Goal: Task Accomplishment & Management: Use online tool/utility

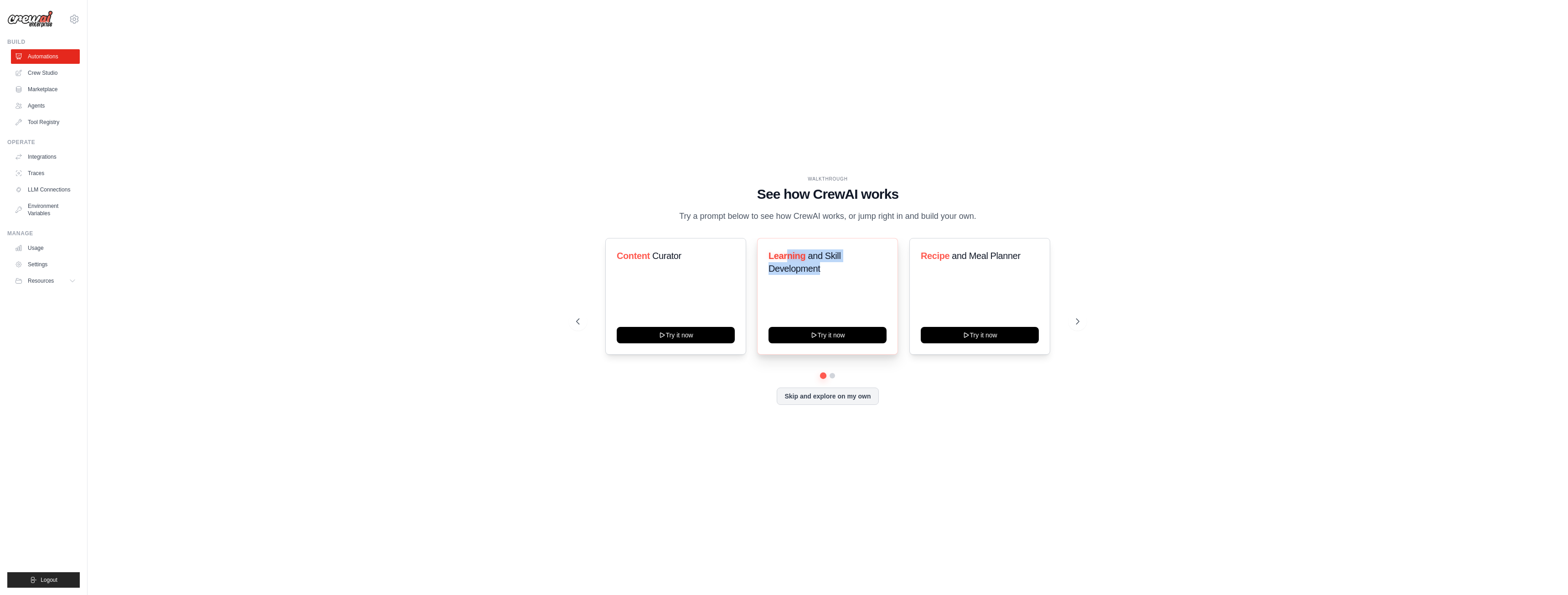
drag, startPoint x: 788, startPoint y: 259, endPoint x: 836, endPoint y: 266, distance: 48.5
click at [836, 266] on h3 "Learning and Skill Development" at bounding box center [828, 262] width 118 height 26
drag, startPoint x: 934, startPoint y: 255, endPoint x: 1027, endPoint y: 258, distance: 93.0
click at [1027, 258] on h3 "Recipe and Meal Planner" at bounding box center [980, 256] width 118 height 13
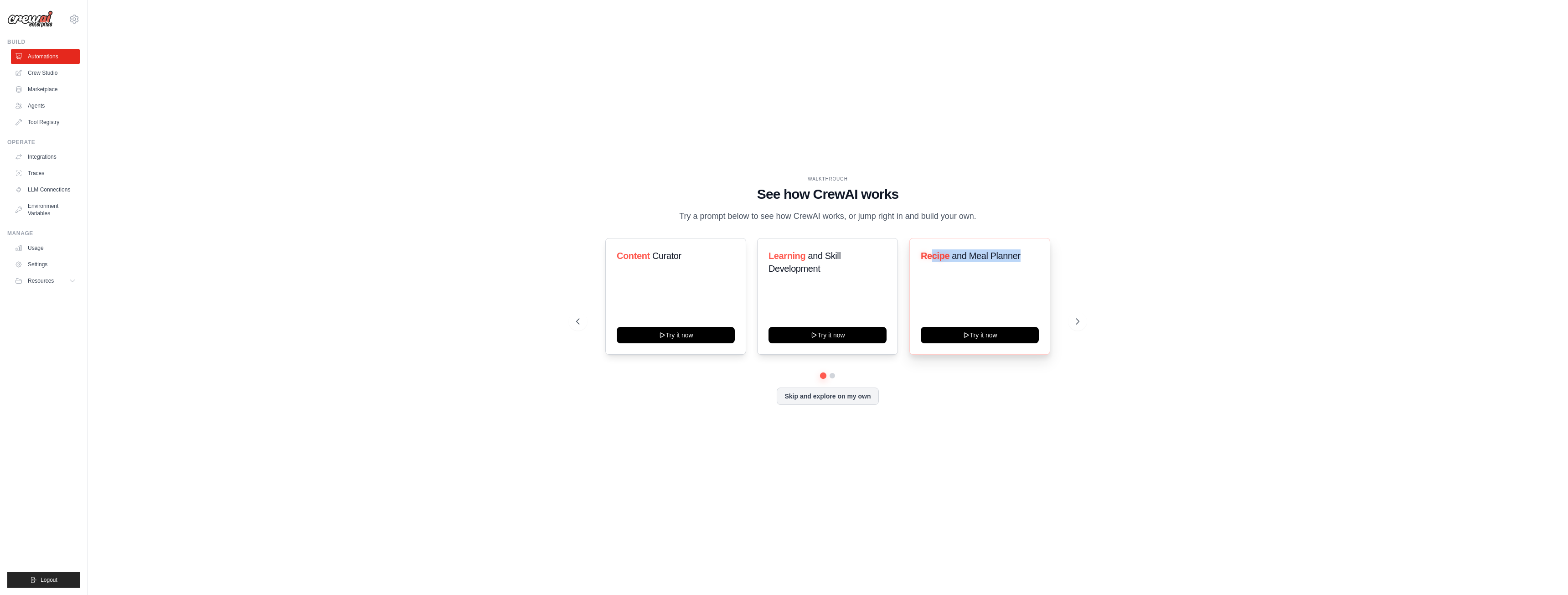
click at [1027, 258] on h3 "Recipe and Meal Planner" at bounding box center [980, 256] width 118 height 13
click at [1073, 322] on button at bounding box center [1077, 322] width 18 height 18
click at [38, 70] on link "Crew Studio" at bounding box center [46, 73] width 69 height 15
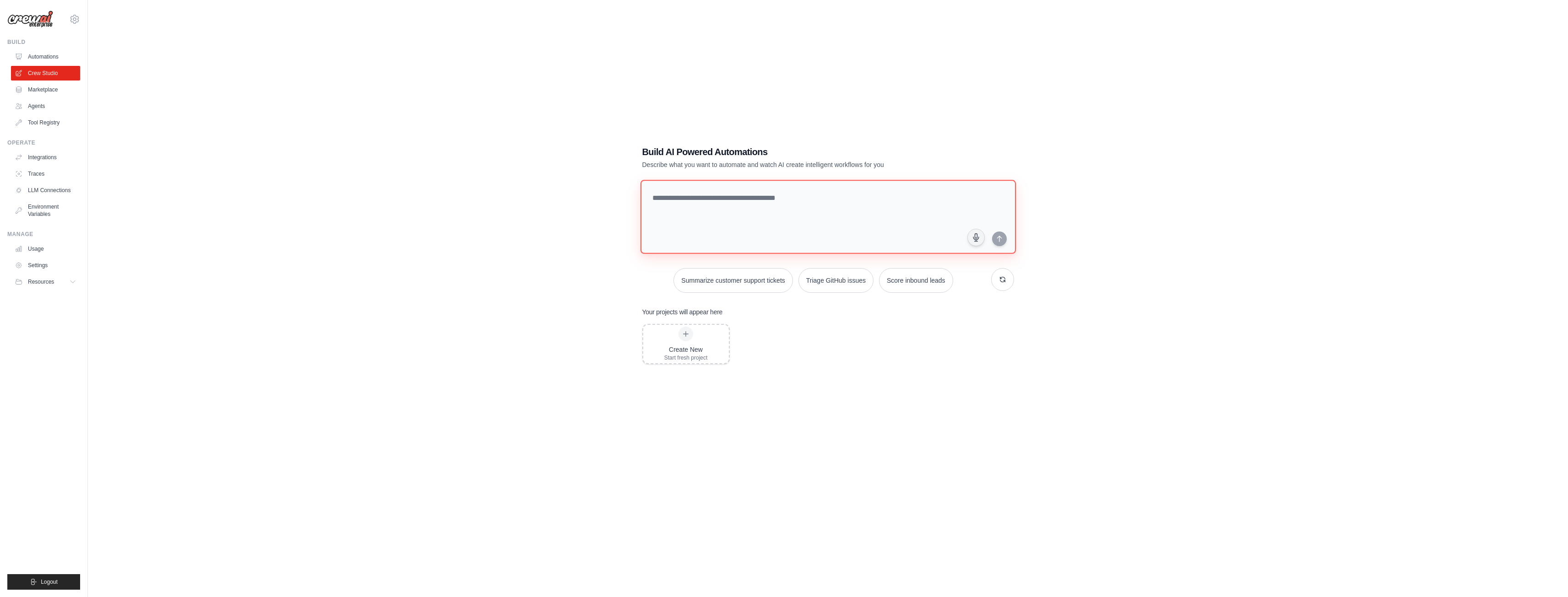
click at [709, 210] on textarea at bounding box center [828, 216] width 375 height 74
click at [50, 92] on link "Marketplace" at bounding box center [46, 90] width 69 height 15
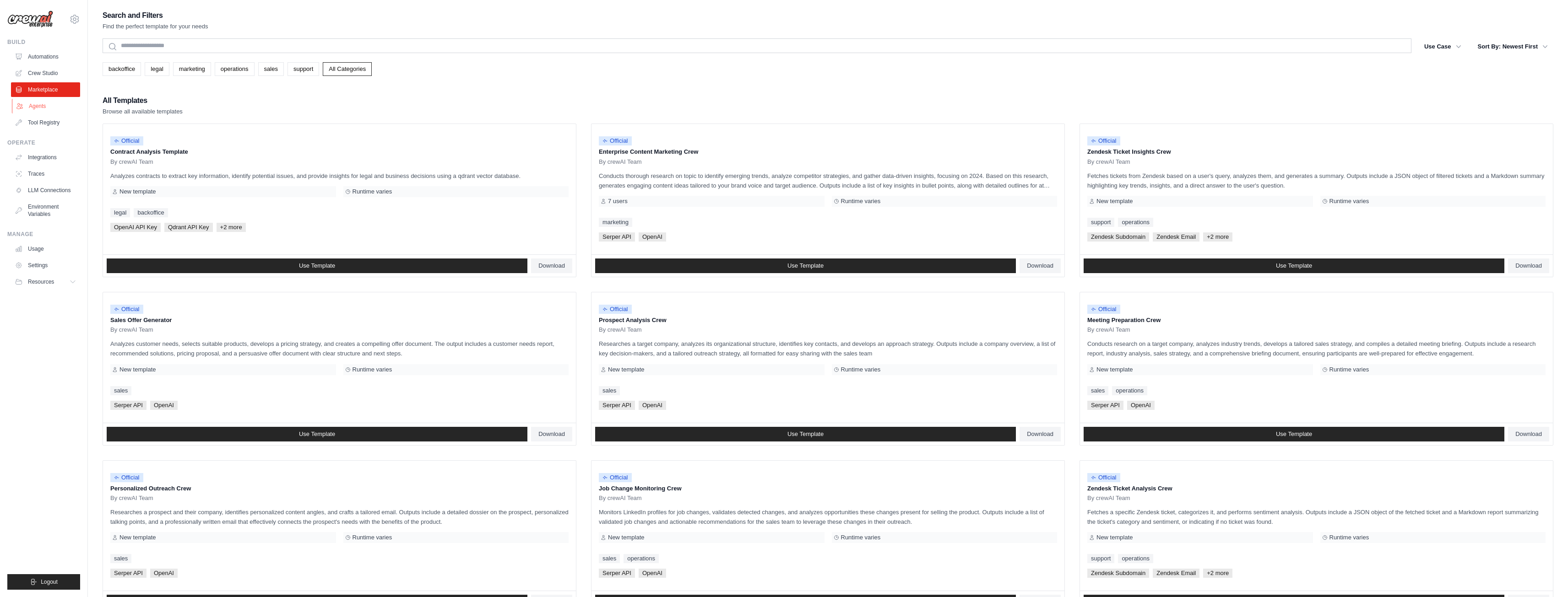
click at [45, 105] on link "Agents" at bounding box center [46, 106] width 69 height 15
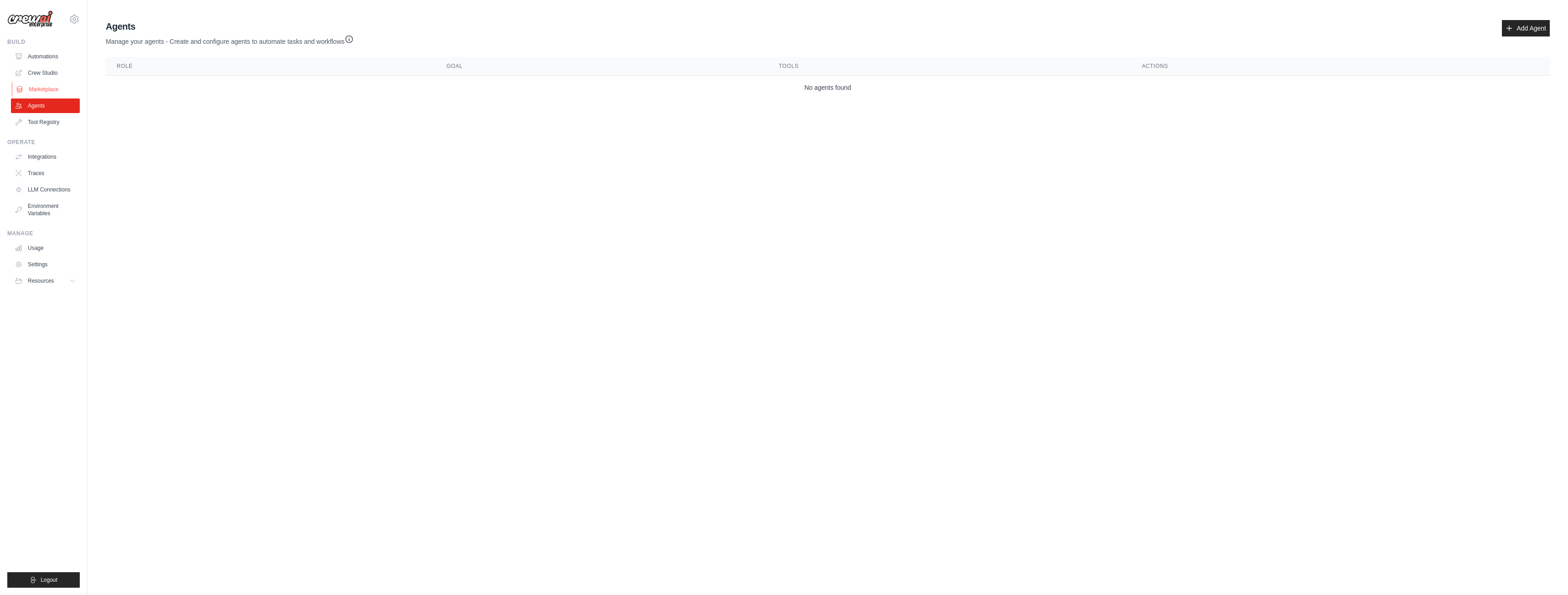
click at [48, 88] on link "Marketplace" at bounding box center [46, 90] width 69 height 15
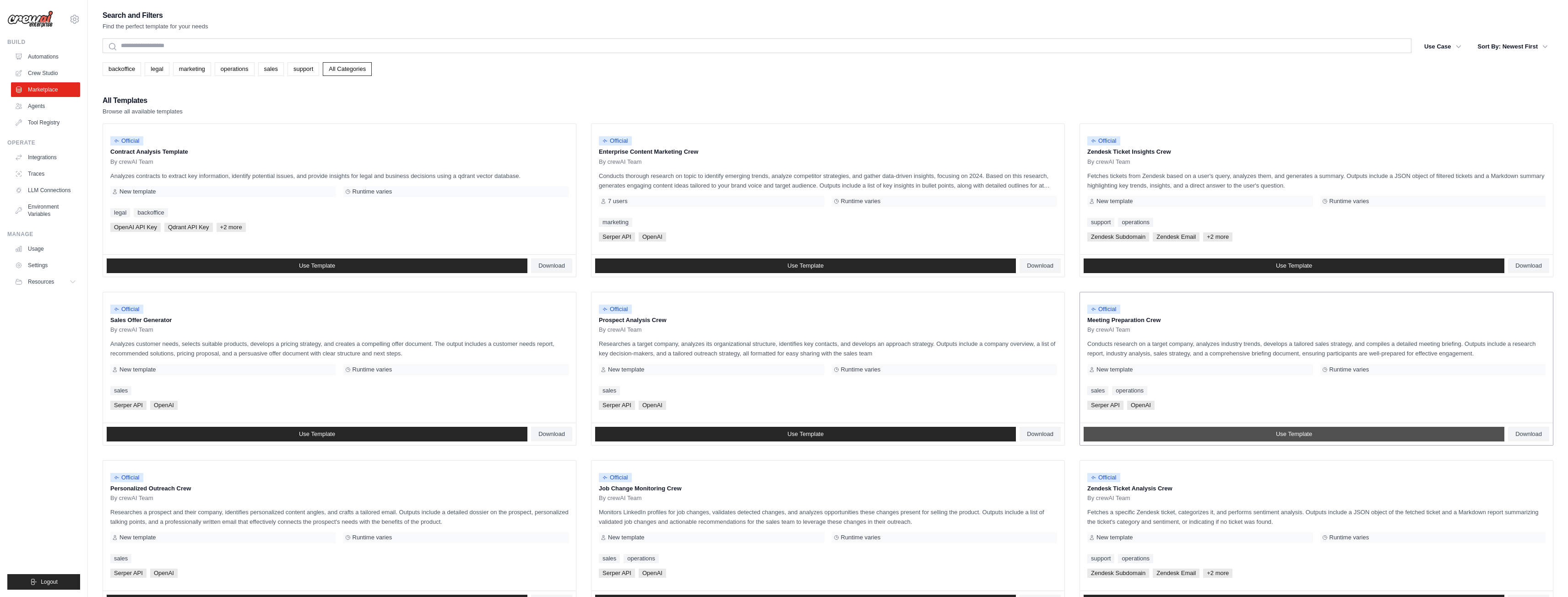
click at [1228, 427] on link "Use Template" at bounding box center [1294, 434] width 421 height 15
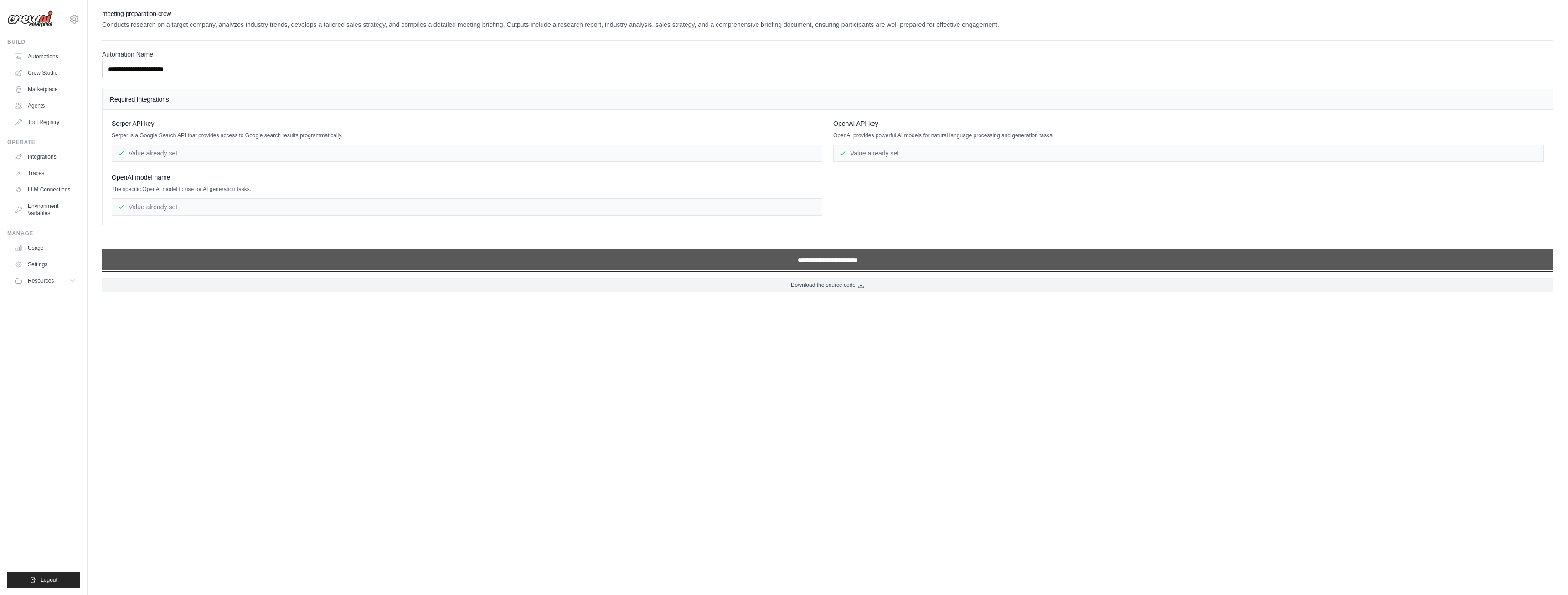
click at [824, 262] on input "**********" at bounding box center [828, 260] width 1451 height 21
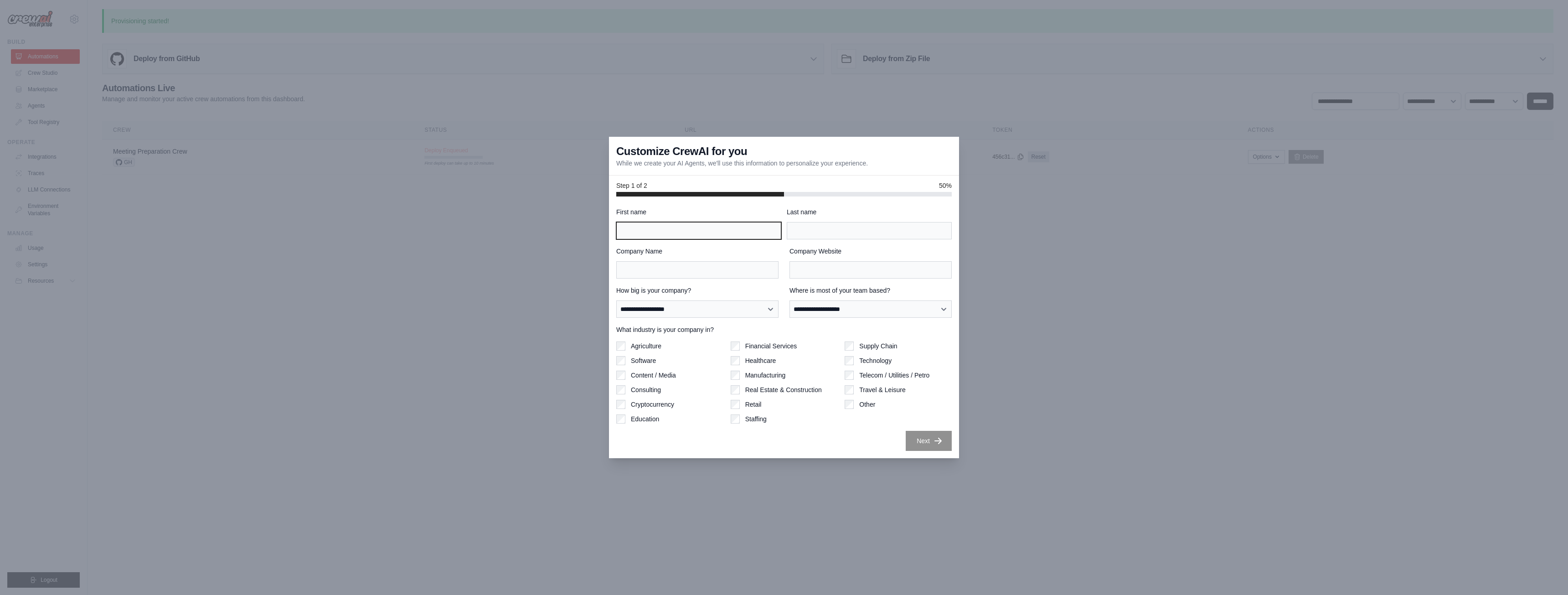
click at [667, 231] on input "First name" at bounding box center [698, 231] width 165 height 17
click at [828, 233] on input "Last name" at bounding box center [869, 231] width 165 height 17
click at [710, 220] on div "First name" at bounding box center [698, 224] width 165 height 32
click at [690, 272] on input "Company Name" at bounding box center [697, 270] width 163 height 17
click at [824, 273] on input "Company Website" at bounding box center [870, 270] width 163 height 17
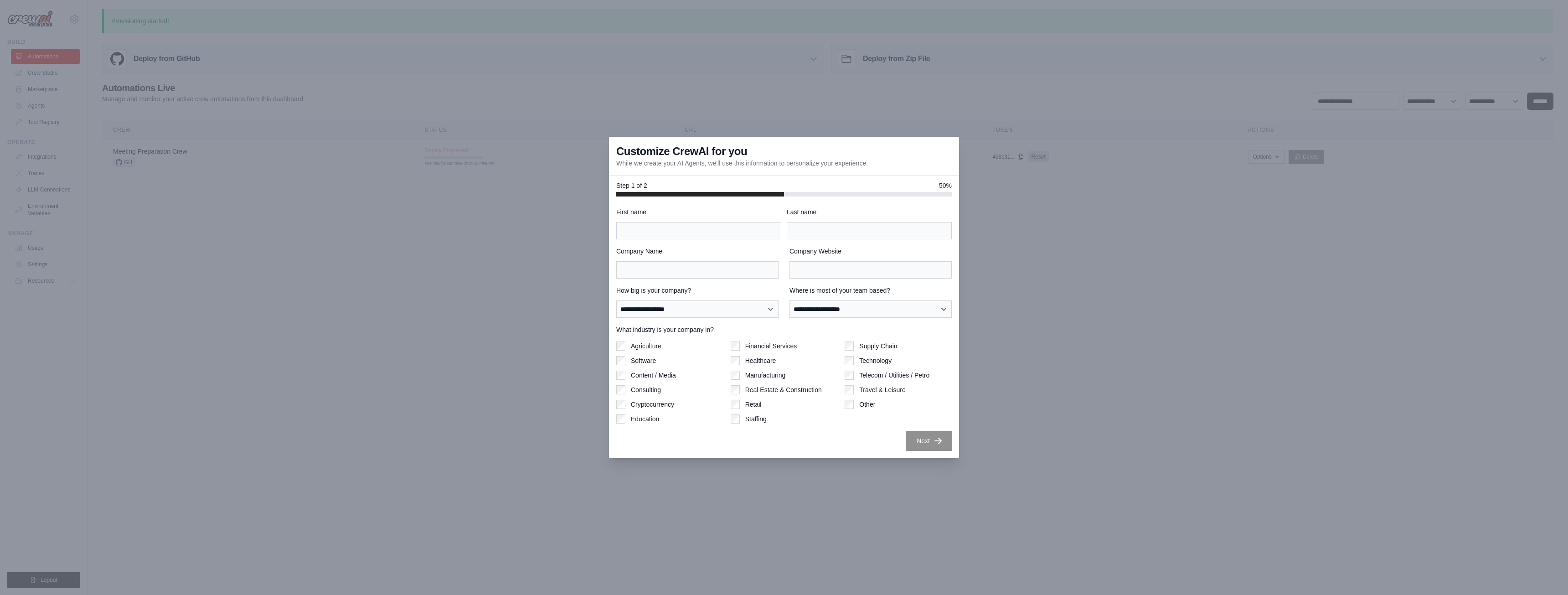
click at [768, 261] on div "Company Name" at bounding box center [697, 262] width 163 height 32
click at [705, 308] on select "**********" at bounding box center [697, 309] width 163 height 17
click at [838, 306] on select "**********" at bounding box center [870, 309] width 163 height 17
click at [741, 328] on label "What industry is your company in?" at bounding box center [783, 329] width 335 height 9
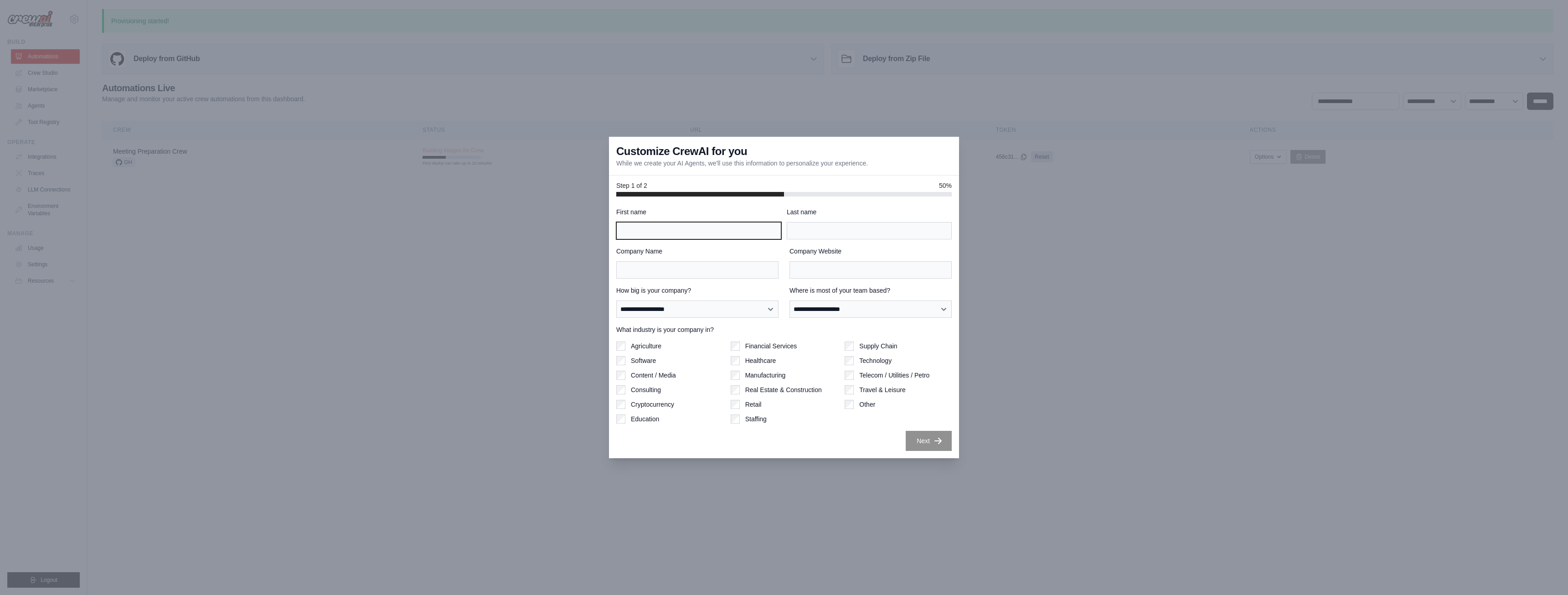
click at [684, 236] on input "First name" at bounding box center [698, 231] width 165 height 17
click at [769, 166] on p "While we create your AI Agents, we'll use this information to personalize your …" at bounding box center [741, 163] width 251 height 9
click at [1090, 311] on div at bounding box center [784, 297] width 1568 height 595
click at [429, 121] on div at bounding box center [784, 297] width 1568 height 595
click at [691, 225] on input "First name" at bounding box center [698, 231] width 165 height 17
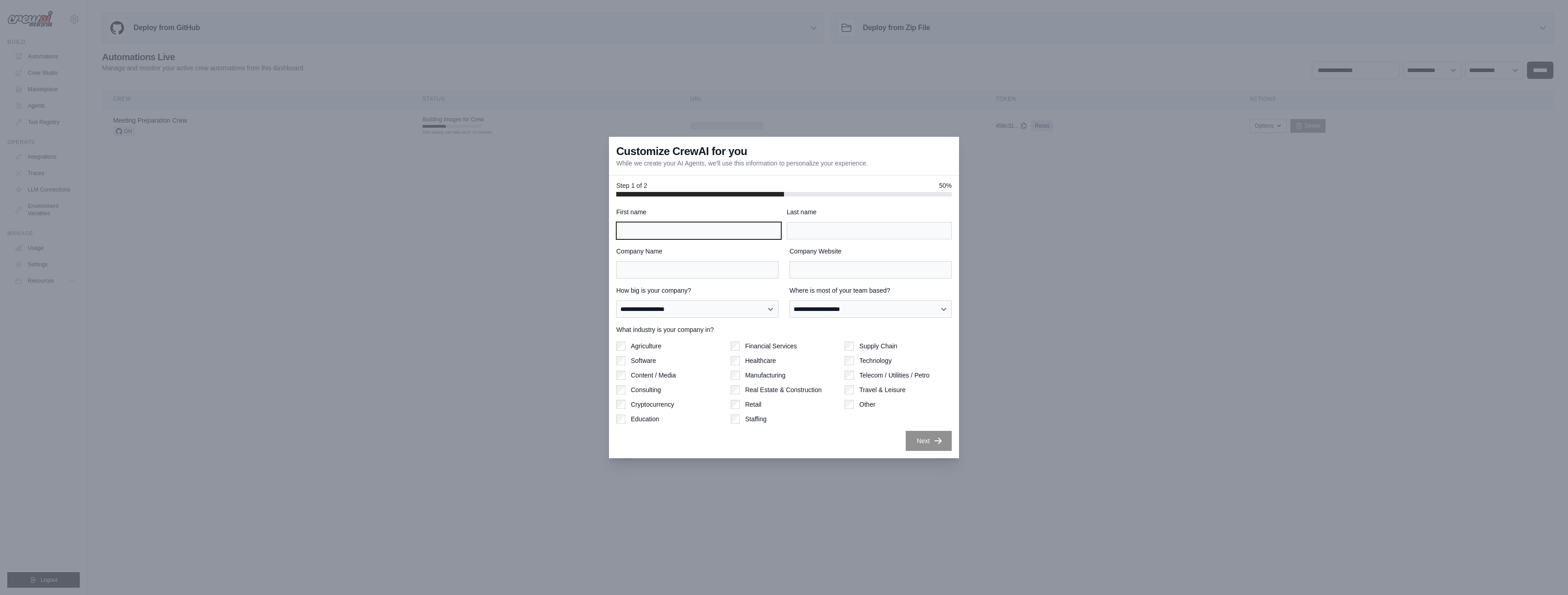
type input "******"
type input "********"
click at [923, 451] on div "**********" at bounding box center [783, 328] width 350 height 262
click at [684, 275] on input "Company Name" at bounding box center [697, 270] width 163 height 17
type input "*********"
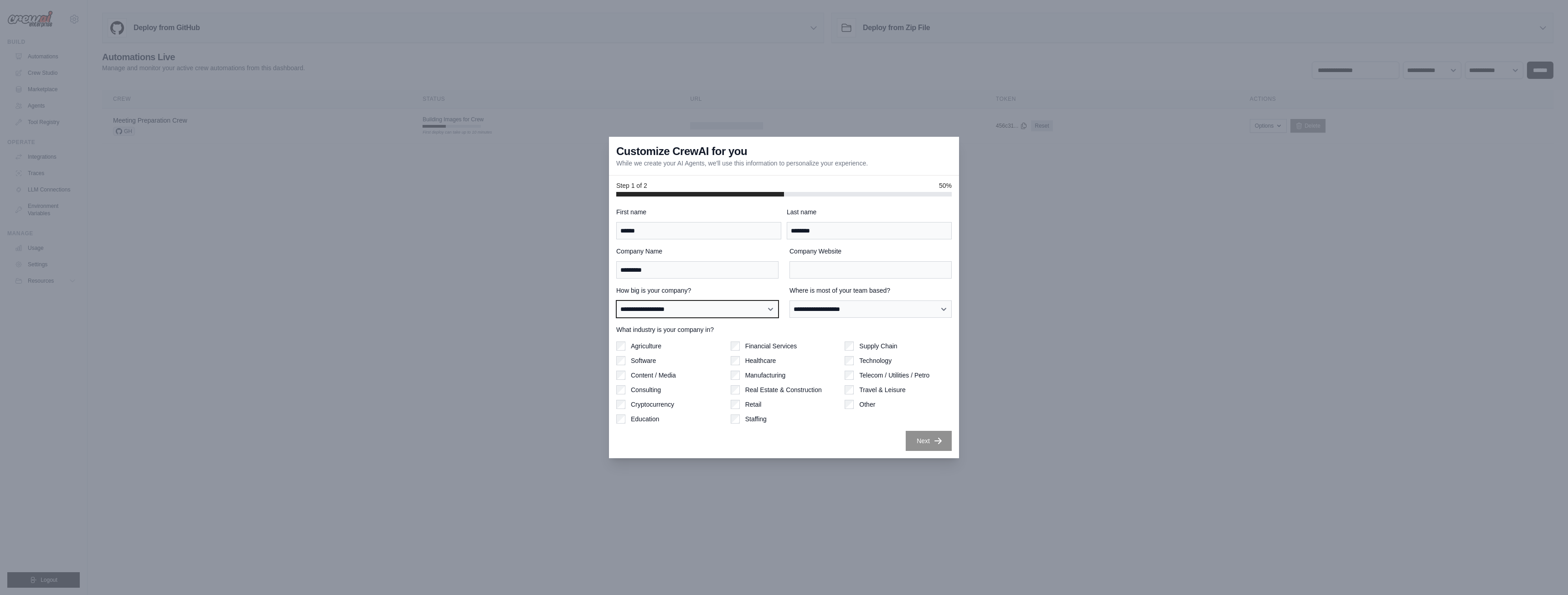
click at [680, 308] on select "**********" at bounding box center [697, 309] width 163 height 17
select select "**********"
click at [616, 300] on select "**********" at bounding box center [697, 309] width 163 height 17
click at [824, 317] on select "**********" at bounding box center [870, 309] width 163 height 17
select select "******"
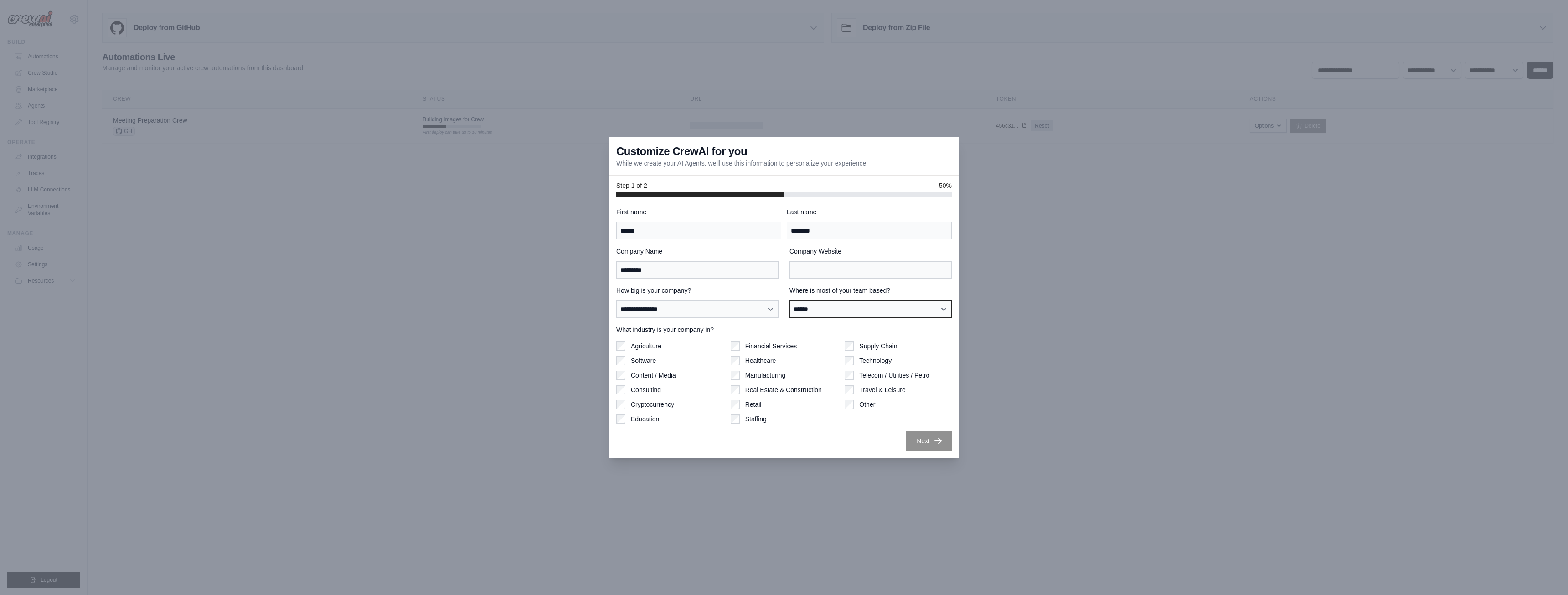
click at [789, 300] on select "**********" at bounding box center [870, 309] width 163 height 17
click at [642, 364] on label "Software" at bounding box center [643, 361] width 25 height 9
click at [821, 269] on input "Company Website" at bounding box center [870, 270] width 163 height 17
type input "**********"
click at [838, 197] on div "**********" at bounding box center [783, 328] width 350 height 262
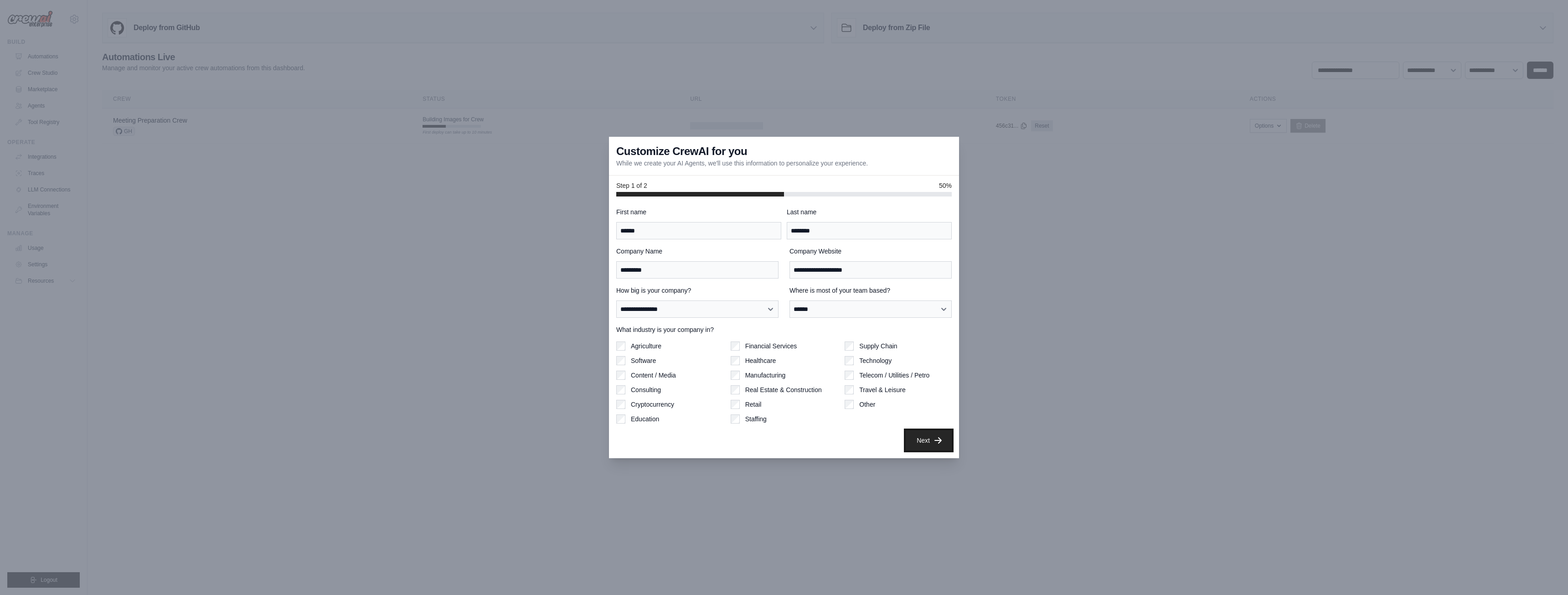
click at [928, 441] on button "Next" at bounding box center [929, 440] width 46 height 20
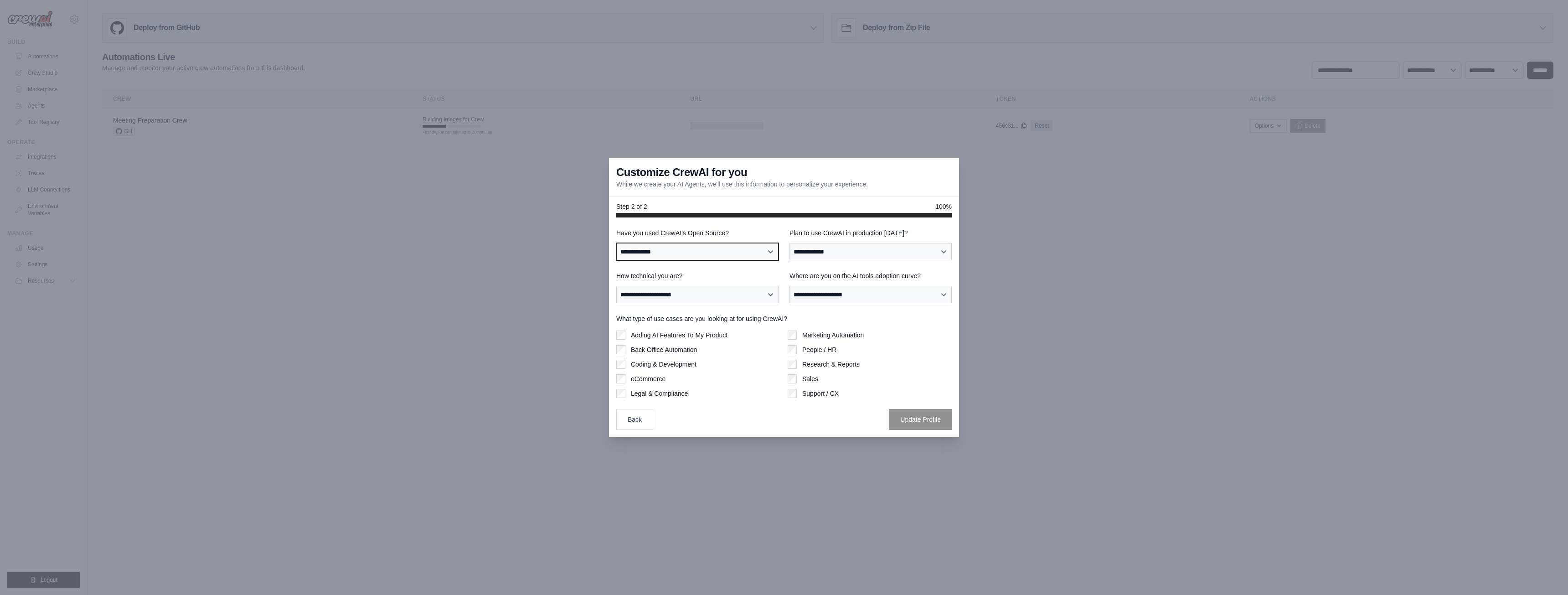
click at [696, 255] on select "**********" at bounding box center [697, 252] width 163 height 17
select select "**"
click at [616, 243] on select "**********" at bounding box center [697, 252] width 163 height 17
click at [866, 249] on select "**********" at bounding box center [870, 252] width 163 height 17
select select "*****"
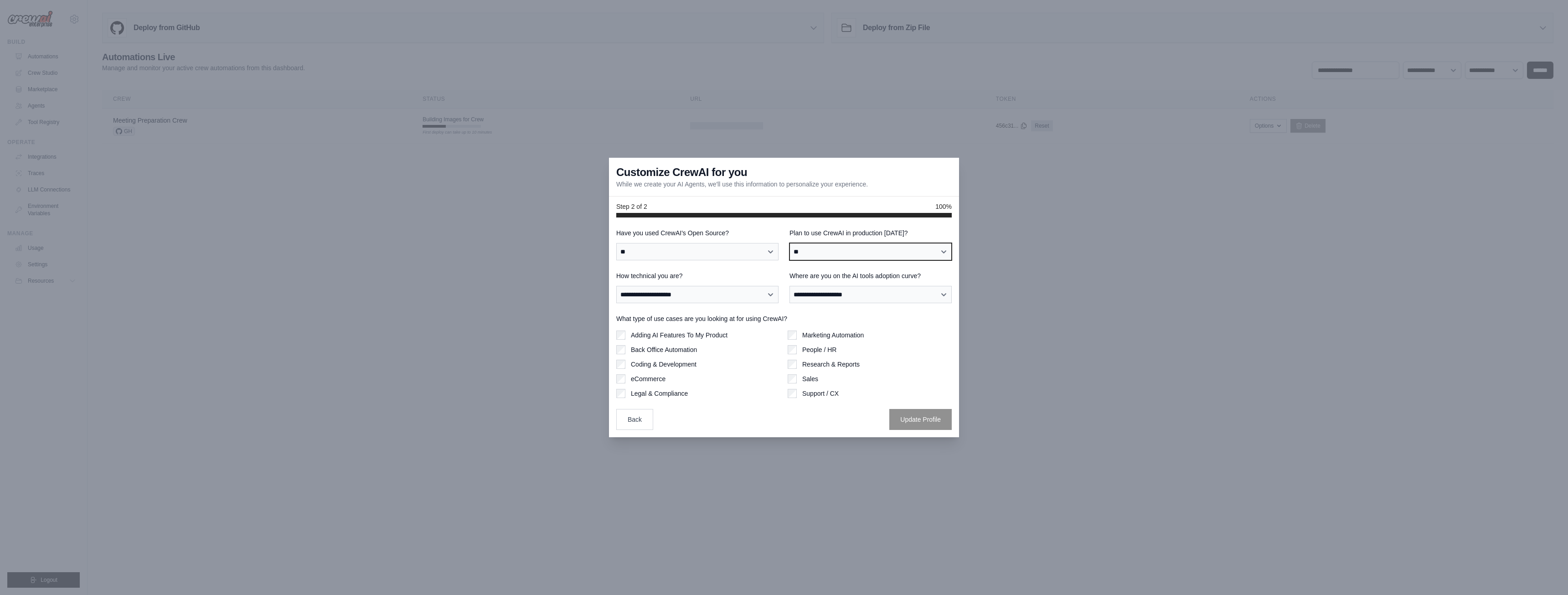
click at [789, 243] on select "**********" at bounding box center [870, 252] width 163 height 17
click at [710, 294] on select "**********" at bounding box center [697, 295] width 163 height 17
select select "**********"
click at [616, 286] on select "**********" at bounding box center [697, 295] width 163 height 17
click at [718, 297] on select "**********" at bounding box center [697, 295] width 163 height 17
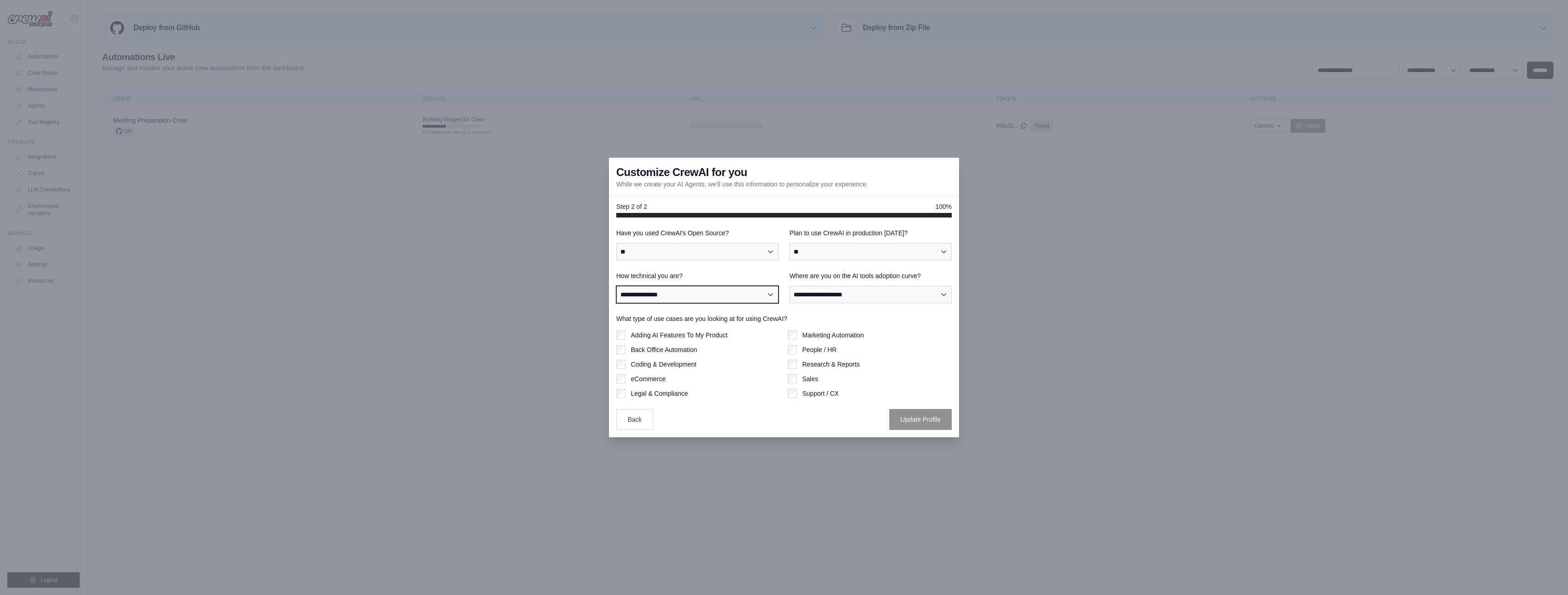
drag, startPoint x: 718, startPoint y: 297, endPoint x: 729, endPoint y: 295, distance: 11.2
click at [718, 297] on select "**********" at bounding box center [697, 295] width 163 height 17
click at [853, 295] on select "**********" at bounding box center [870, 295] width 163 height 17
select select "**********"
click at [789, 286] on select "**********" at bounding box center [870, 295] width 163 height 17
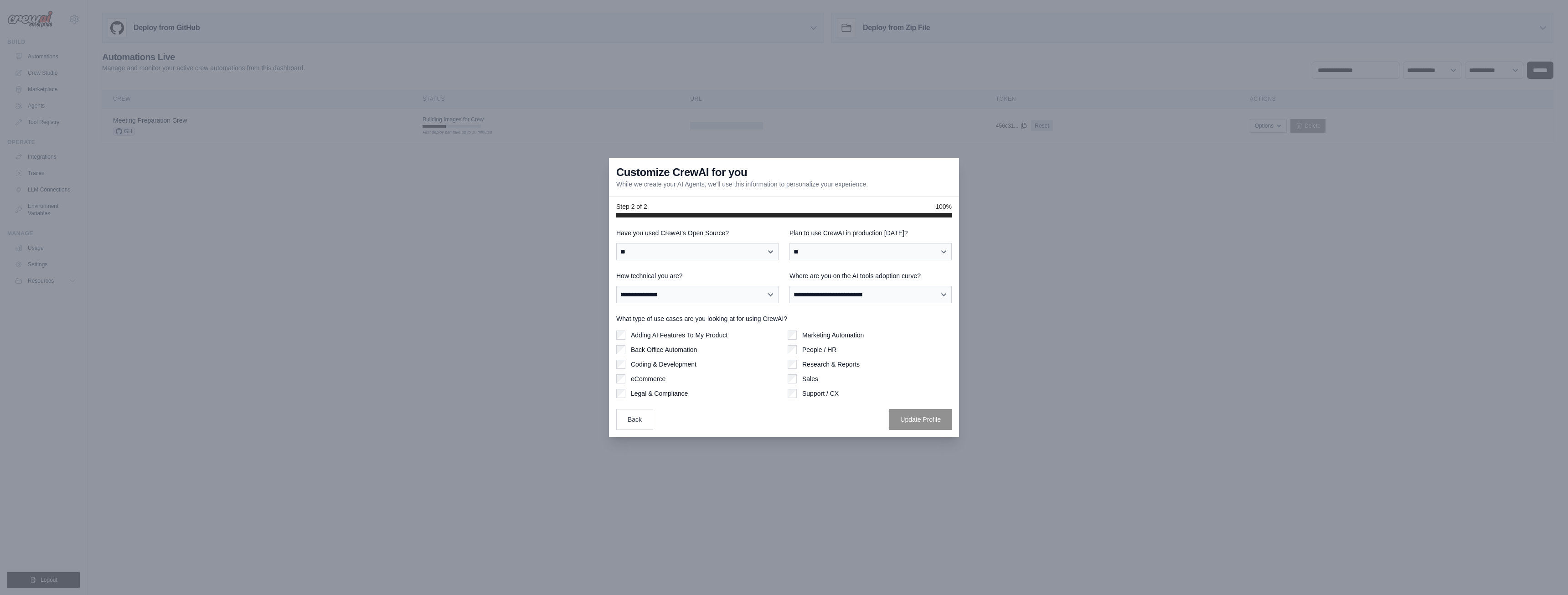
click at [677, 350] on label "Back Office Automation" at bounding box center [663, 350] width 66 height 9
click at [913, 418] on button "Update Profile" at bounding box center [920, 419] width 63 height 21
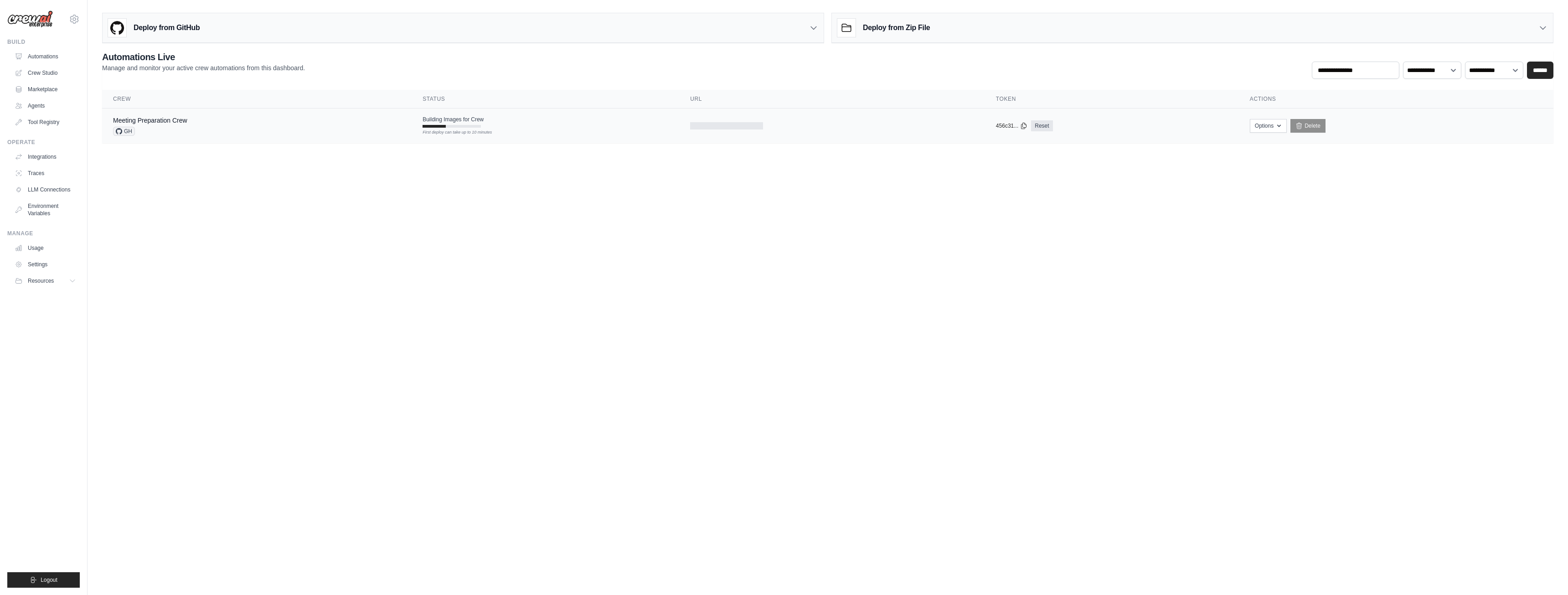
click at [467, 121] on span "Building Images for Crew" at bounding box center [453, 119] width 61 height 7
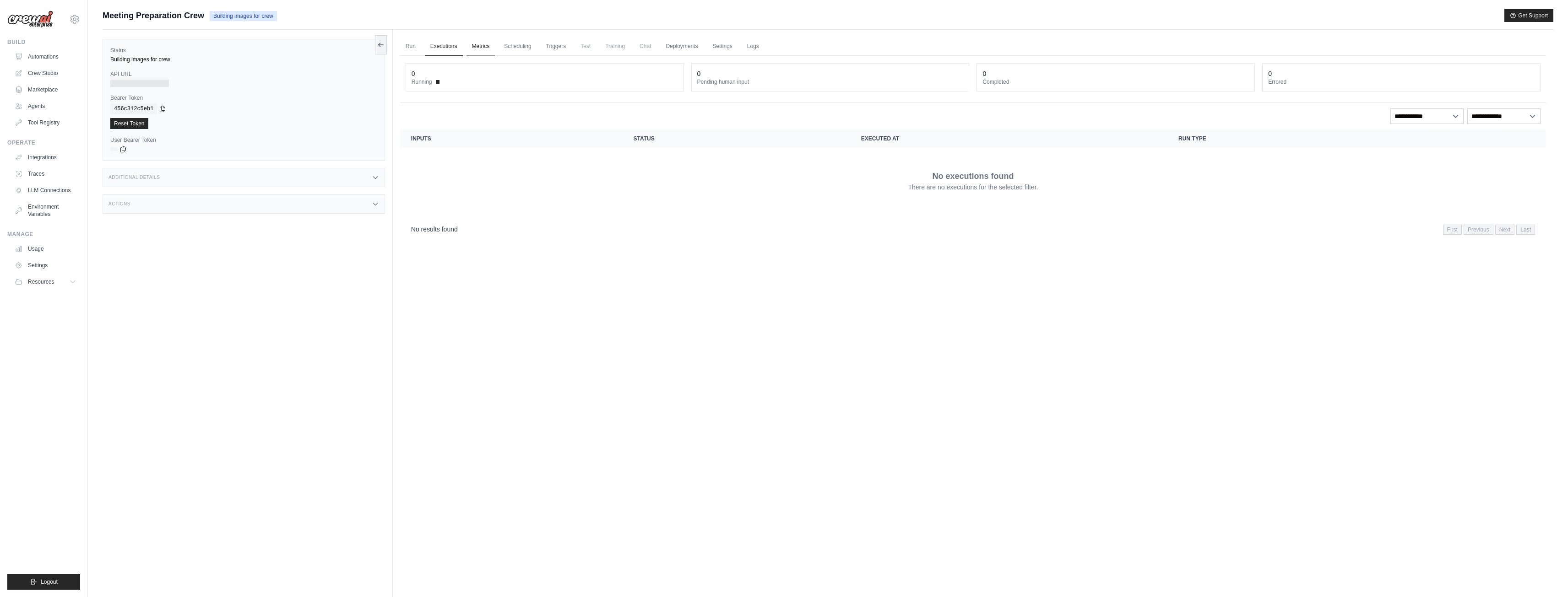
click at [490, 47] on link "Metrics" at bounding box center [480, 46] width 29 height 19
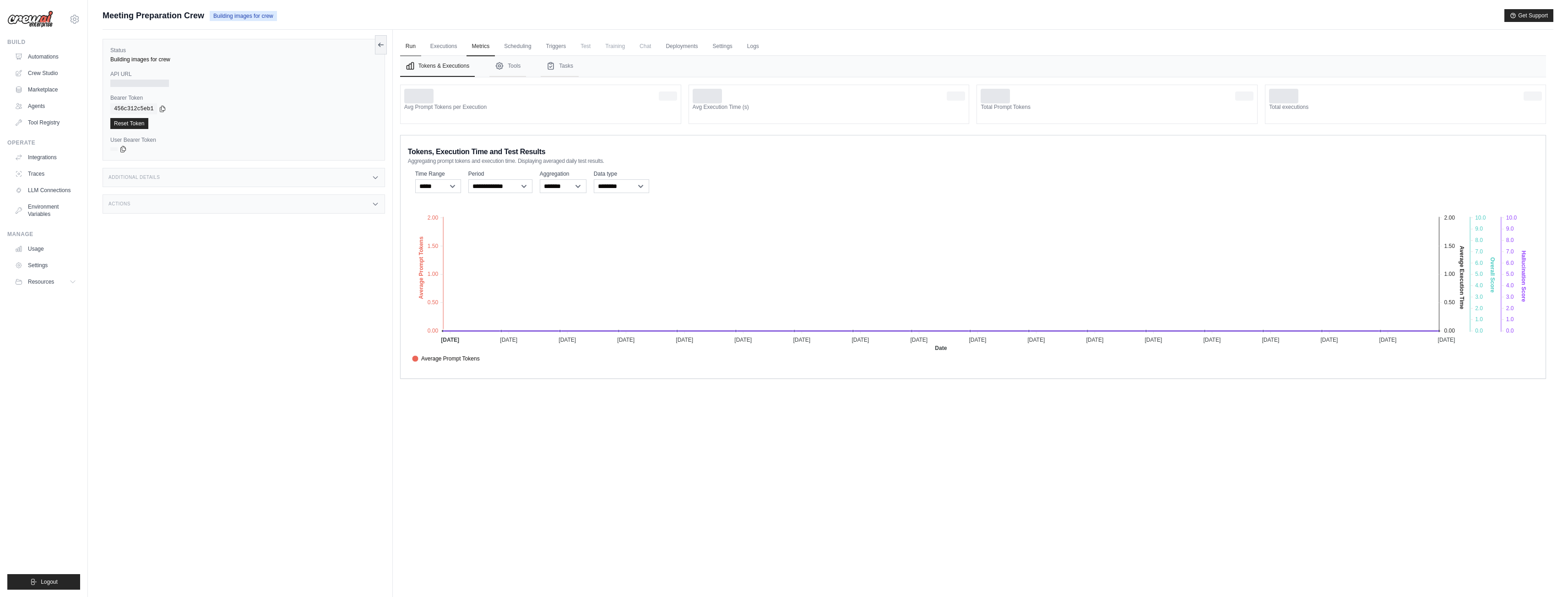
click at [410, 46] on link "Run" at bounding box center [410, 46] width 21 height 19
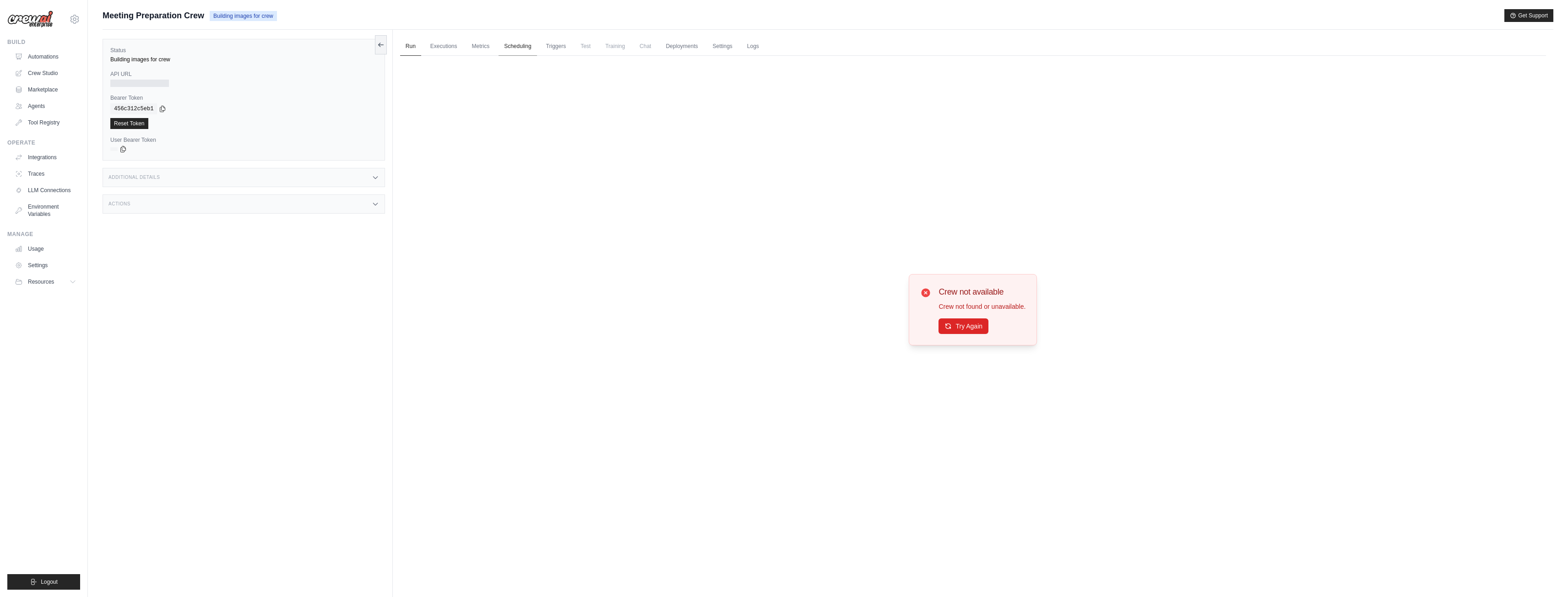
click at [525, 46] on link "Scheduling" at bounding box center [517, 46] width 38 height 19
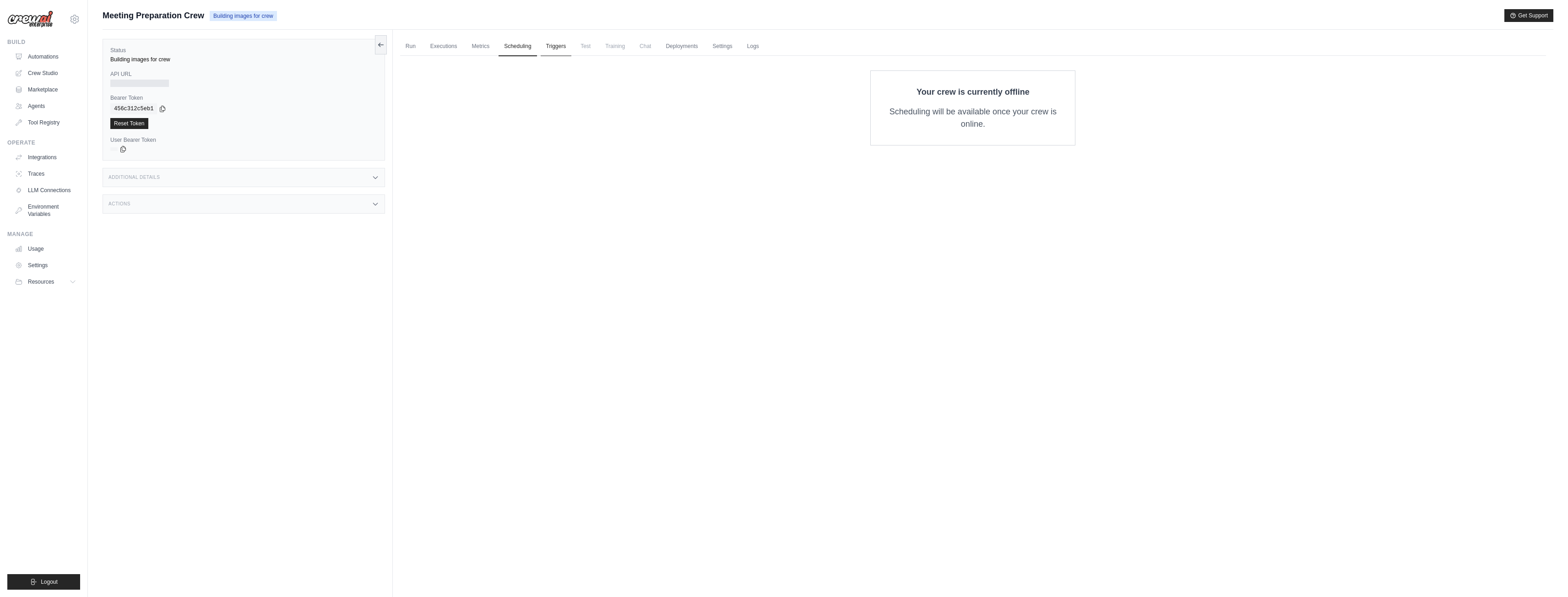
click at [559, 46] on link "Triggers" at bounding box center [556, 46] width 31 height 19
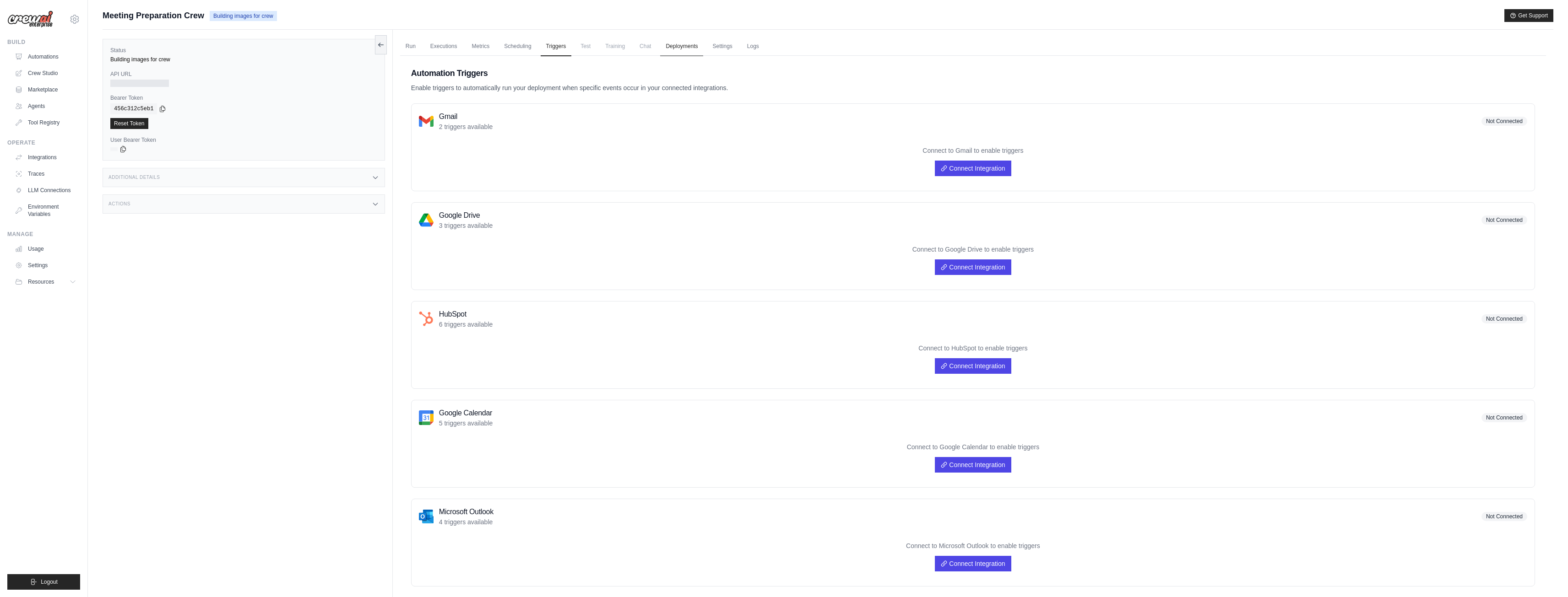
click at [676, 46] on link "Deployments" at bounding box center [682, 46] width 43 height 19
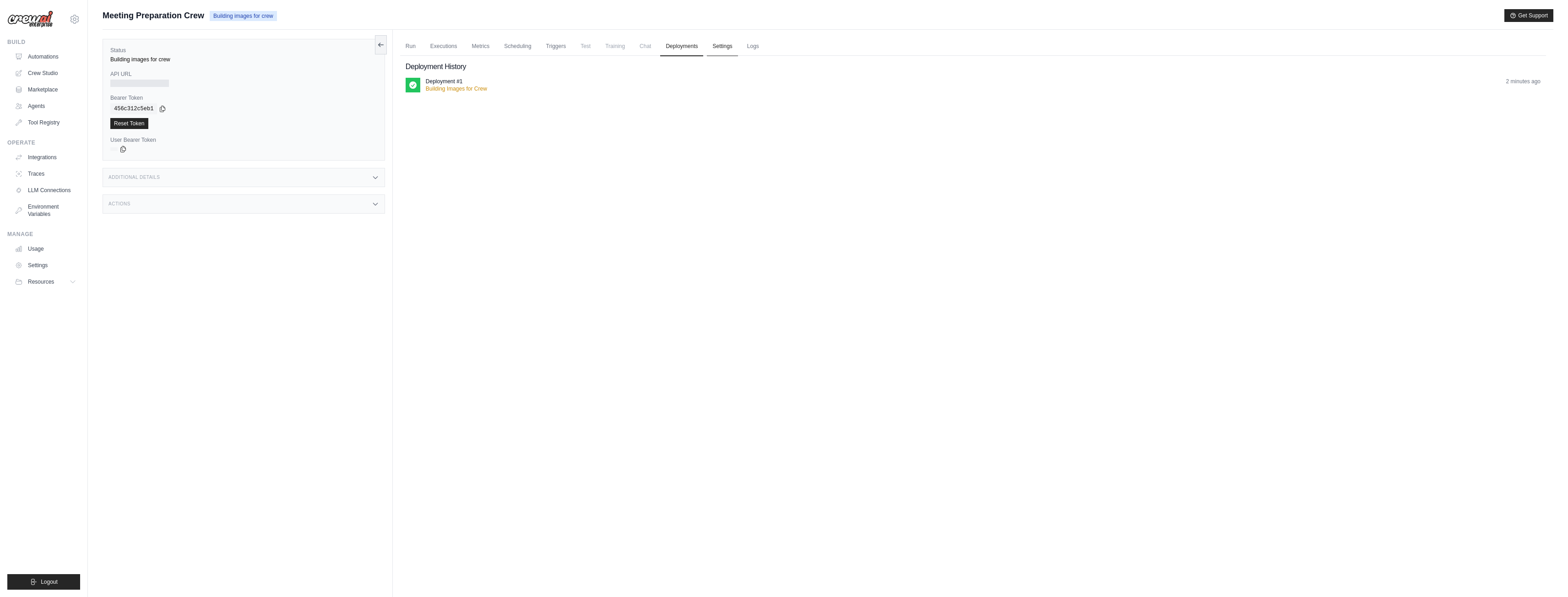
click at [727, 50] on link "Settings" at bounding box center [722, 46] width 31 height 19
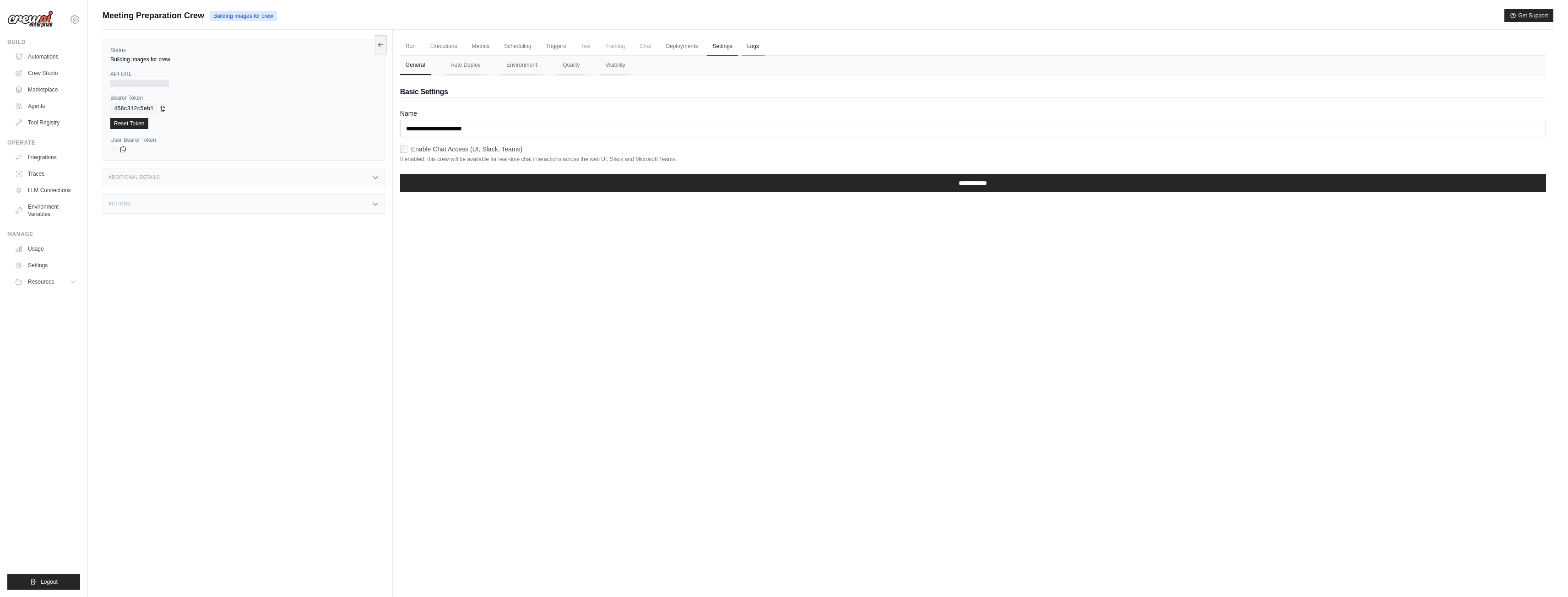
click at [753, 48] on link "Logs" at bounding box center [753, 46] width 23 height 19
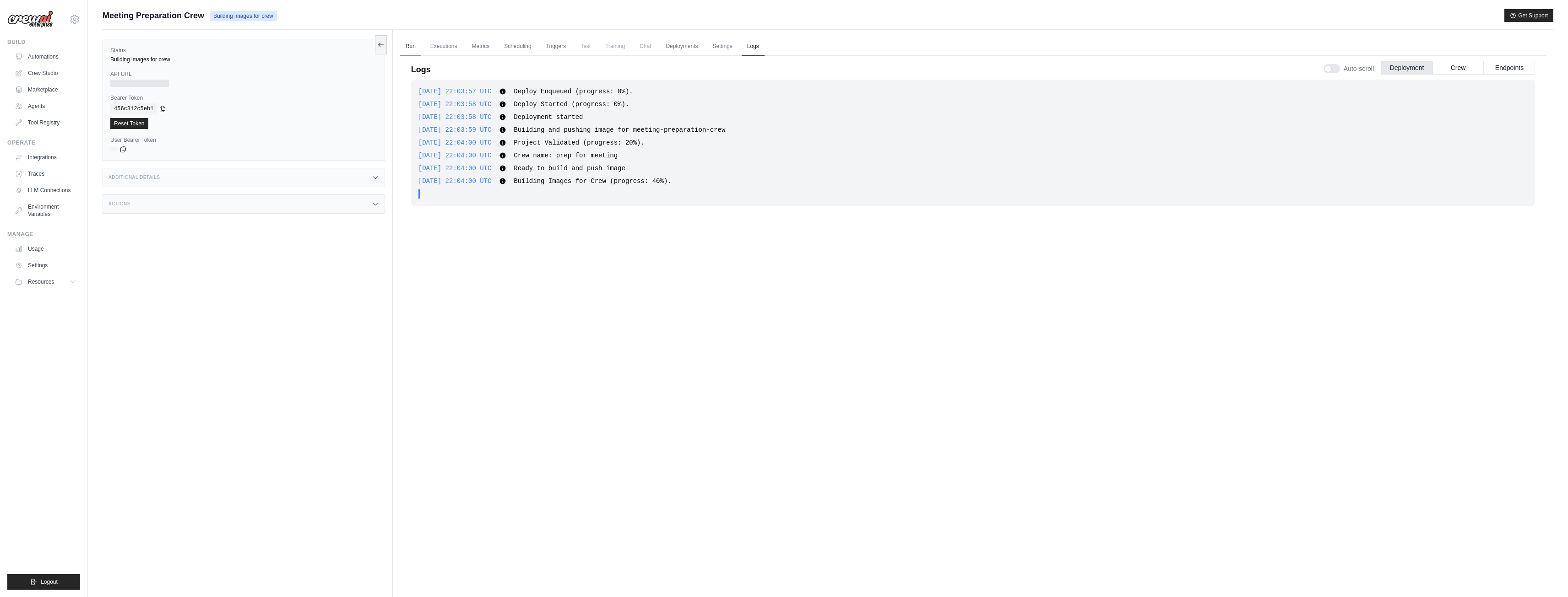
click at [411, 47] on link "Run" at bounding box center [410, 46] width 21 height 19
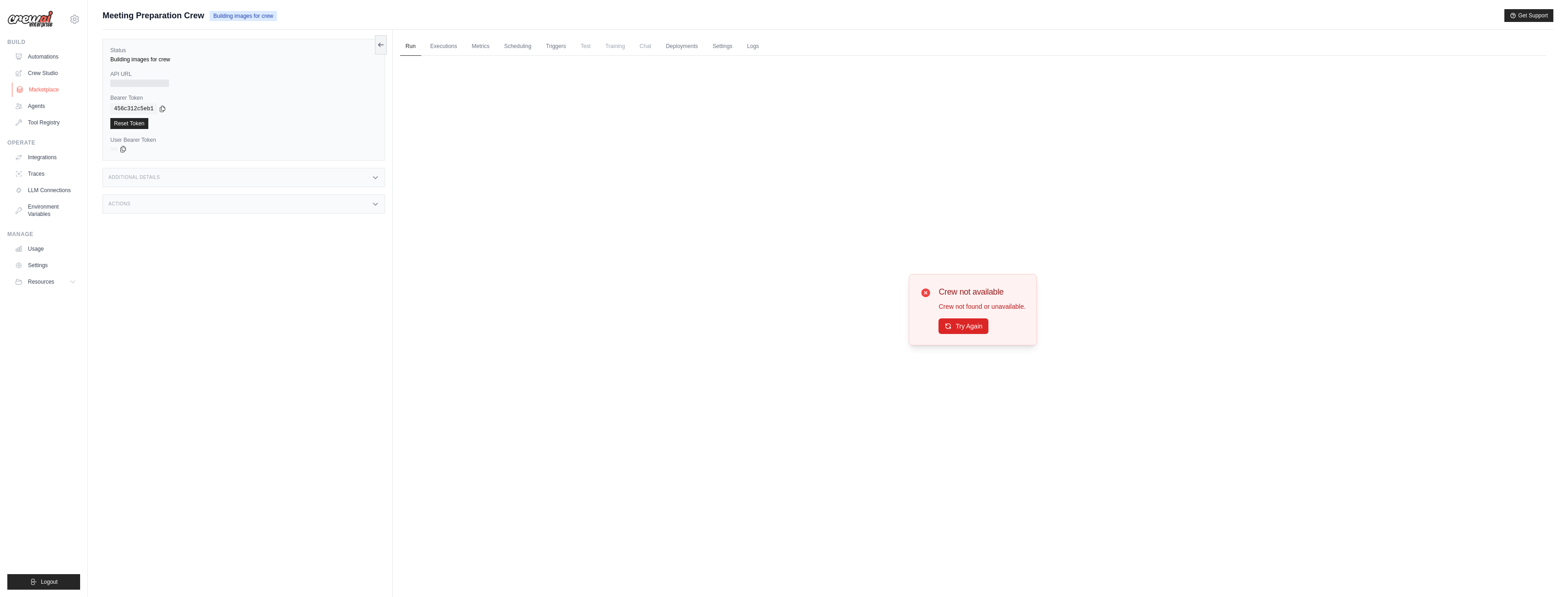
click at [50, 83] on link "Marketplace" at bounding box center [46, 90] width 69 height 15
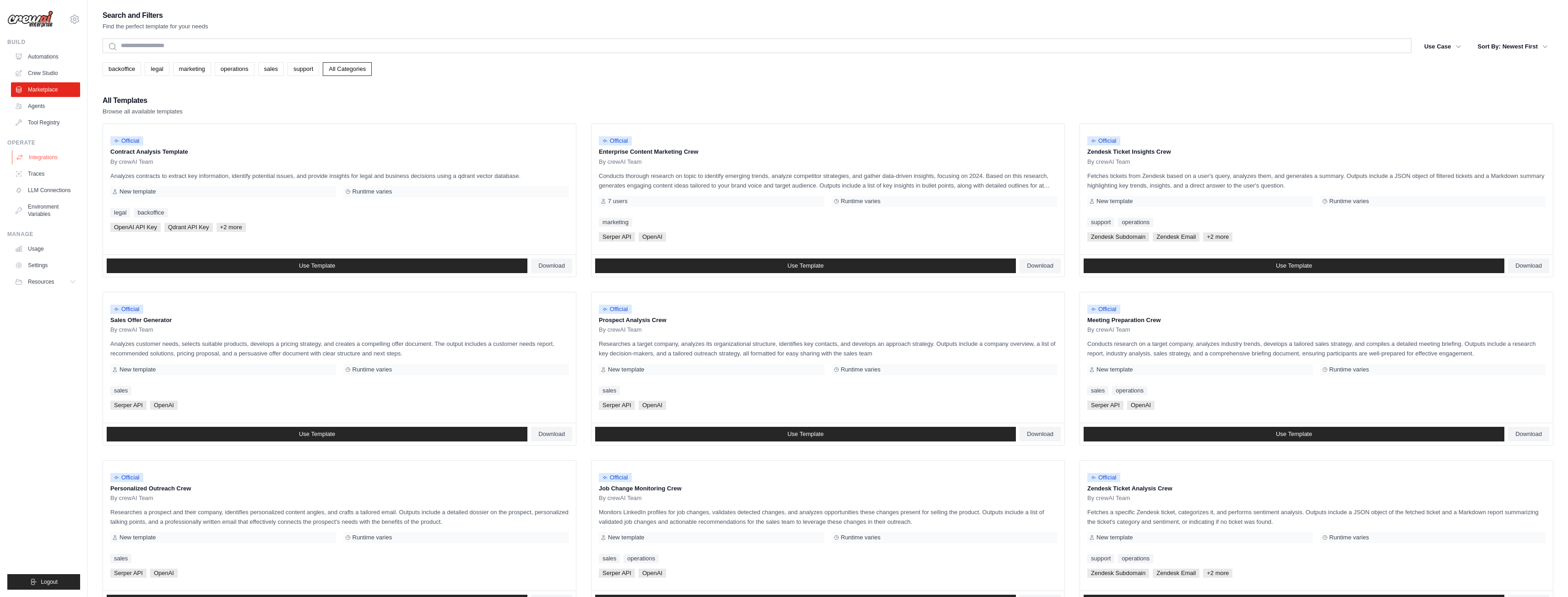
click at [49, 155] on link "Integrations" at bounding box center [46, 158] width 69 height 15
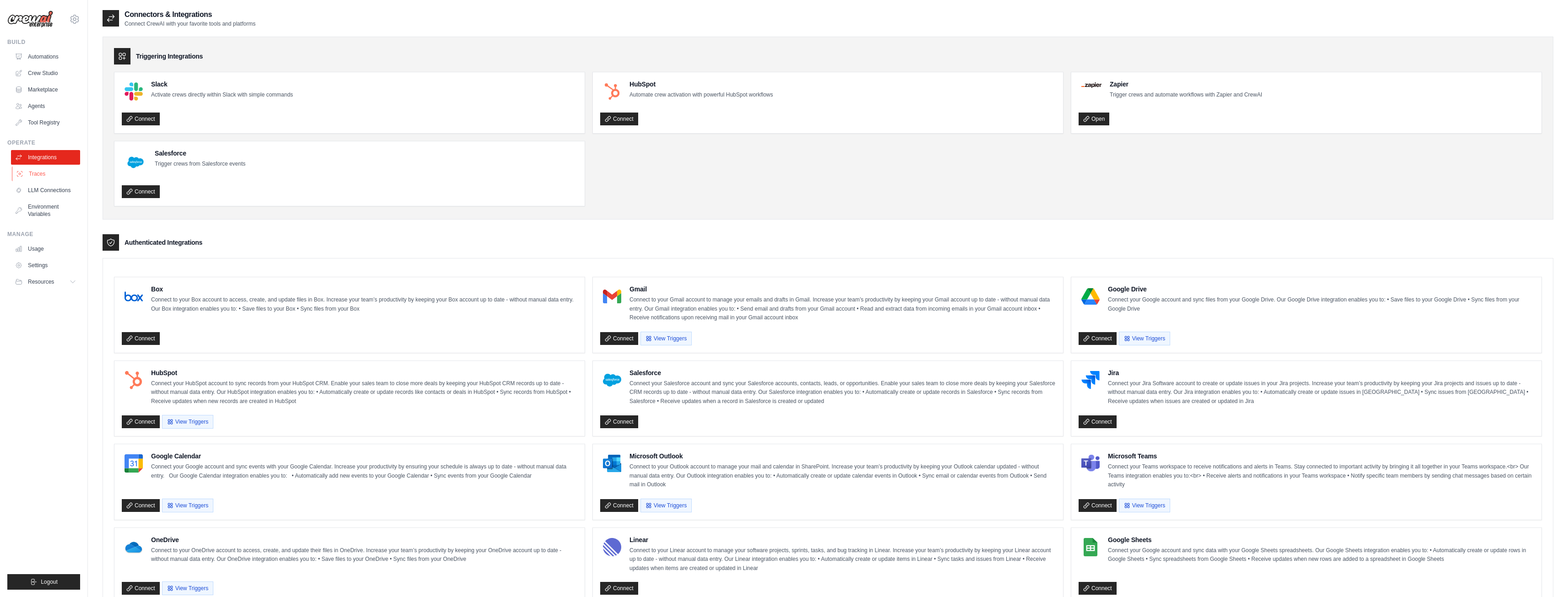
click at [63, 173] on link "Traces" at bounding box center [46, 174] width 69 height 15
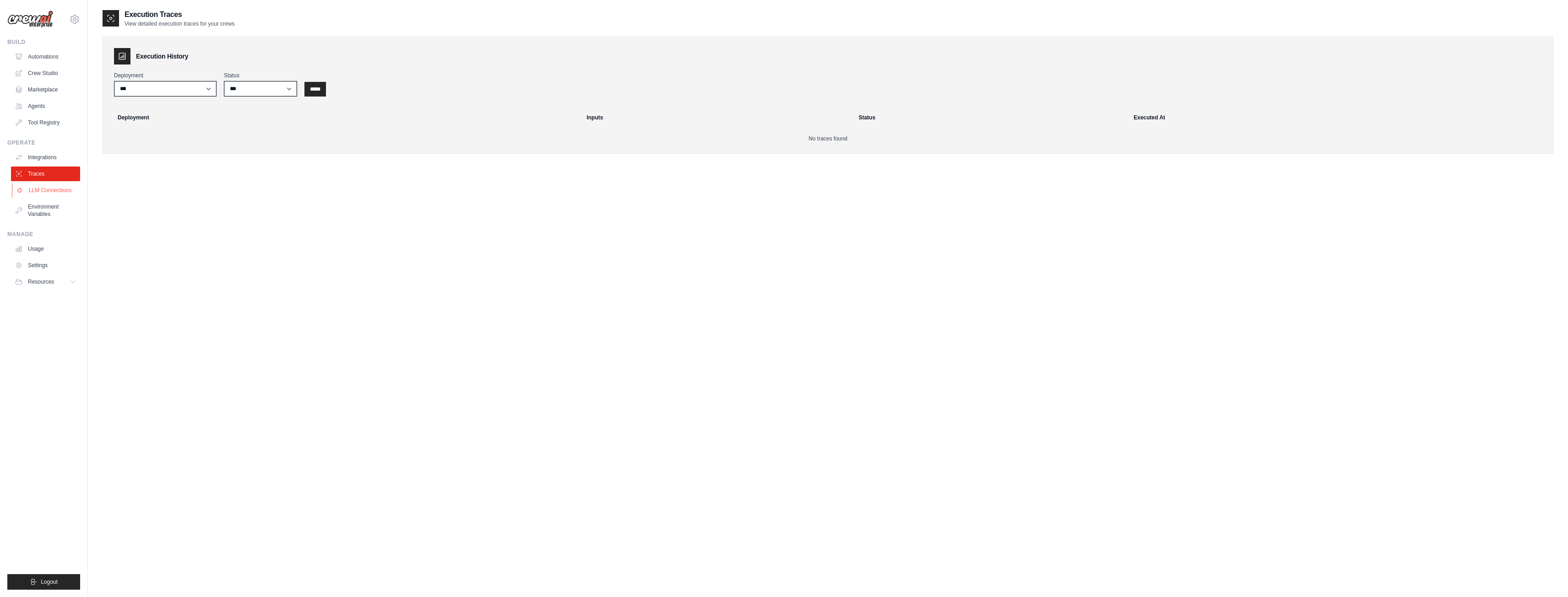
click at [64, 189] on link "LLM Connections" at bounding box center [46, 191] width 69 height 15
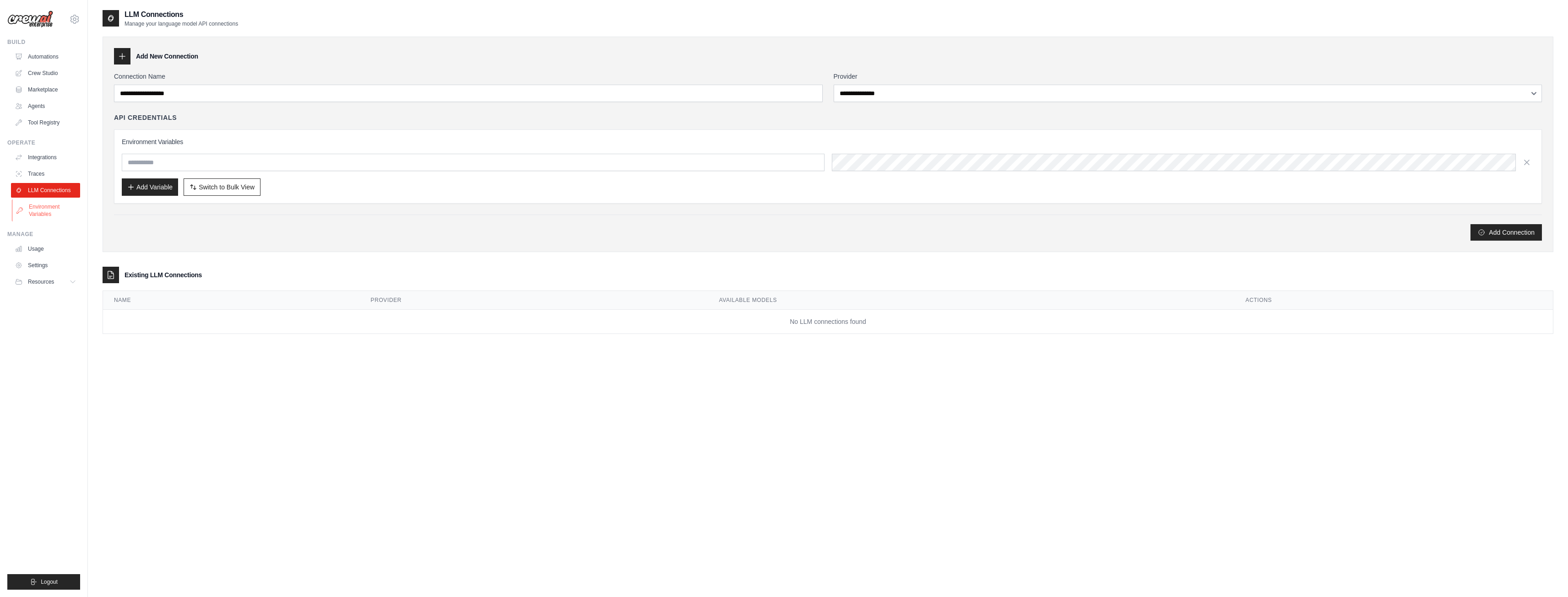
click at [56, 210] on link "Environment Variables" at bounding box center [46, 210] width 69 height 22
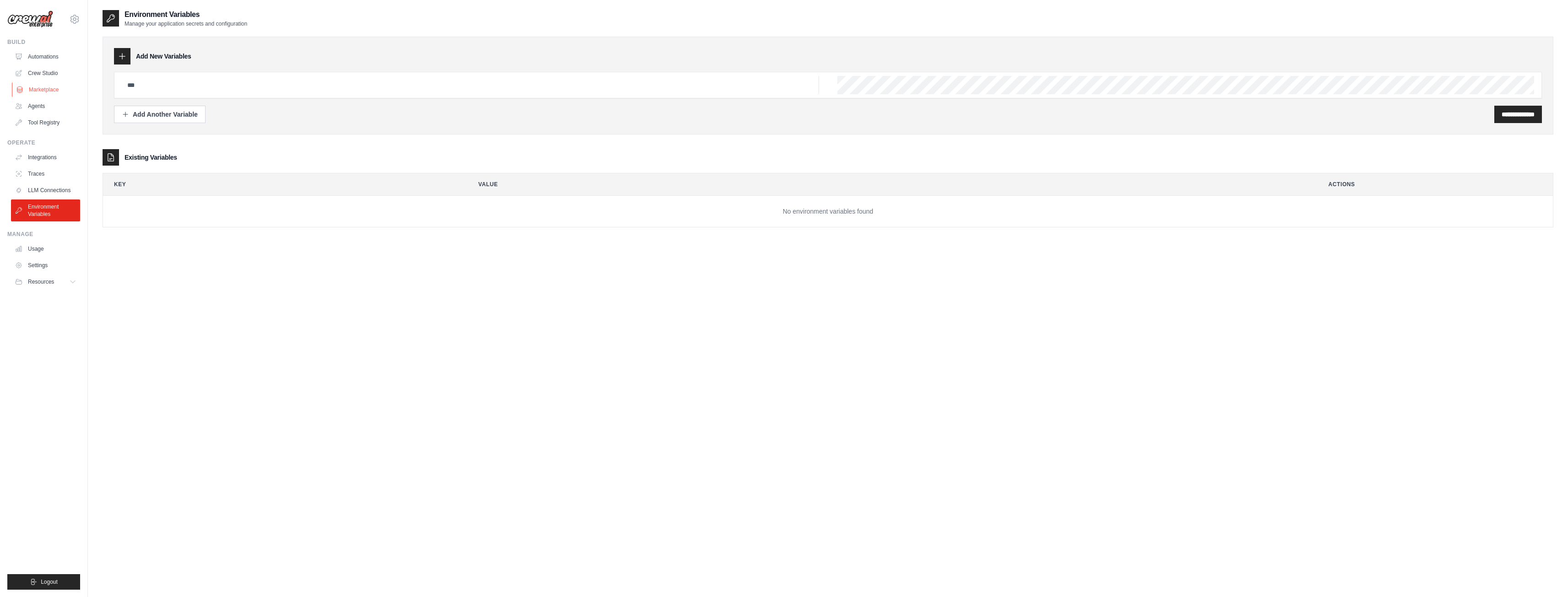
click at [57, 93] on link "Marketplace" at bounding box center [46, 90] width 69 height 15
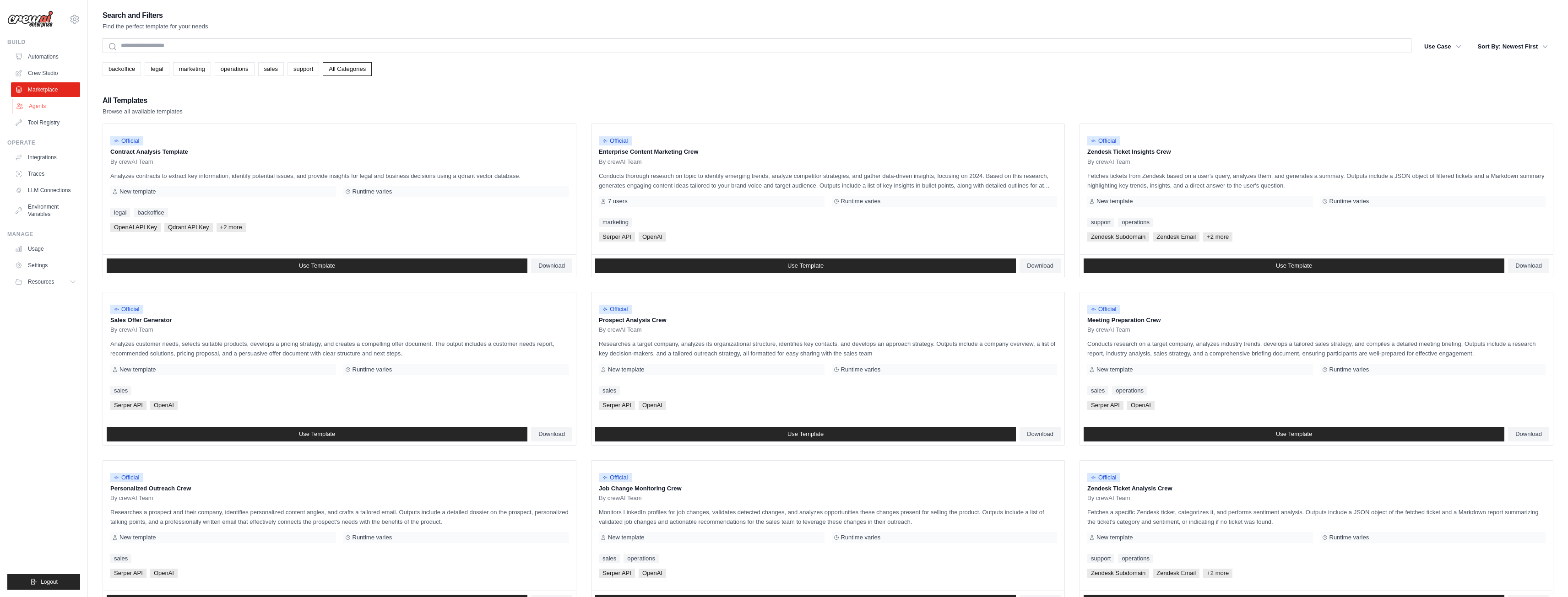
click at [53, 104] on link "Agents" at bounding box center [46, 106] width 69 height 15
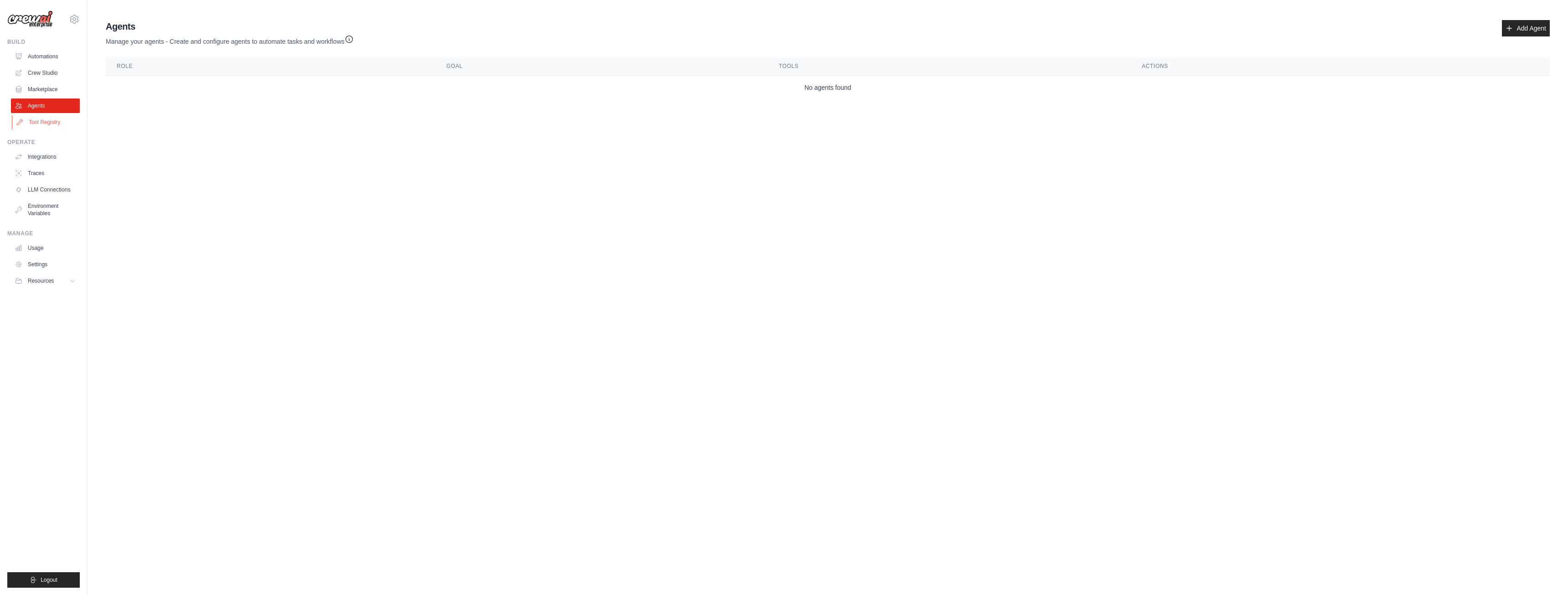
click at [43, 122] on link "Tool Registry" at bounding box center [46, 122] width 69 height 15
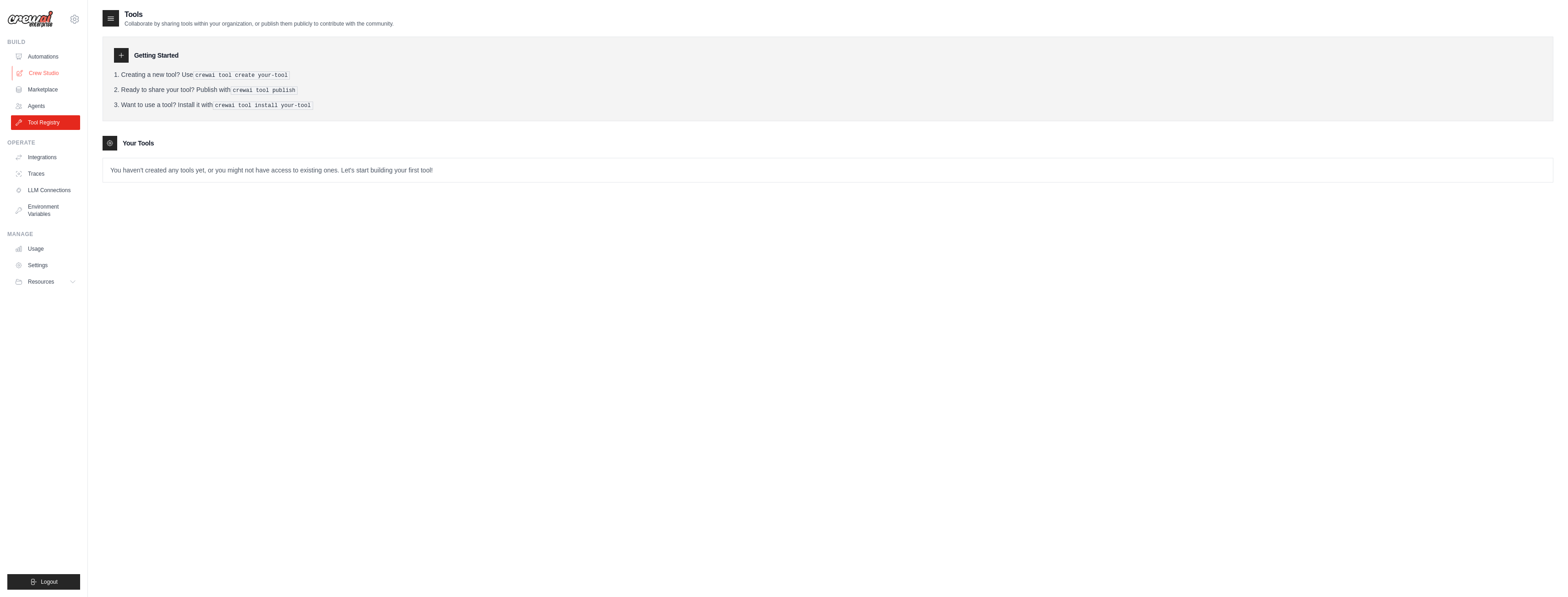
click at [62, 78] on link "Crew Studio" at bounding box center [46, 73] width 69 height 15
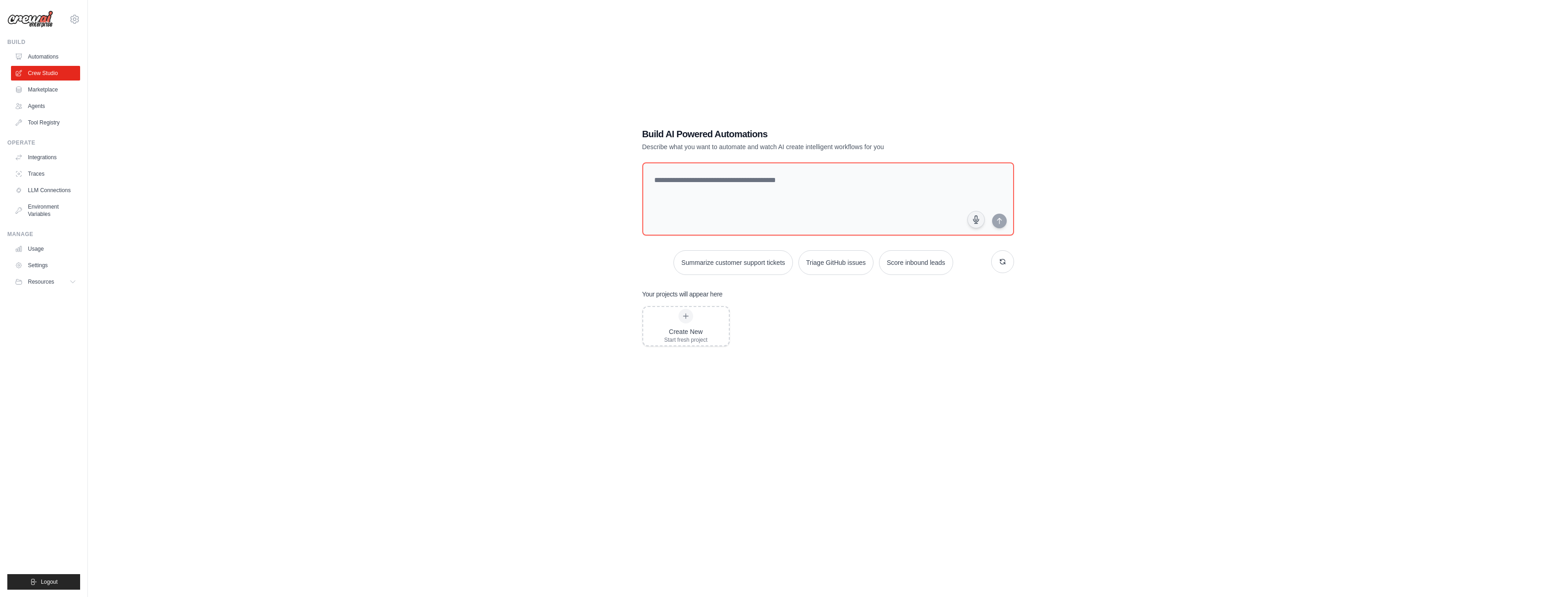
scroll to position [18, 0]
click at [765, 269] on button "Summarize customer support tickets" at bounding box center [733, 262] width 119 height 24
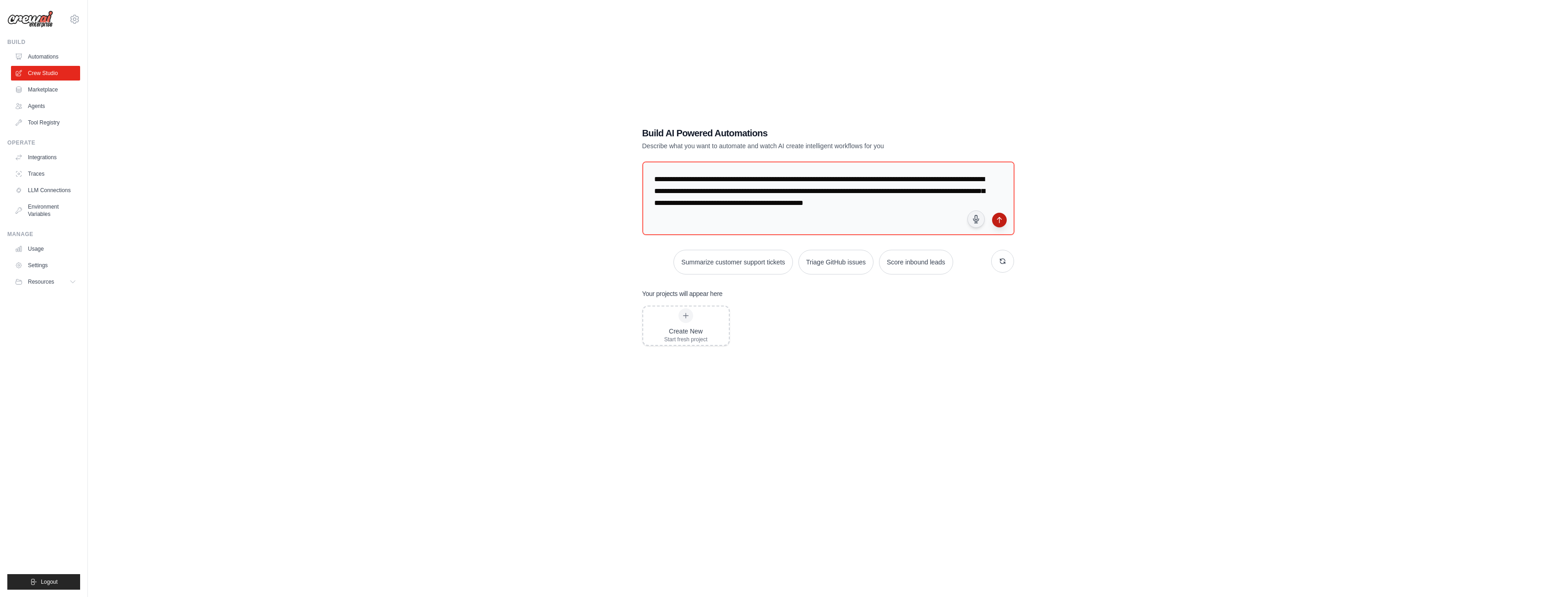
click at [1001, 224] on button "submit" at bounding box center [999, 220] width 15 height 15
click at [48, 71] on link "Crew Studio" at bounding box center [46, 73] width 69 height 15
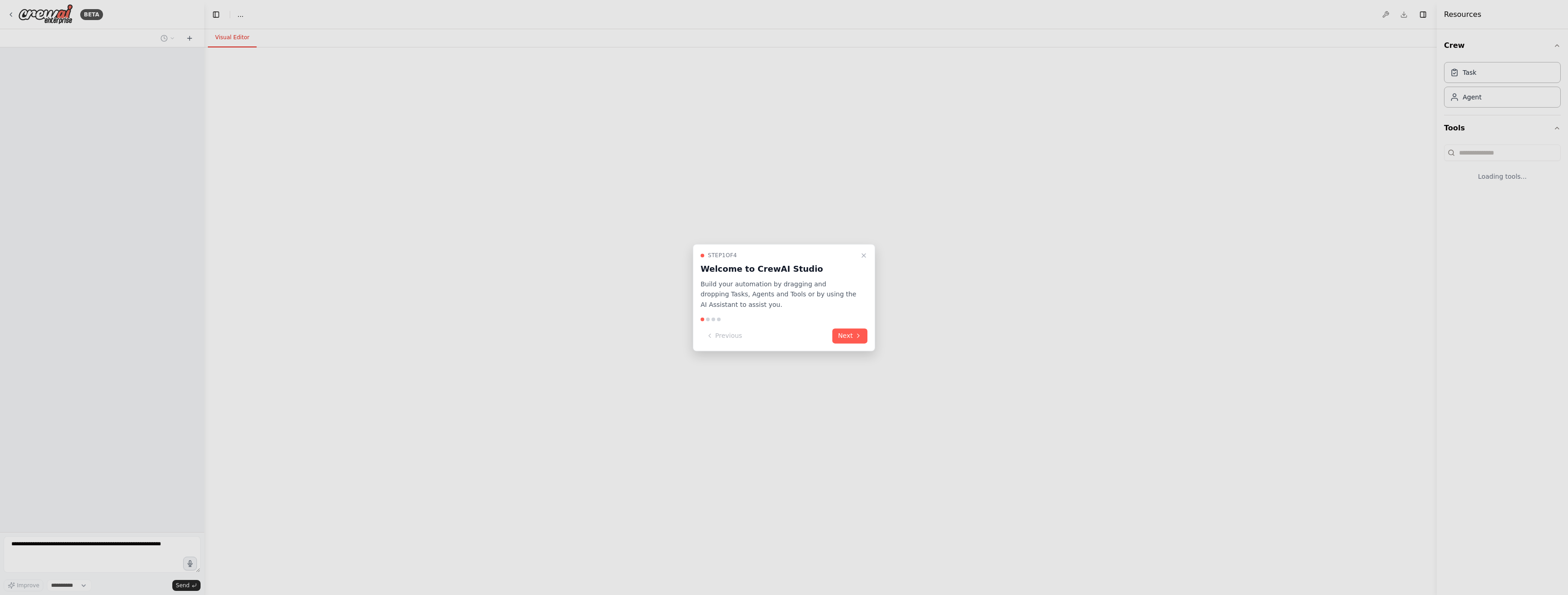
select select "****"
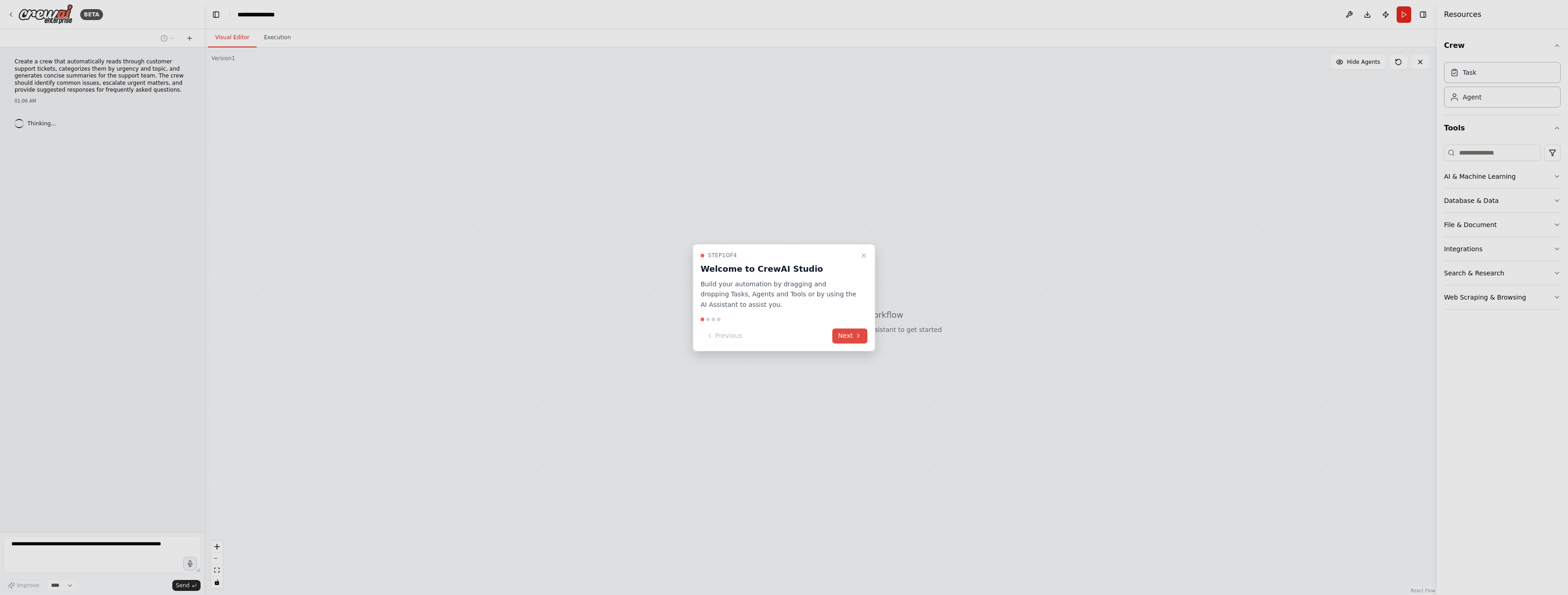
click at [849, 337] on button "Next" at bounding box center [850, 336] width 35 height 15
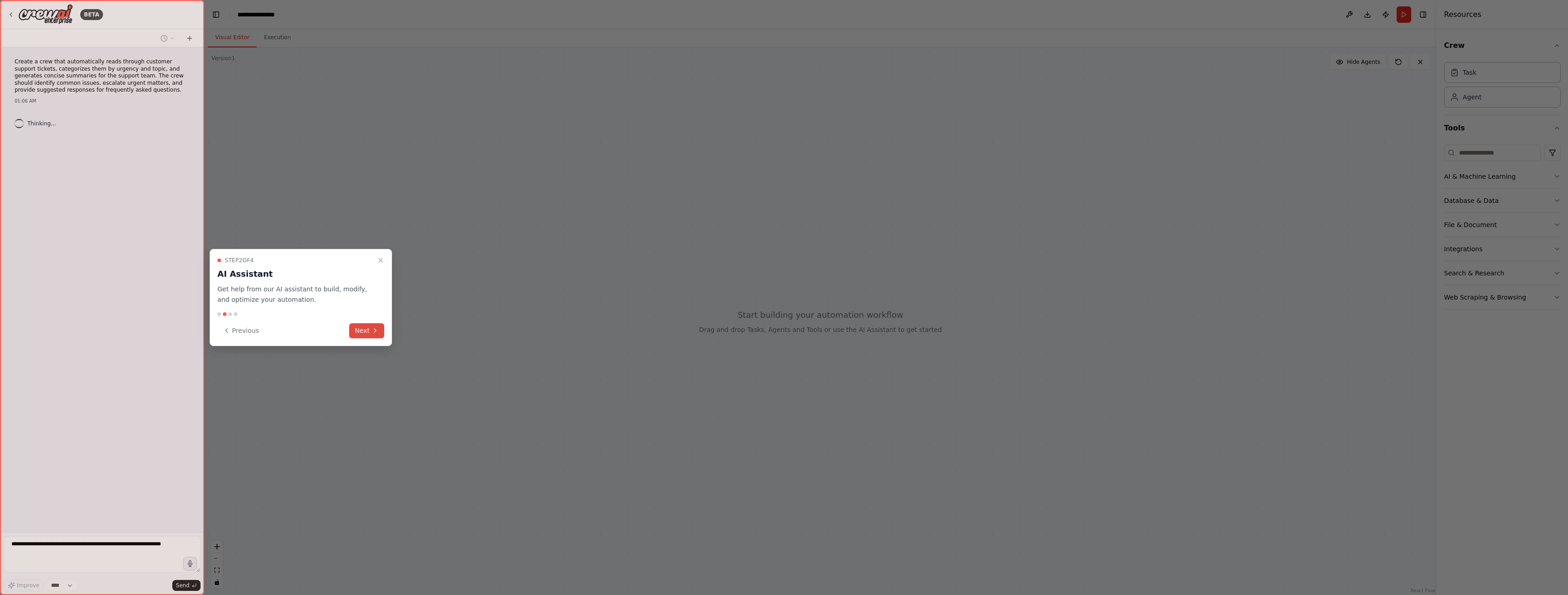
click at [354, 332] on button "Next" at bounding box center [367, 331] width 35 height 15
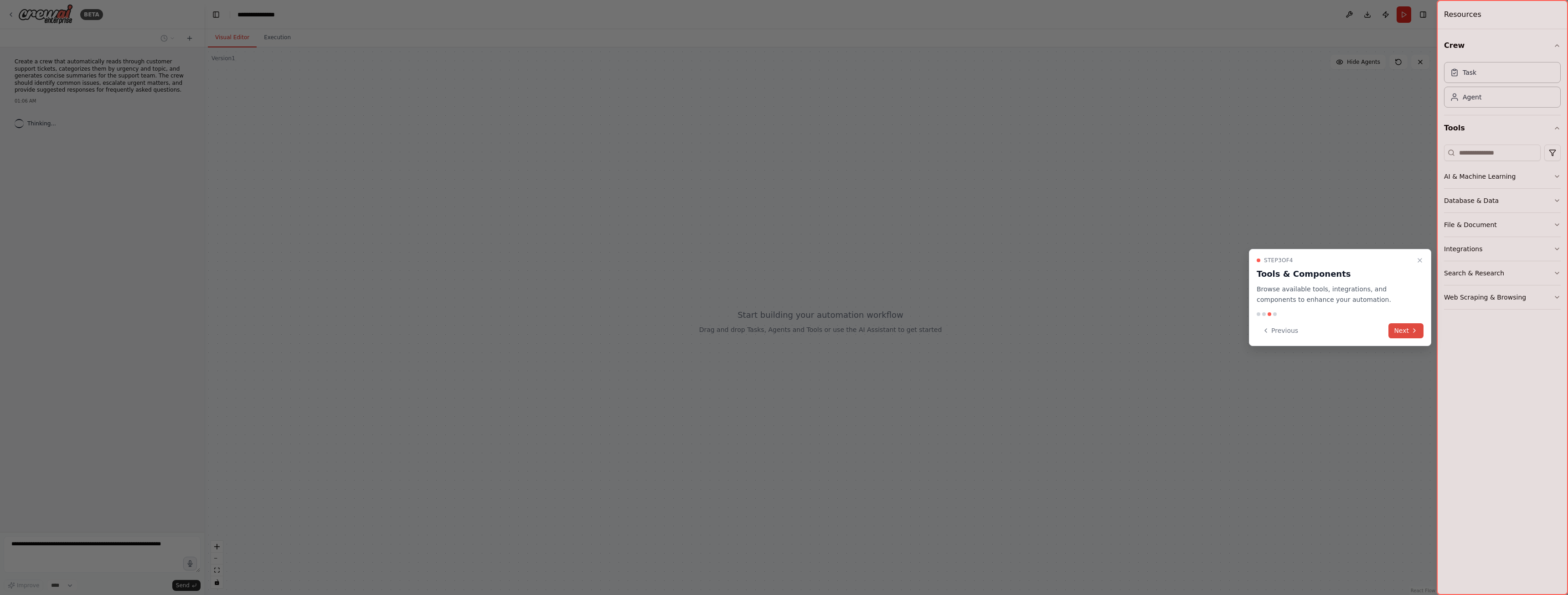
click at [1406, 337] on button "Next" at bounding box center [1406, 331] width 35 height 15
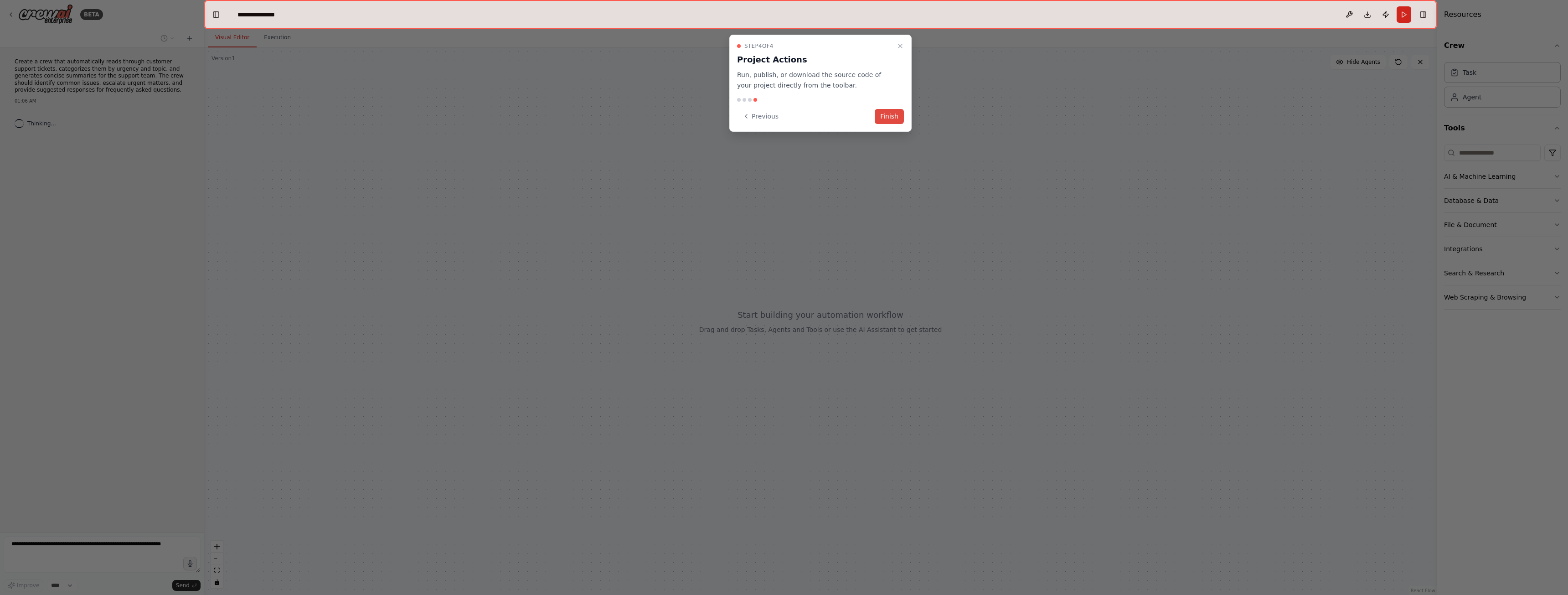
click at [886, 115] on button "Finish" at bounding box center [889, 116] width 29 height 15
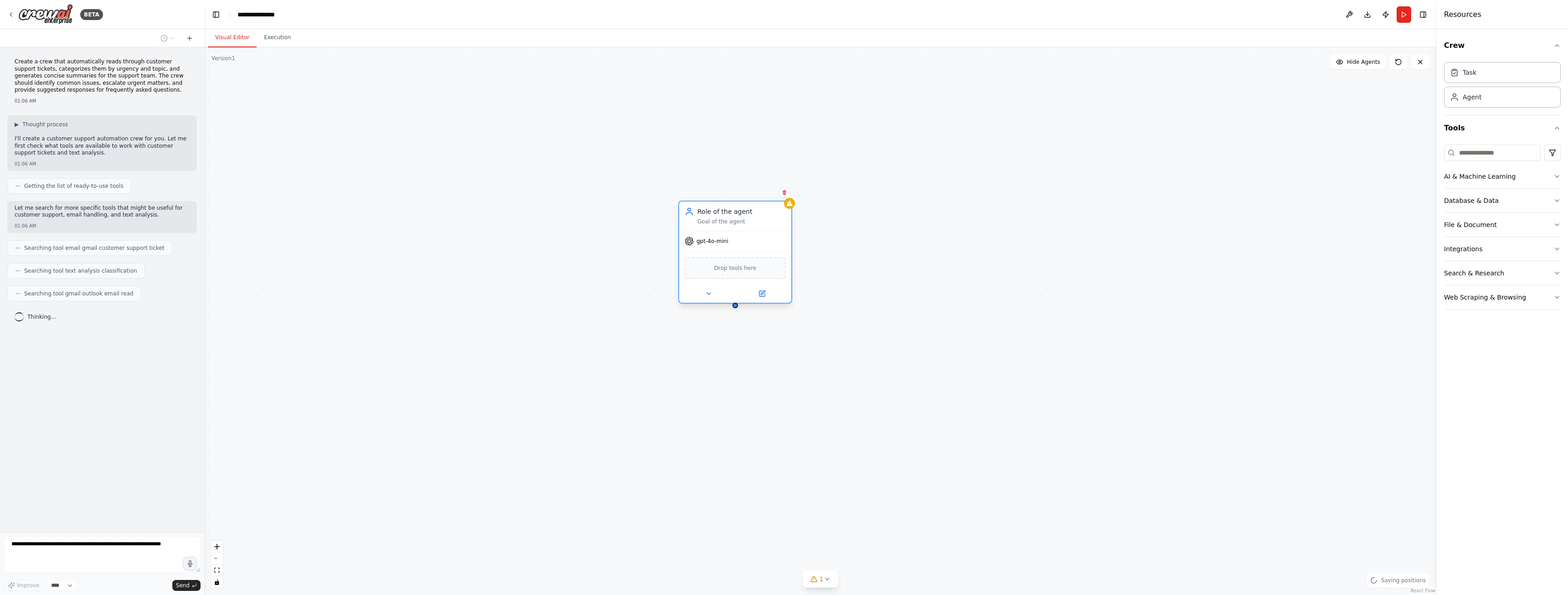
drag, startPoint x: 752, startPoint y: 213, endPoint x: 520, endPoint y: 237, distance: 233.2
click at [698, 216] on div "Role of the agent" at bounding box center [741, 211] width 88 height 9
click at [511, 272] on span "gpt-4o-mini" at bounding box center [503, 269] width 32 height 7
click at [494, 319] on button at bounding box center [499, 321] width 52 height 11
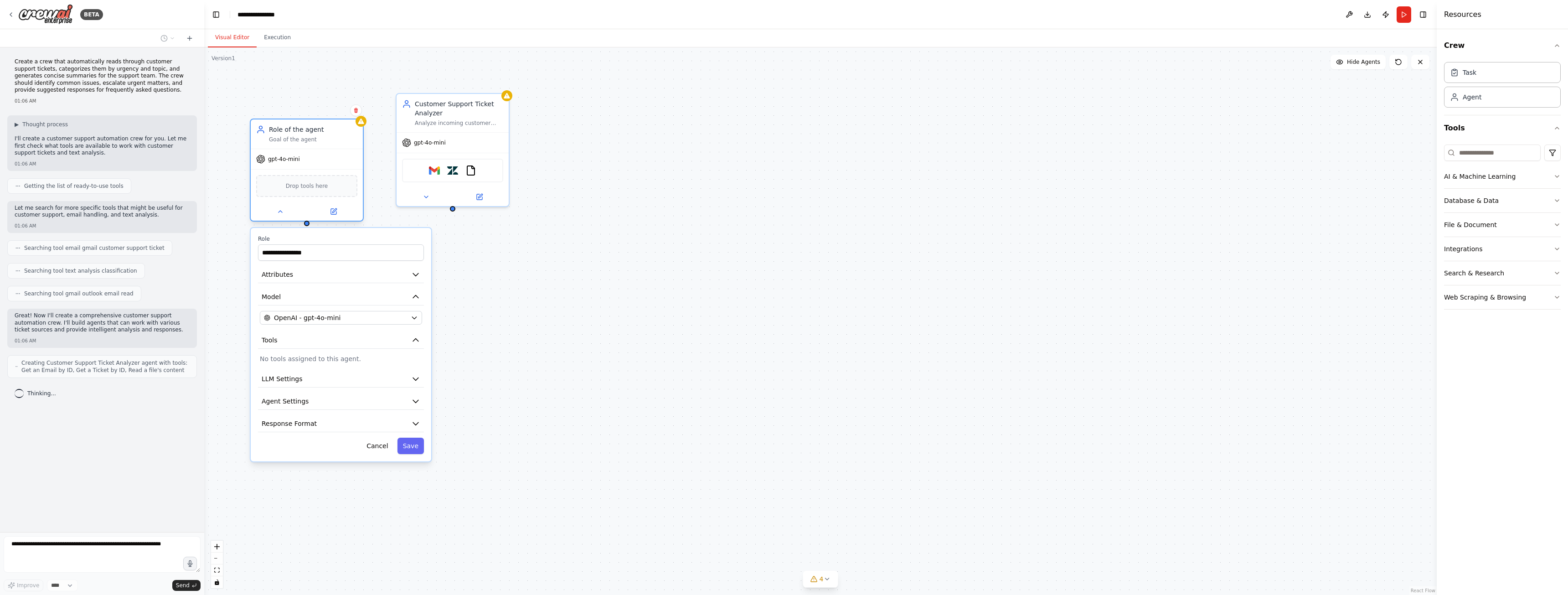
drag, startPoint x: 302, startPoint y: 102, endPoint x: 284, endPoint y: 134, distance: 36.7
click at [284, 134] on div "Role of the agent" at bounding box center [313, 129] width 88 height 9
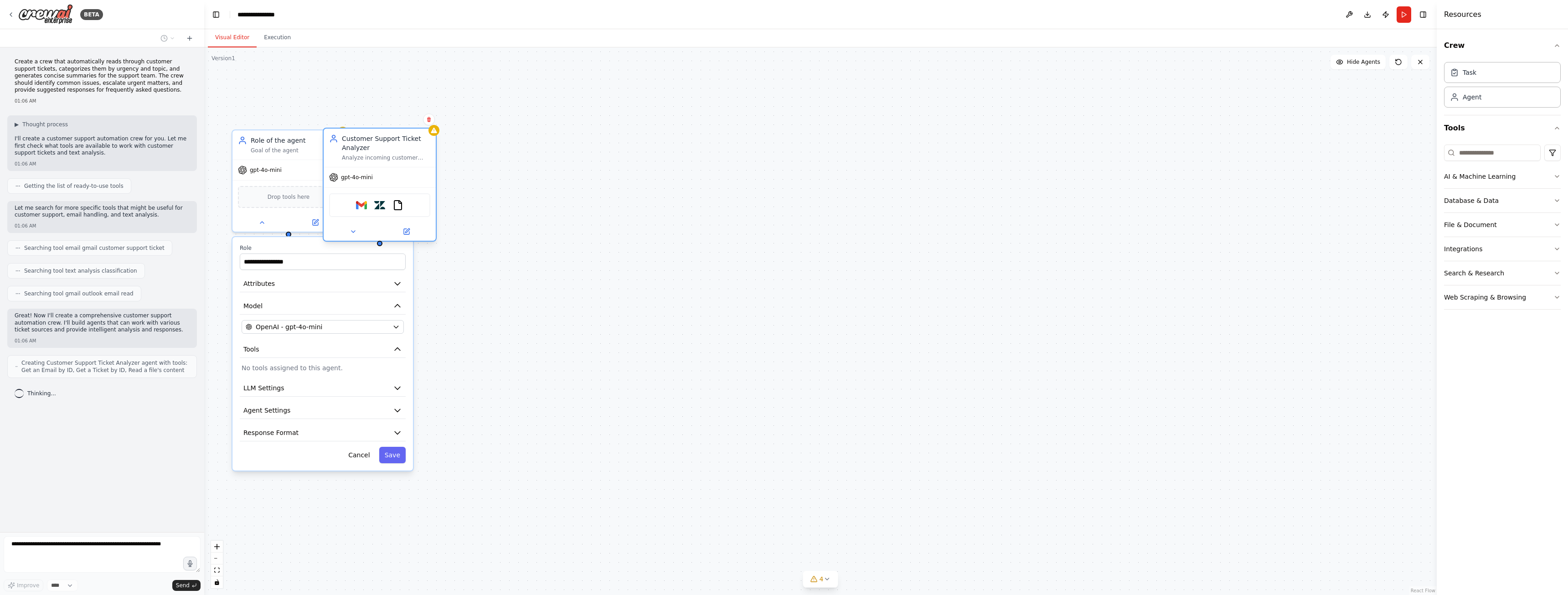
drag, startPoint x: 454, startPoint y: 107, endPoint x: 452, endPoint y: 119, distance: 12.2
click at [430, 134] on div "Customer Support Ticket Analyzer" at bounding box center [386, 143] width 88 height 18
click at [301, 155] on div "Role of the agent Goal of the agent" at bounding box center [289, 143] width 112 height 29
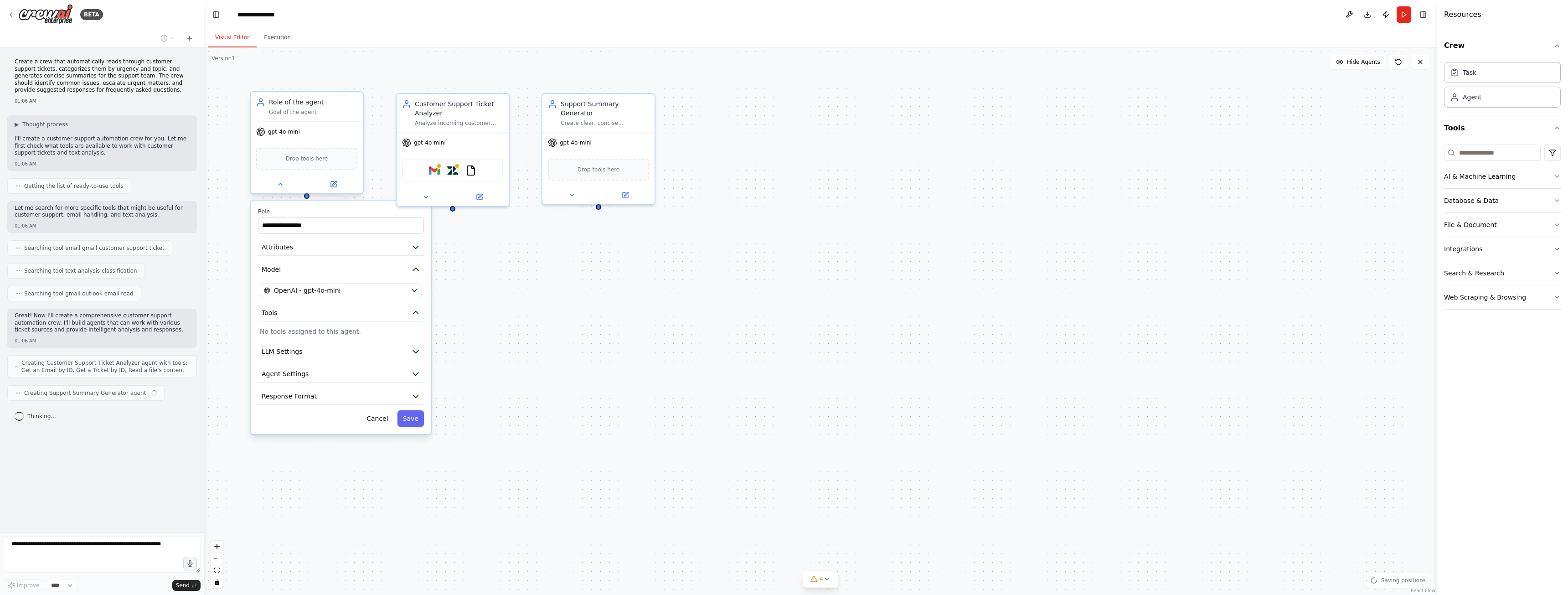
click at [338, 116] on div "Role of the agent Goal of the agent" at bounding box center [307, 107] width 112 height 29
drag, startPoint x: 598, startPoint y: 116, endPoint x: 593, endPoint y: 119, distance: 5.8
click at [716, 99] on div "Support Summary Generator Create clear, concise summaries of customer support t…" at bounding box center [708, 94] width 112 height 38
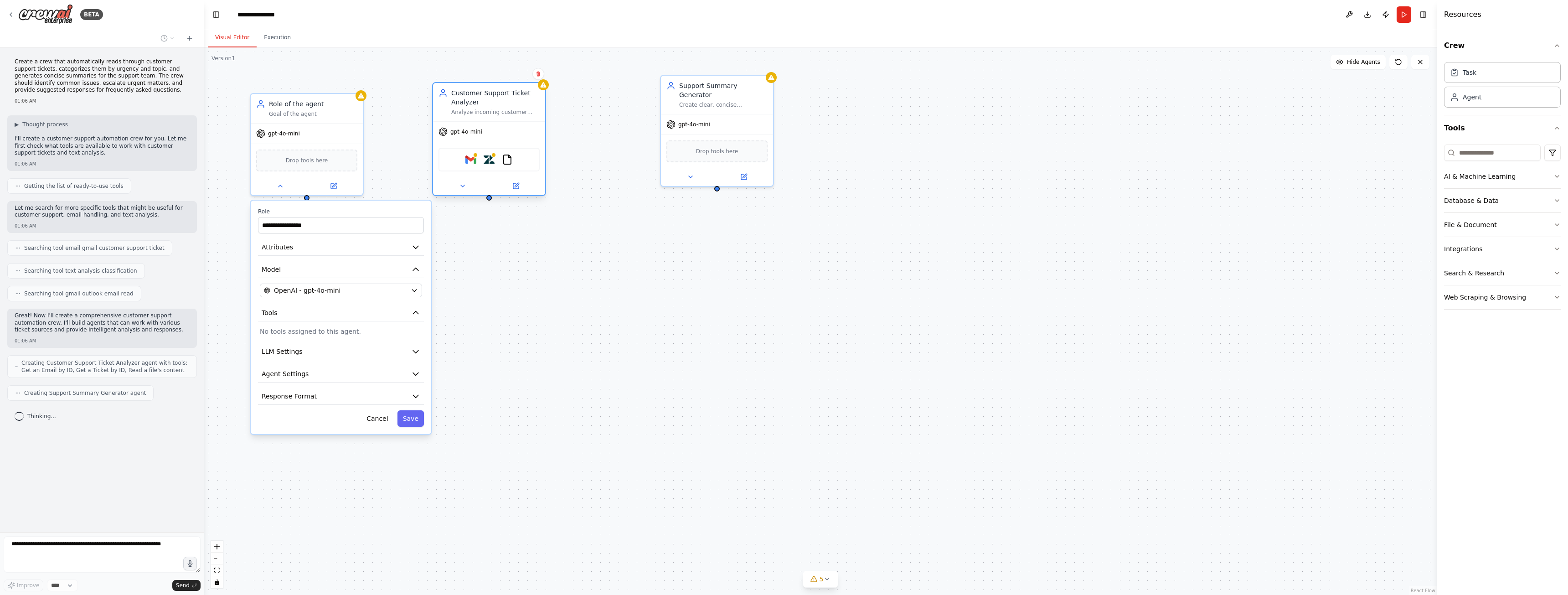
drag, startPoint x: 439, startPoint y: 115, endPoint x: 525, endPoint y: 101, distance: 87.1
click at [525, 100] on div "Customer Support Ticket Analyzer" at bounding box center [495, 97] width 88 height 18
click at [355, 224] on input "**********" at bounding box center [341, 225] width 166 height 16
click at [329, 244] on button "Attributes" at bounding box center [341, 247] width 166 height 17
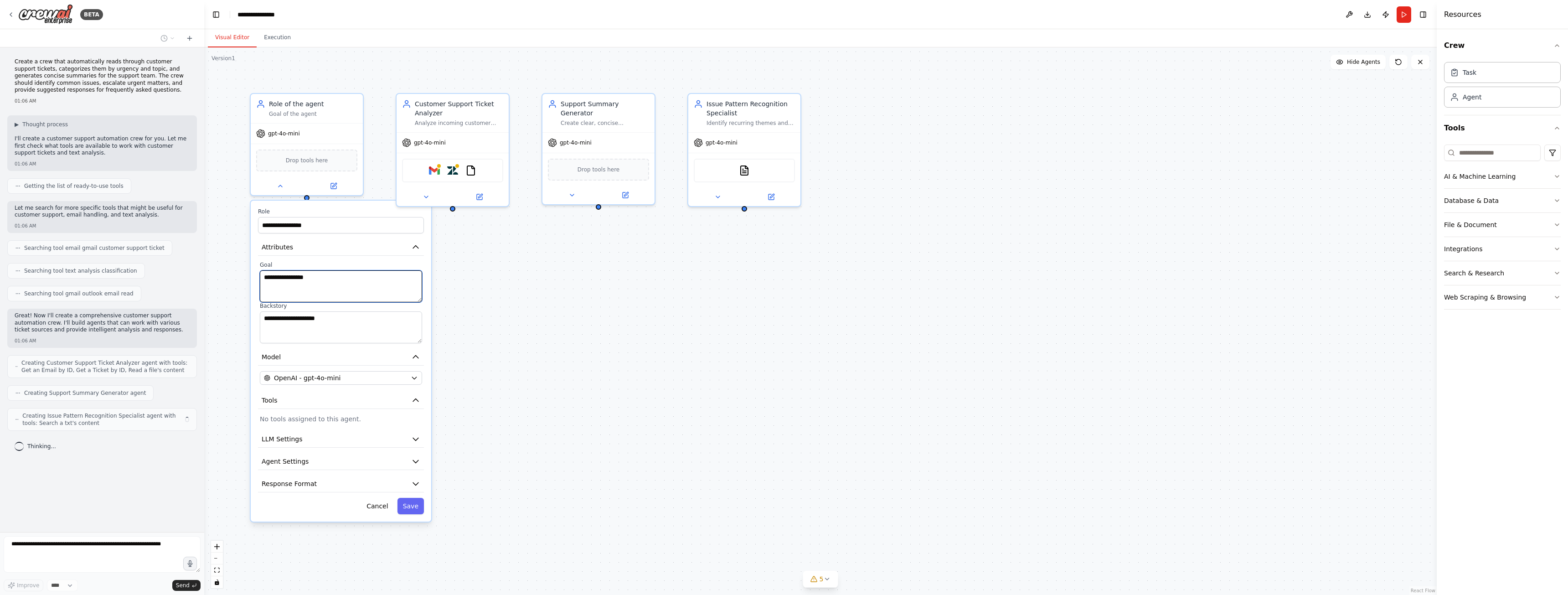
click at [322, 284] on textarea "**********" at bounding box center [341, 286] width 163 height 32
click at [326, 321] on textarea "**********" at bounding box center [341, 327] width 163 height 32
click at [309, 355] on button "Model" at bounding box center [341, 357] width 166 height 17
click at [363, 378] on div "OpenAI - gpt-4o-mini" at bounding box center [335, 378] width 143 height 9
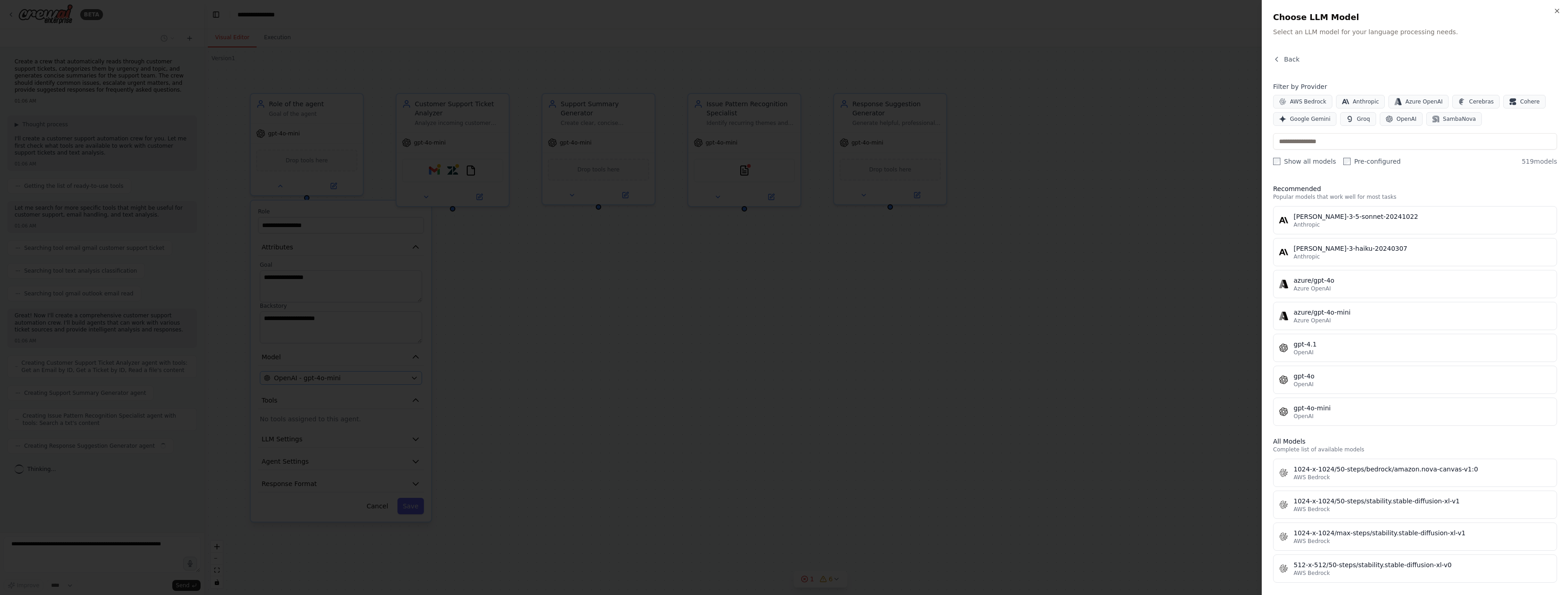
click at [363, 378] on div at bounding box center [784, 297] width 1568 height 595
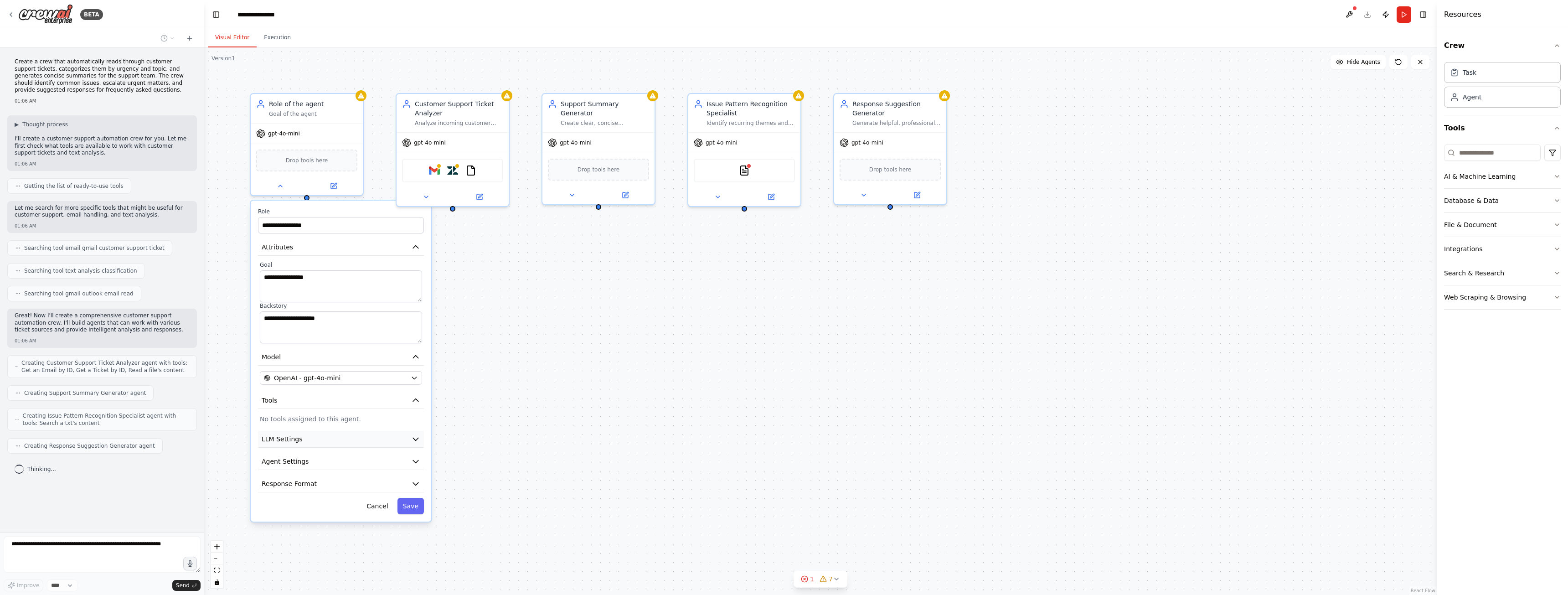
click at [360, 439] on button "LLM Settings" at bounding box center [341, 440] width 166 height 17
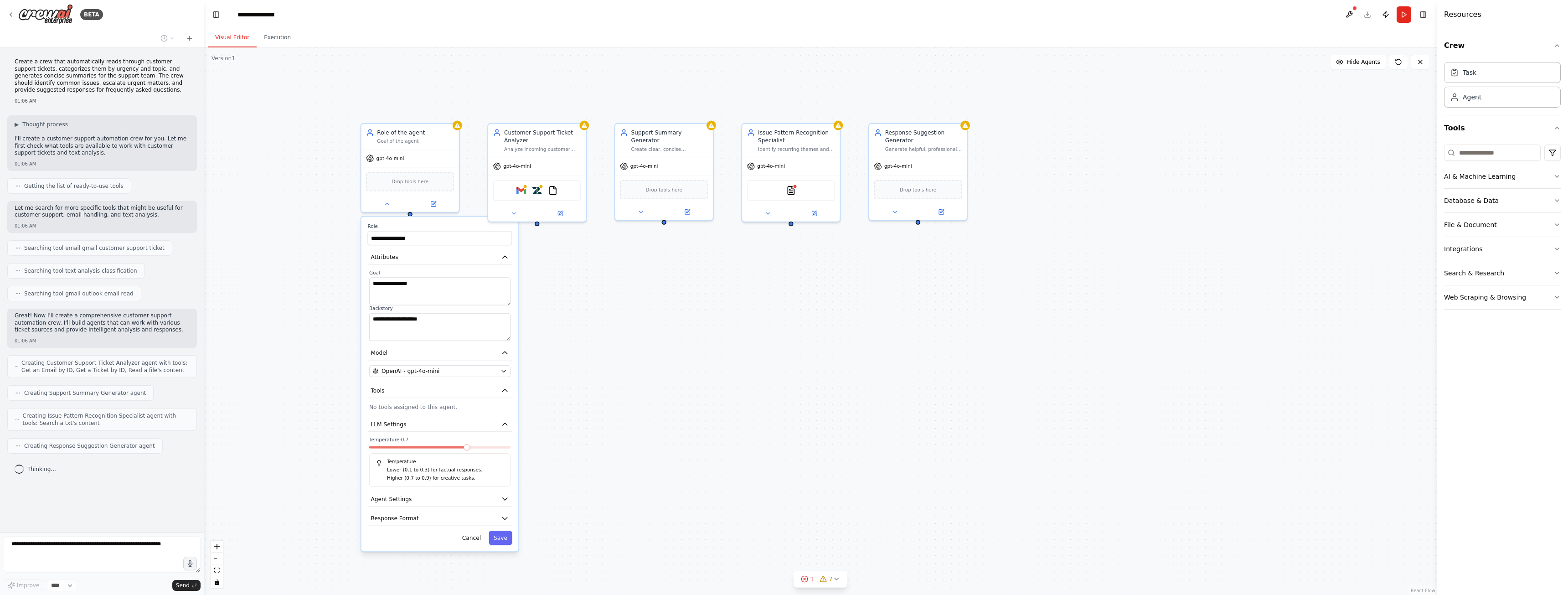
drag, startPoint x: 590, startPoint y: 403, endPoint x: 642, endPoint y: 314, distance: 103.1
click at [642, 314] on div "**********" at bounding box center [820, 321] width 1233 height 547
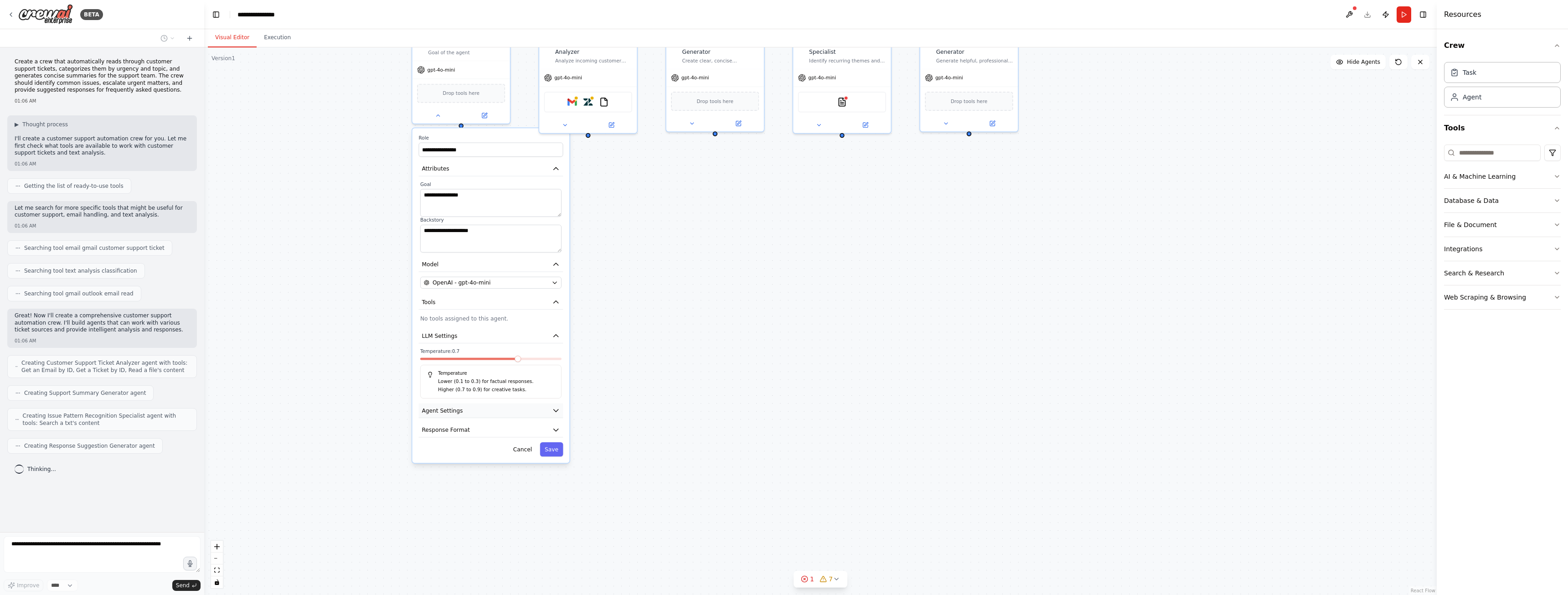
click at [464, 408] on button "Agent Settings" at bounding box center [490, 411] width 144 height 15
click at [505, 431] on button "Response Format" at bounding box center [490, 430] width 144 height 15
click at [547, 410] on button "Agent Settings" at bounding box center [490, 411] width 144 height 15
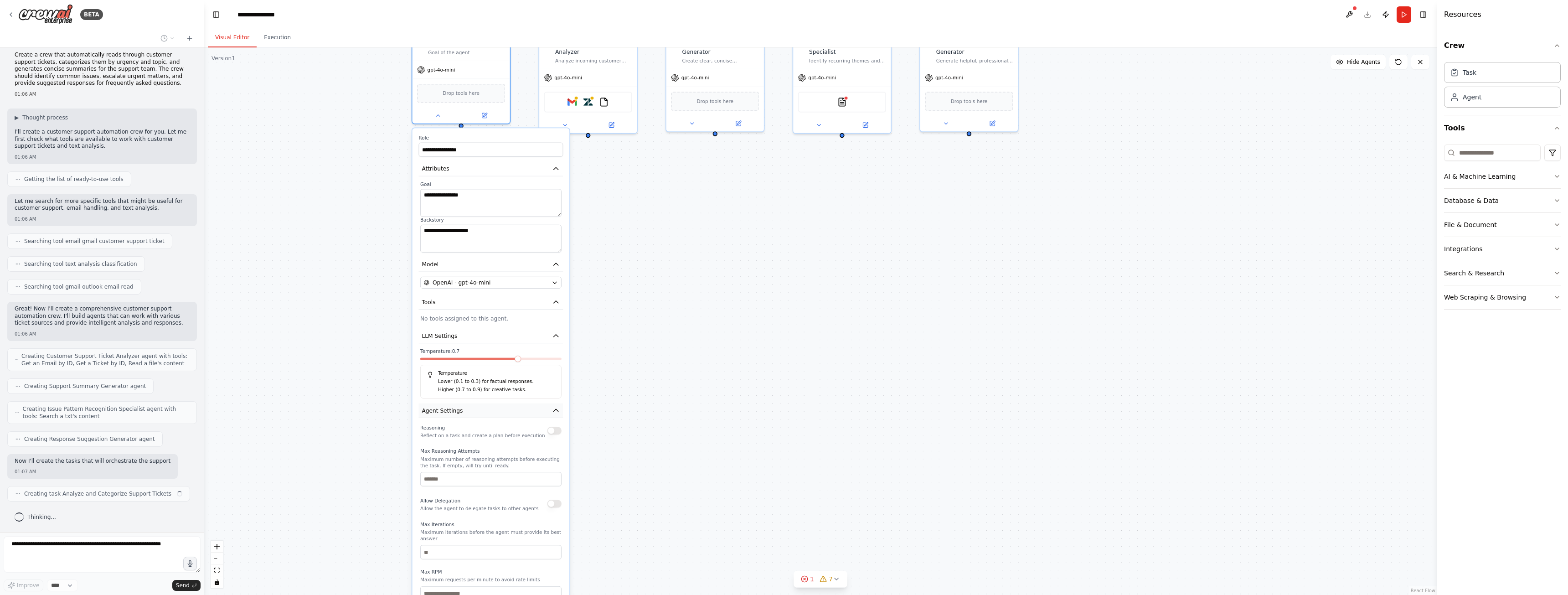
scroll to position [14, 0]
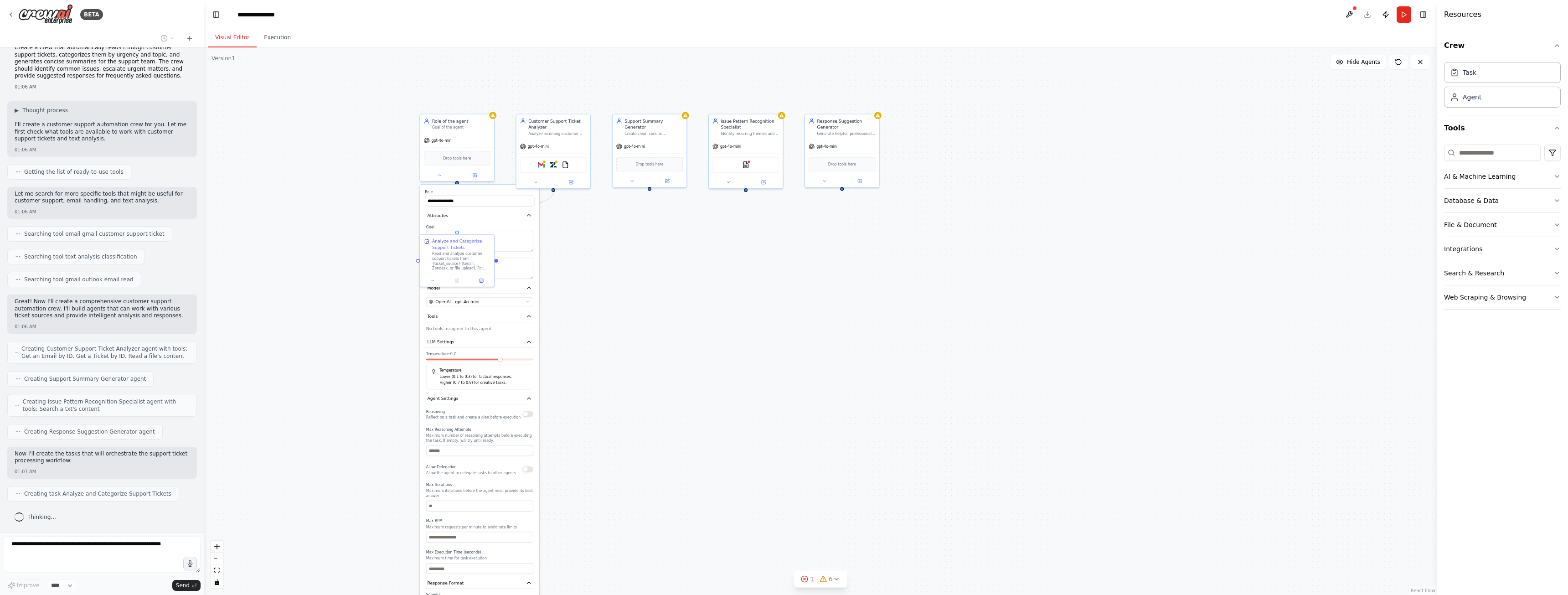
drag, startPoint x: 627, startPoint y: 244, endPoint x: 598, endPoint y: 324, distance: 85.1
click at [598, 325] on div ".deletable-edge-delete-btn { width: 20px; height: 20px; border: 0px solid #ffff…" at bounding box center [820, 321] width 1233 height 547
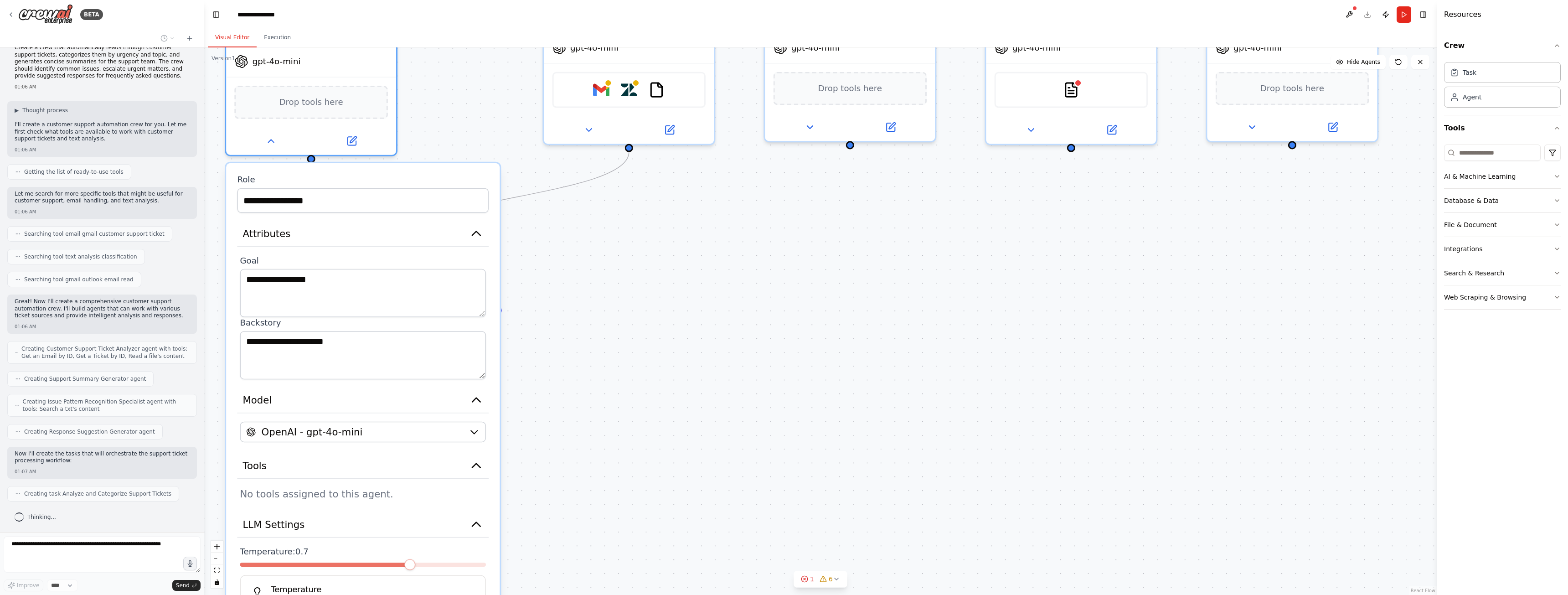
drag, startPoint x: 498, startPoint y: 150, endPoint x: 411, endPoint y: 185, distance: 93.8
click at [402, 180] on label "Role" at bounding box center [362, 180] width 251 height 11
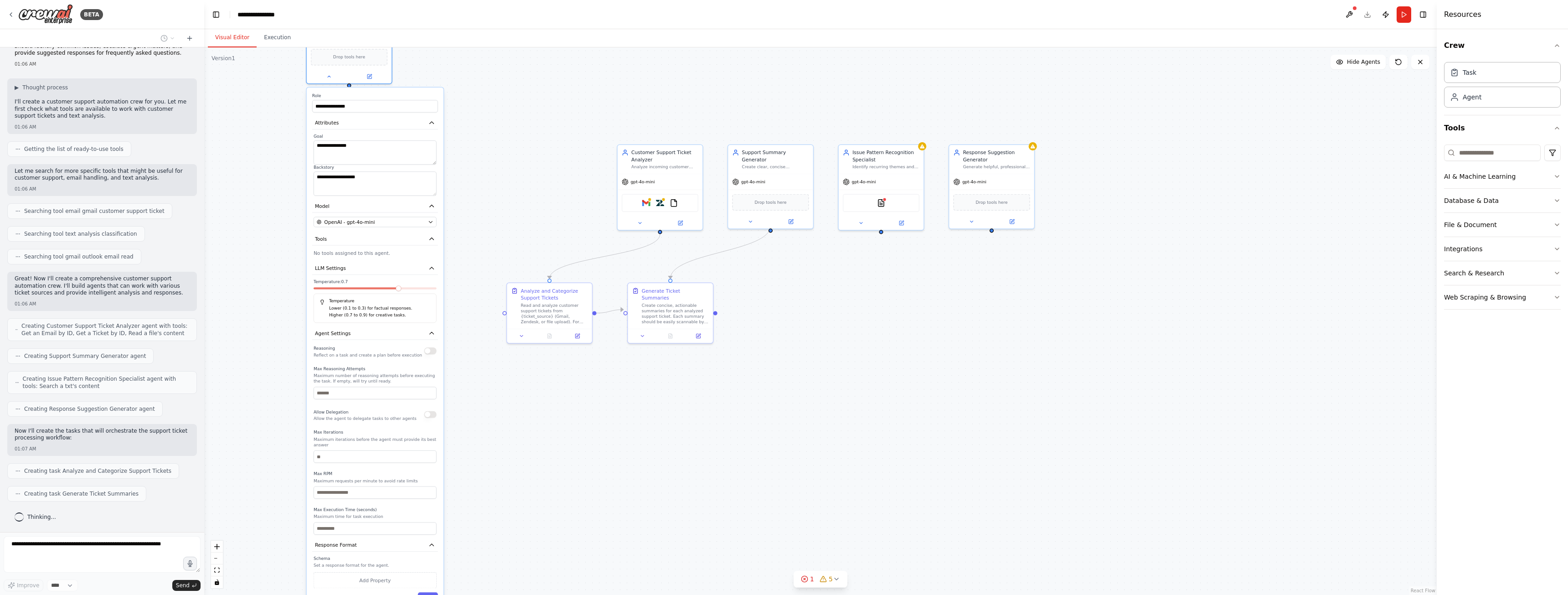
drag, startPoint x: 592, startPoint y: 232, endPoint x: 392, endPoint y: 90, distance: 245.3
click at [392, 93] on label "Role" at bounding box center [375, 96] width 126 height 5
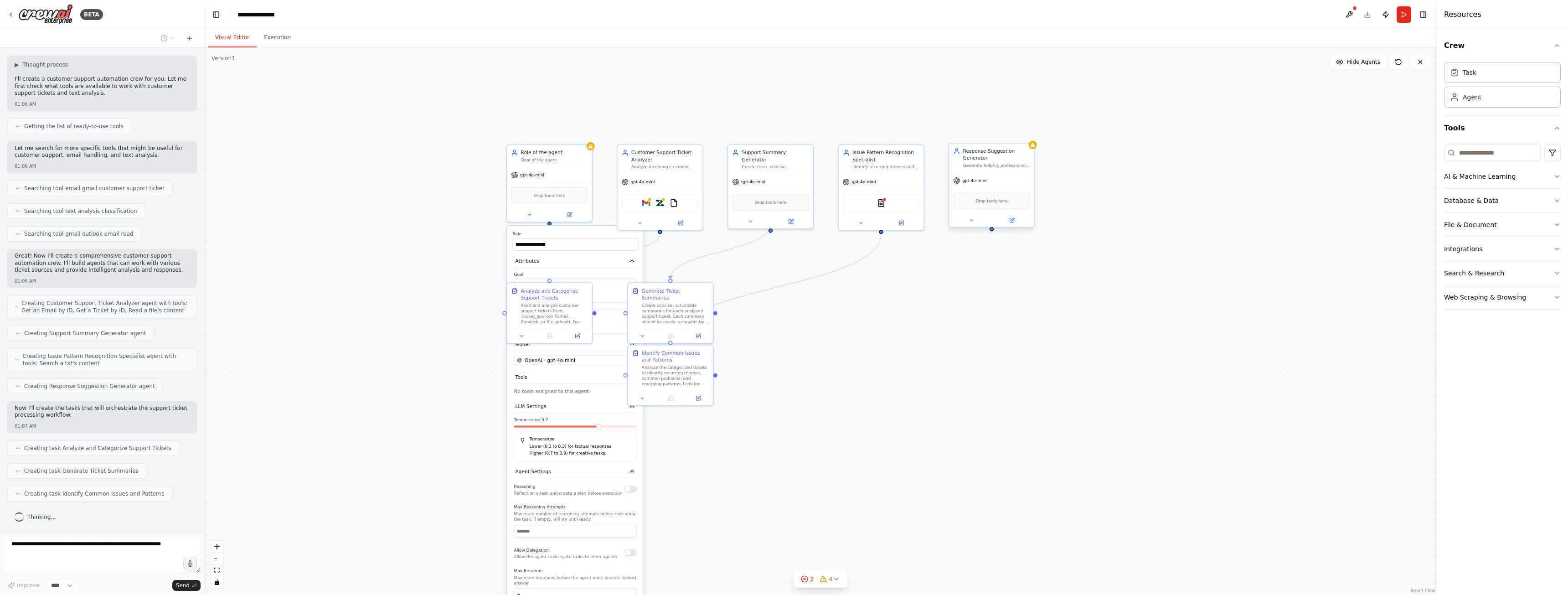
scroll to position [83, 0]
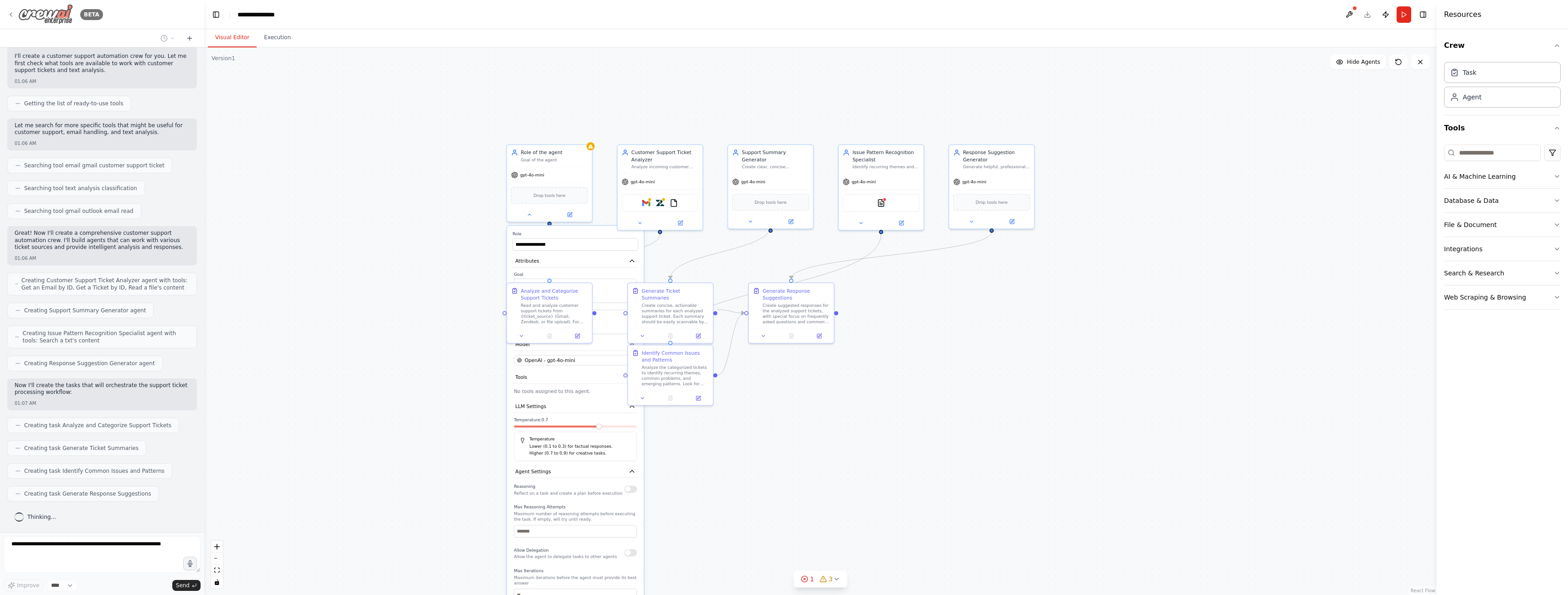
click at [54, 18] on img at bounding box center [46, 15] width 55 height 21
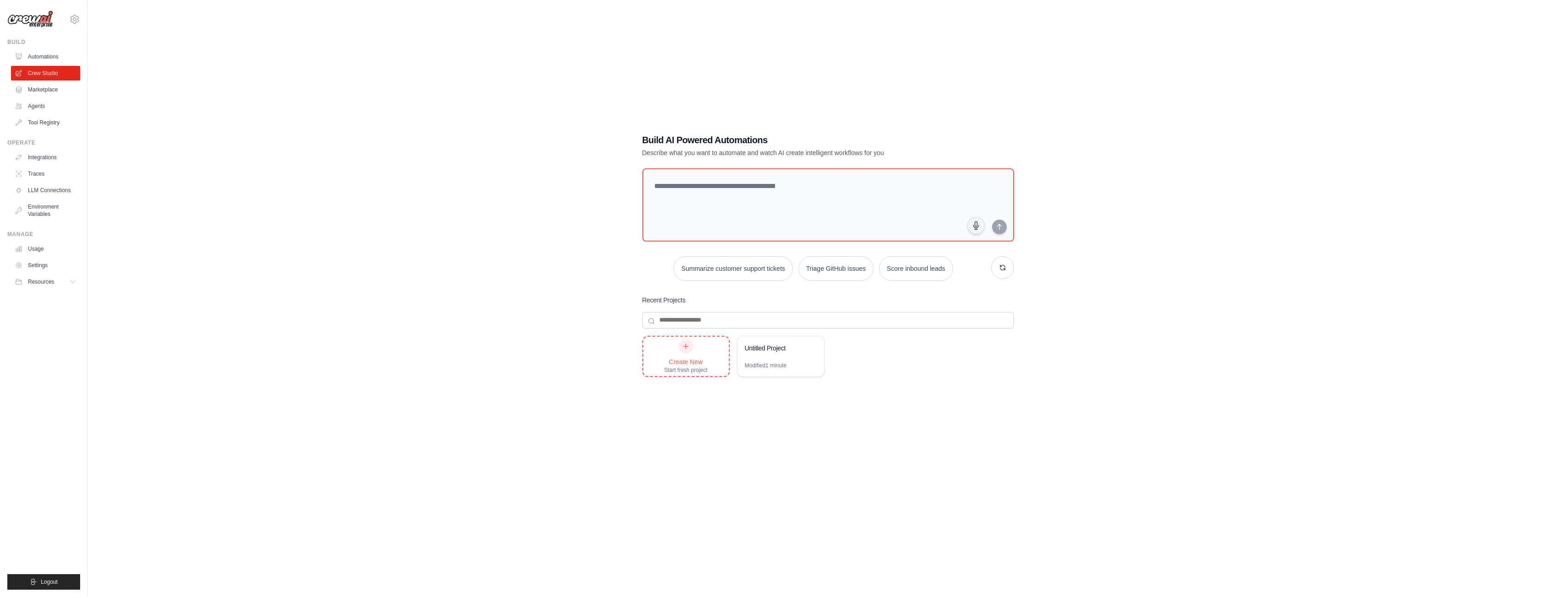
click at [688, 357] on div "Create New" at bounding box center [686, 362] width 43 height 9
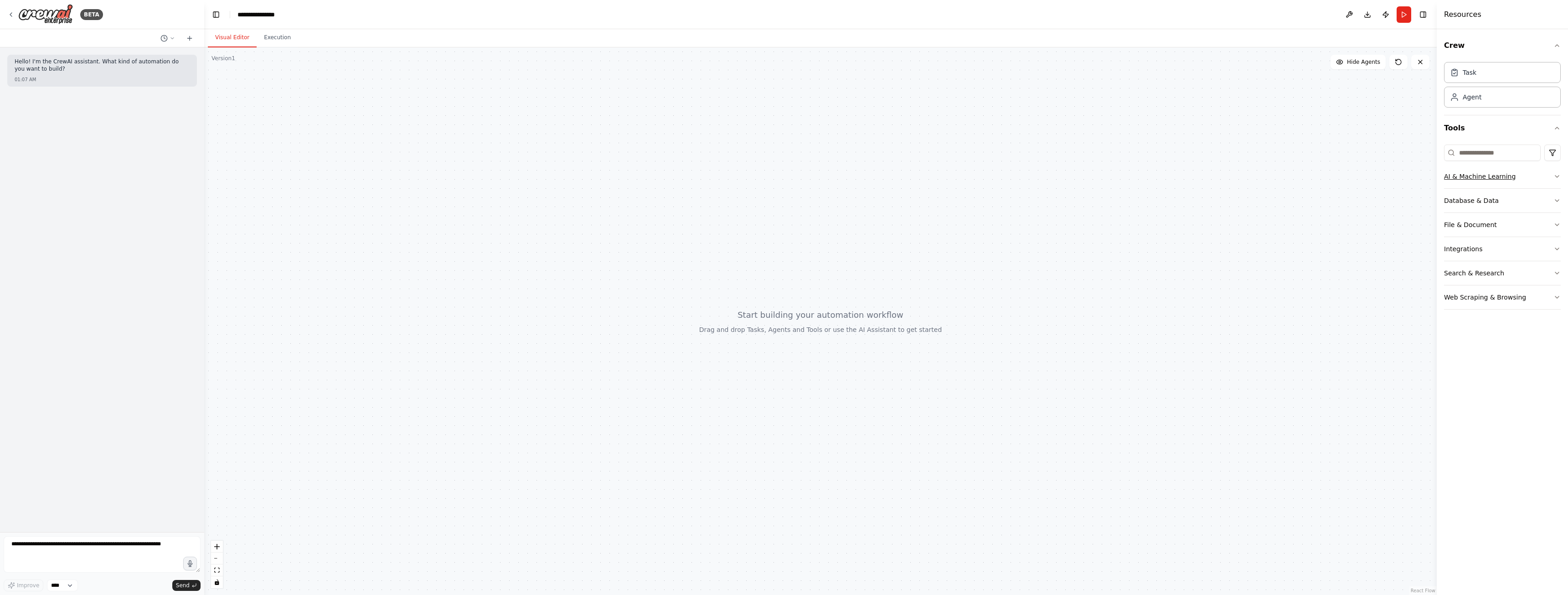
click at [1558, 175] on icon "button" at bounding box center [1557, 177] width 7 height 7
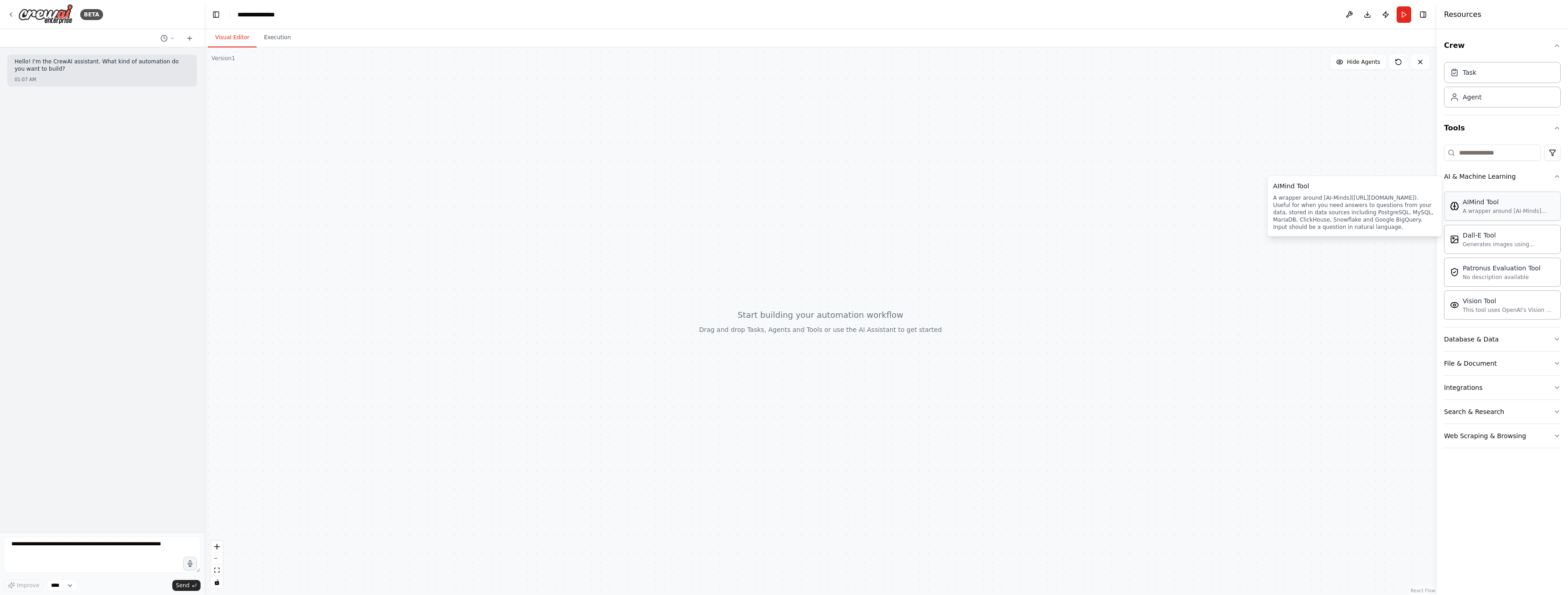
click at [1539, 206] on div "AIMind Tool" at bounding box center [1508, 202] width 92 height 9
click at [1057, 250] on div "New Task Task description" at bounding box center [820, 321] width 1233 height 547
click at [943, 286] on icon at bounding box center [945, 286] width 4 height 2
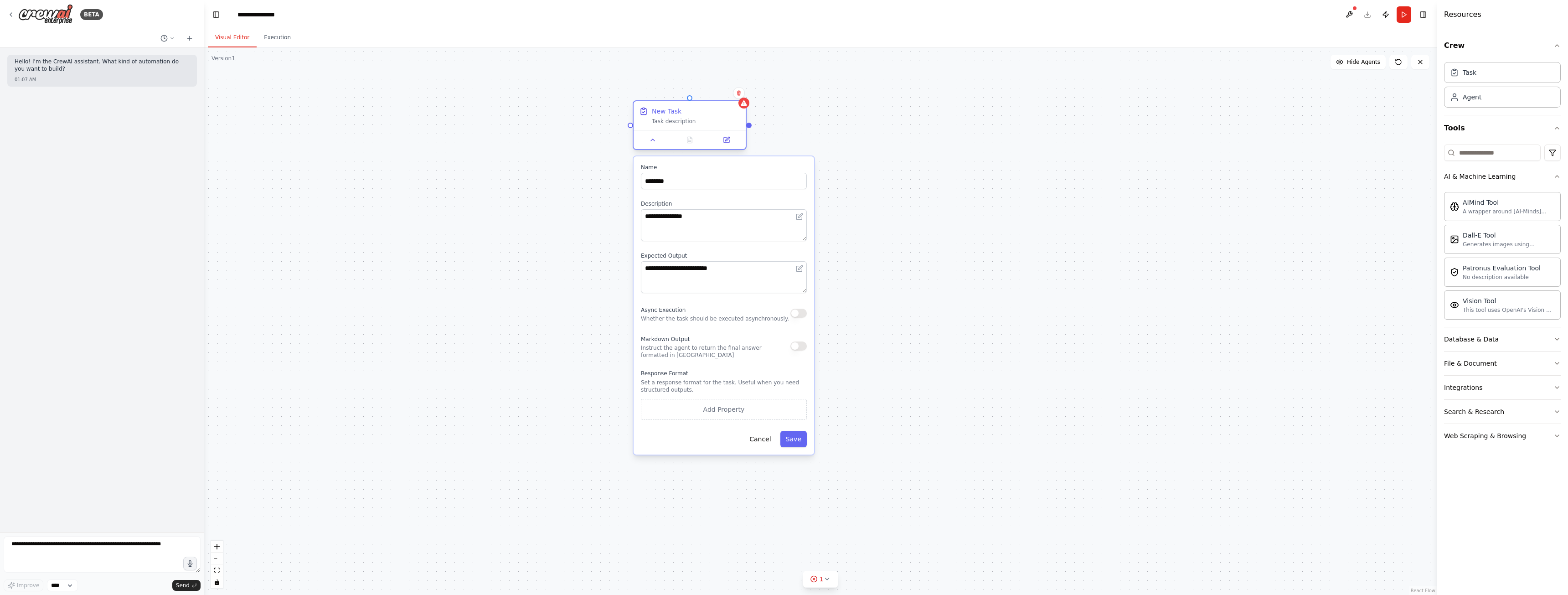
drag, startPoint x: 979, startPoint y: 264, endPoint x: 689, endPoint y: 121, distance: 323.3
click at [689, 121] on div "Task description" at bounding box center [696, 121] width 88 height 7
click at [799, 314] on button "button" at bounding box center [798, 313] width 16 height 9
click at [799, 346] on button "button" at bounding box center [798, 346] width 16 height 9
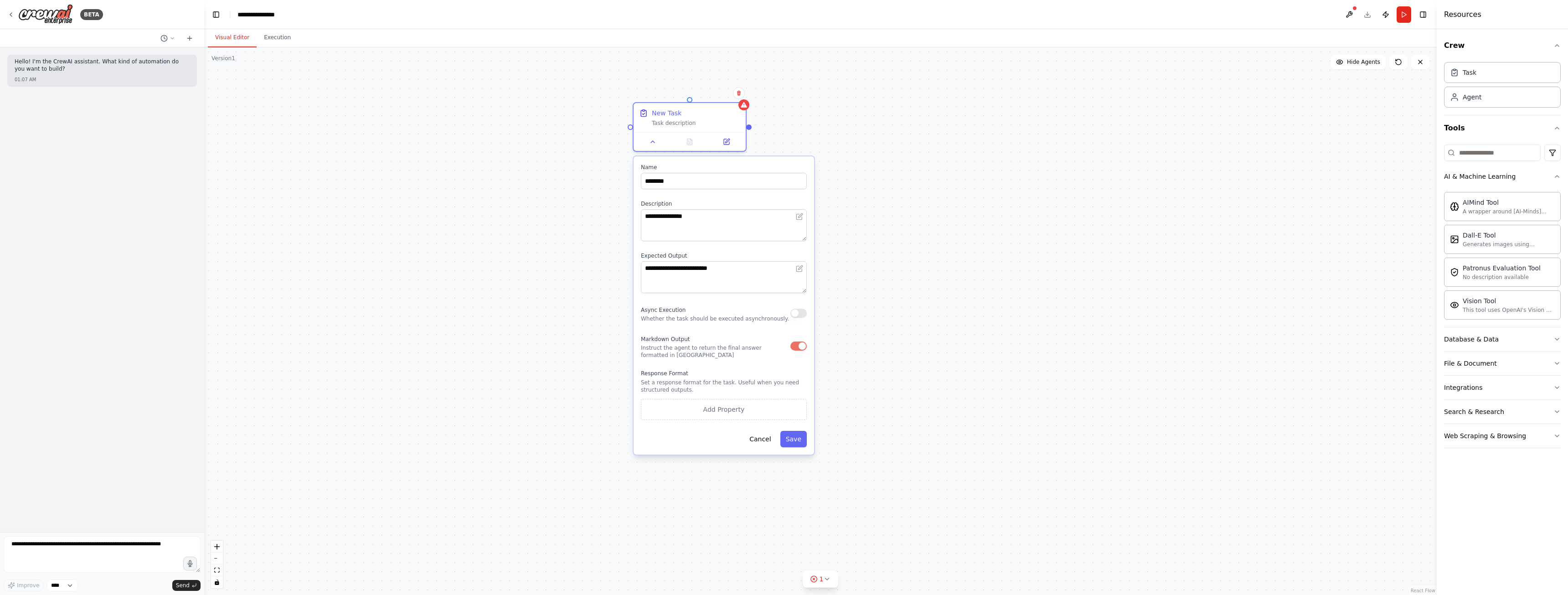
click at [799, 346] on button "button" at bounding box center [798, 346] width 16 height 9
click at [772, 444] on button "Cancel" at bounding box center [760, 439] width 32 height 16
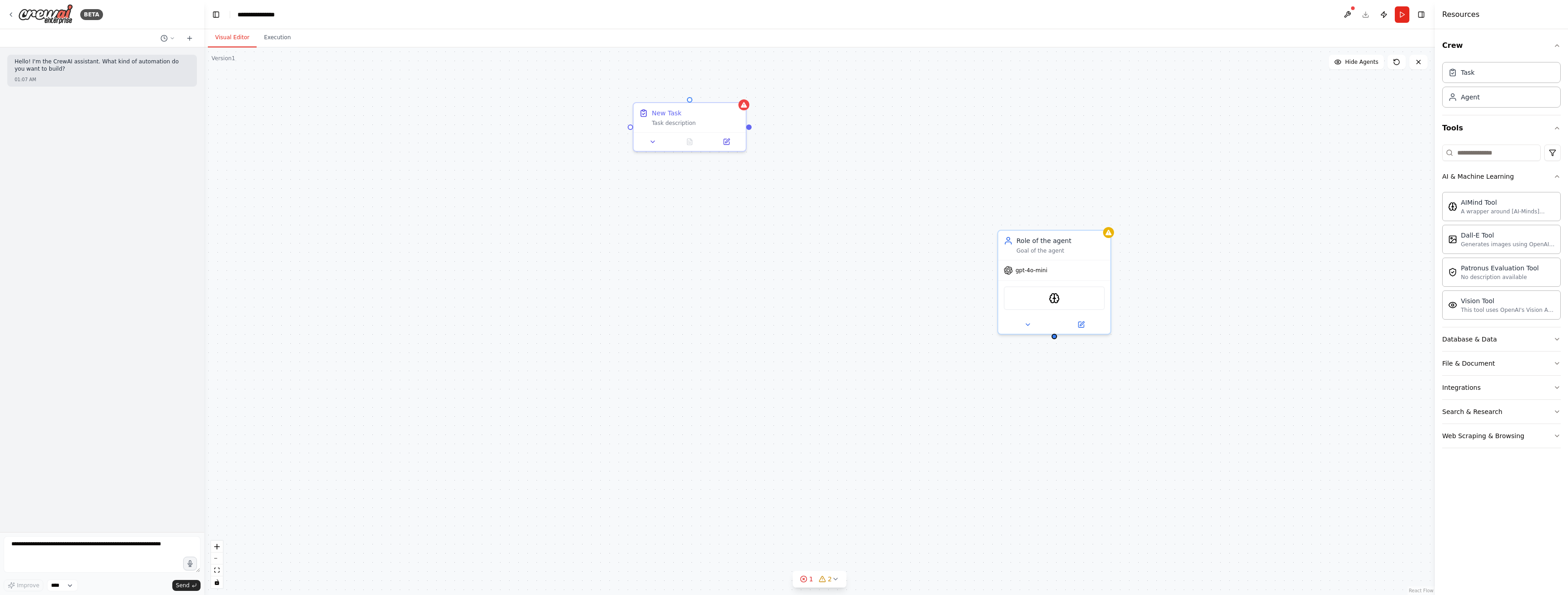
drag, startPoint x: 1440, startPoint y: 175, endPoint x: 1156, endPoint y: 221, distance: 287.7
click at [1209, 202] on div "**********" at bounding box center [784, 297] width 1568 height 595
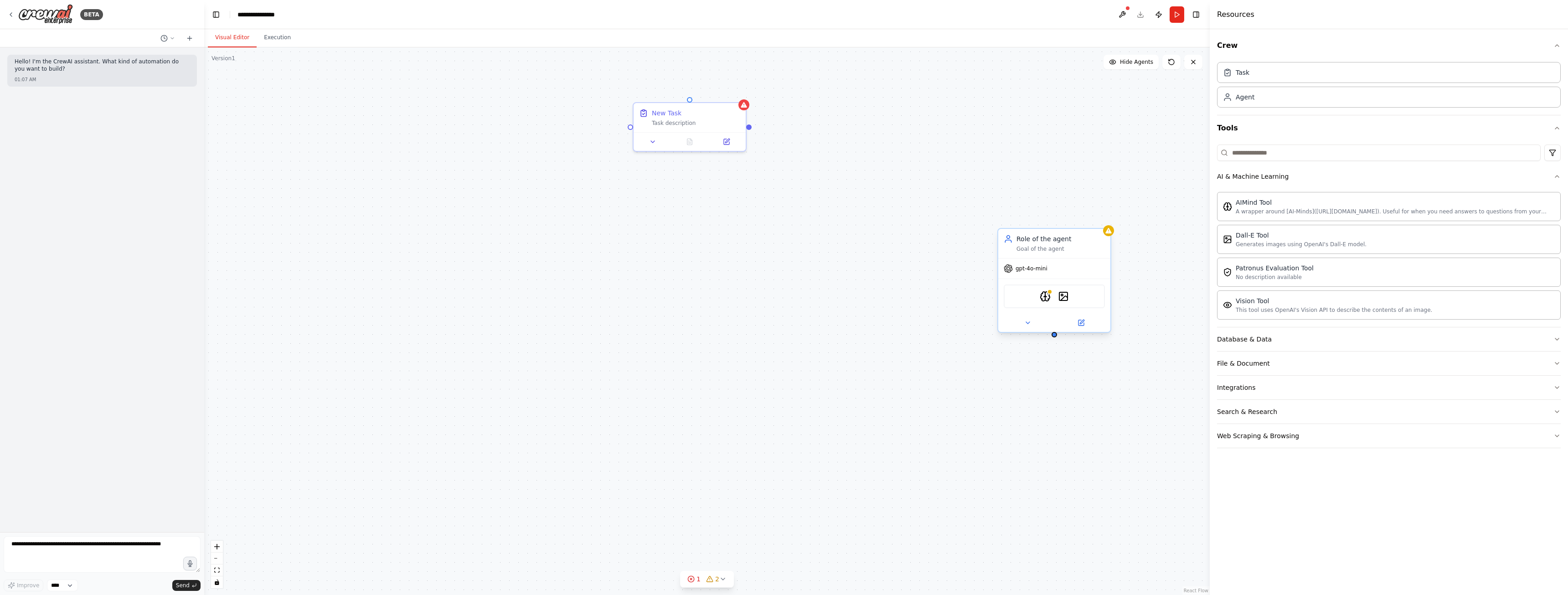
click at [1030, 295] on div "AIMindTool DallETool" at bounding box center [1054, 296] width 101 height 24
click at [1026, 326] on icon at bounding box center [1028, 323] width 7 height 7
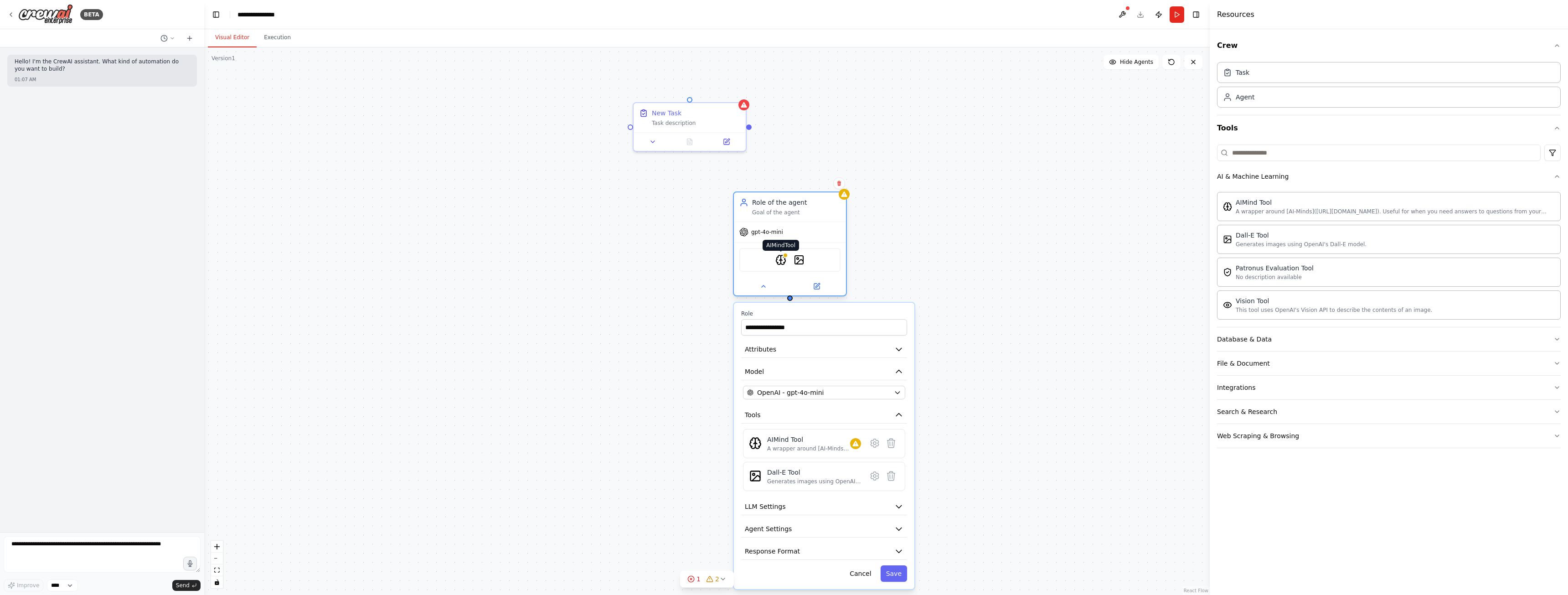
drag, startPoint x: 1045, startPoint y: 296, endPoint x: 776, endPoint y: 263, distance: 271.0
click at [776, 263] on img at bounding box center [781, 260] width 11 height 11
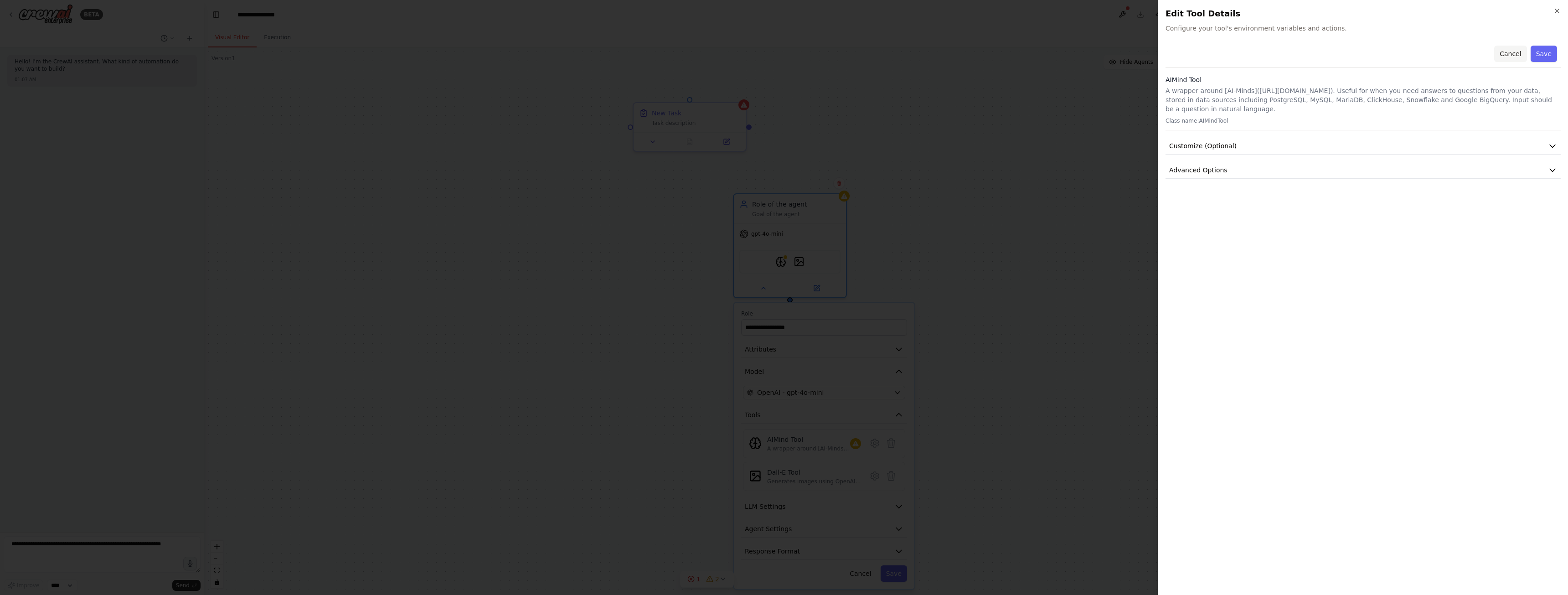
click at [1516, 54] on button "Cancel" at bounding box center [1510, 54] width 32 height 16
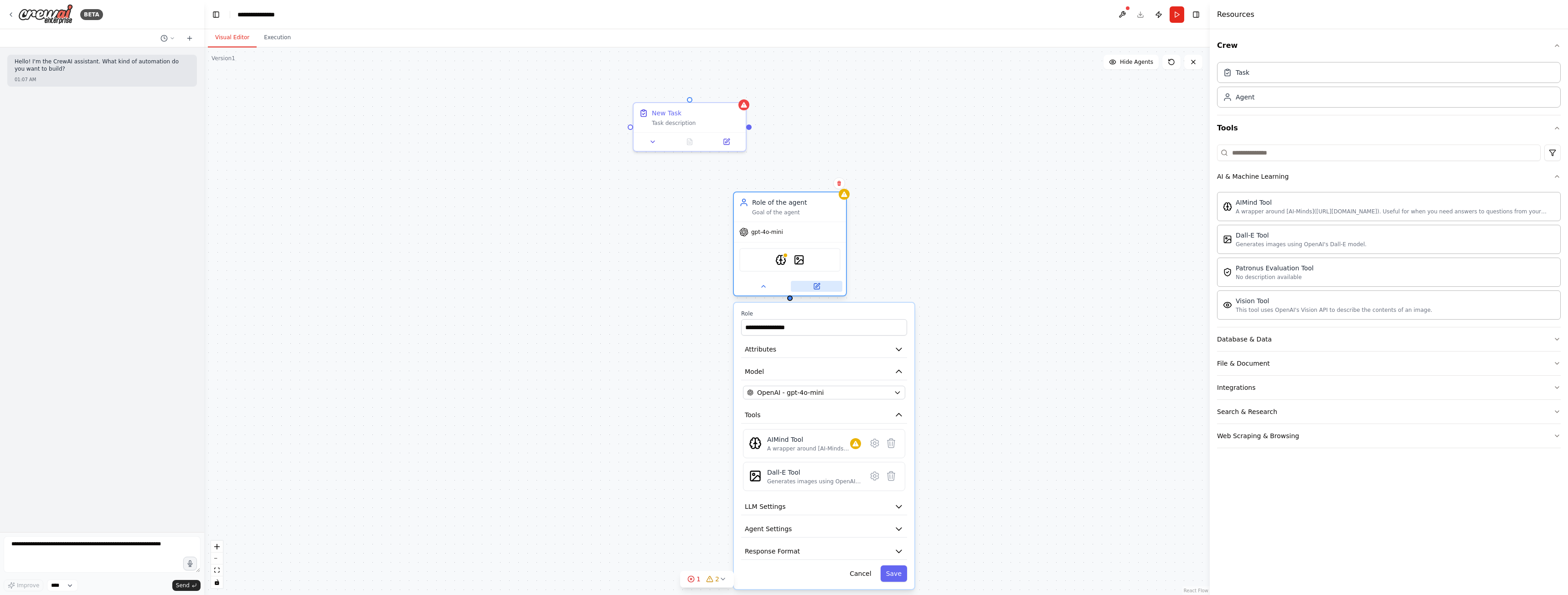
click at [821, 290] on button at bounding box center [816, 286] width 52 height 11
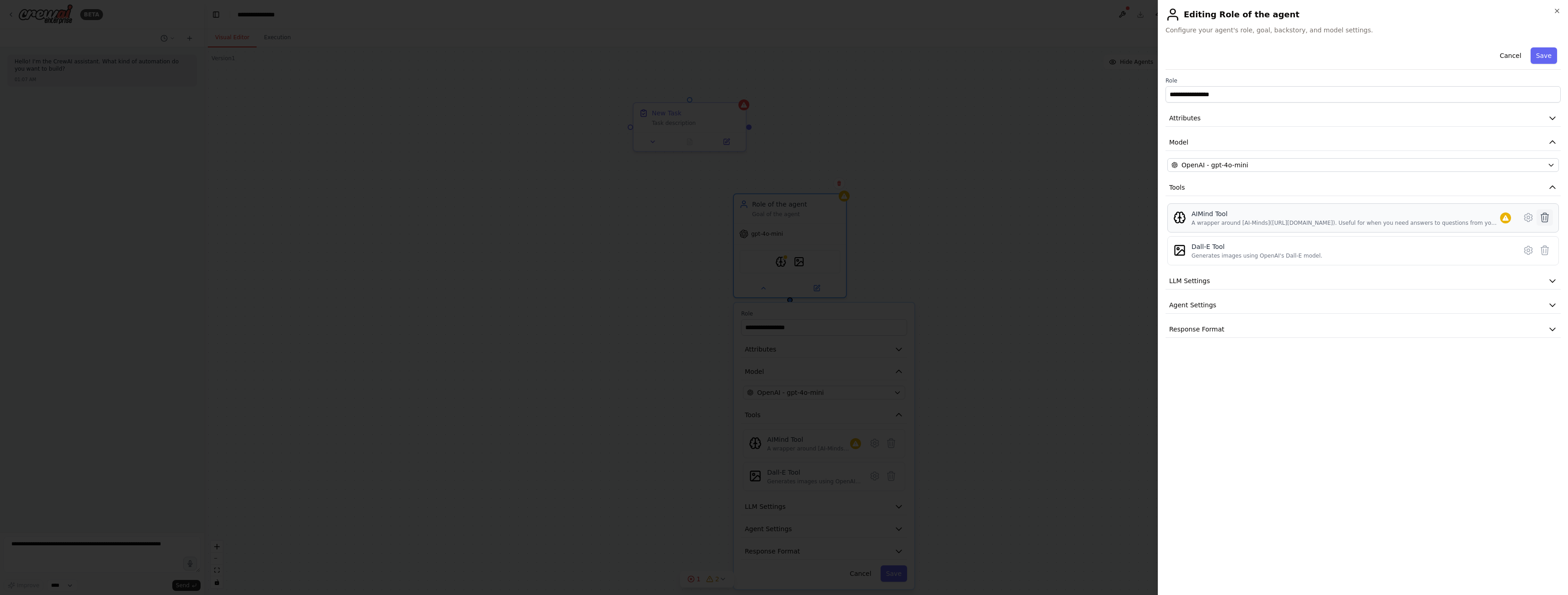
click at [1544, 219] on icon at bounding box center [1545, 217] width 8 height 9
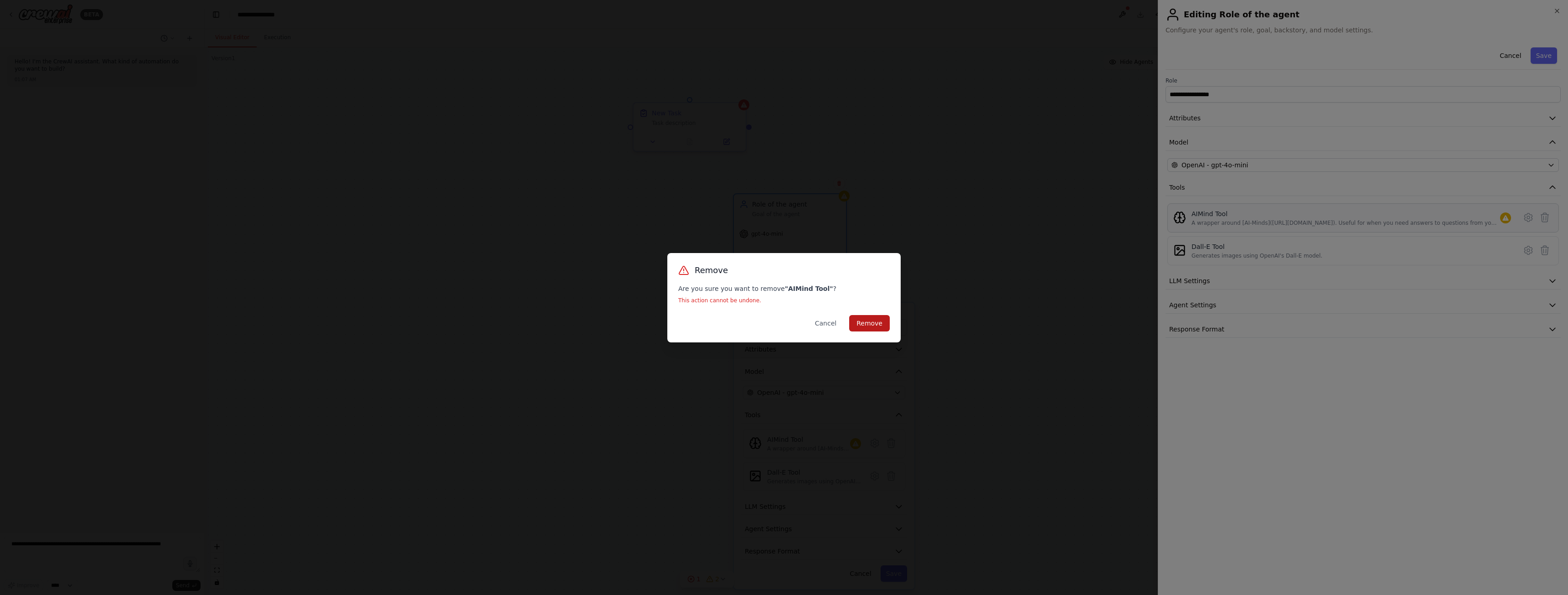
click at [870, 321] on button "Remove" at bounding box center [869, 323] width 41 height 16
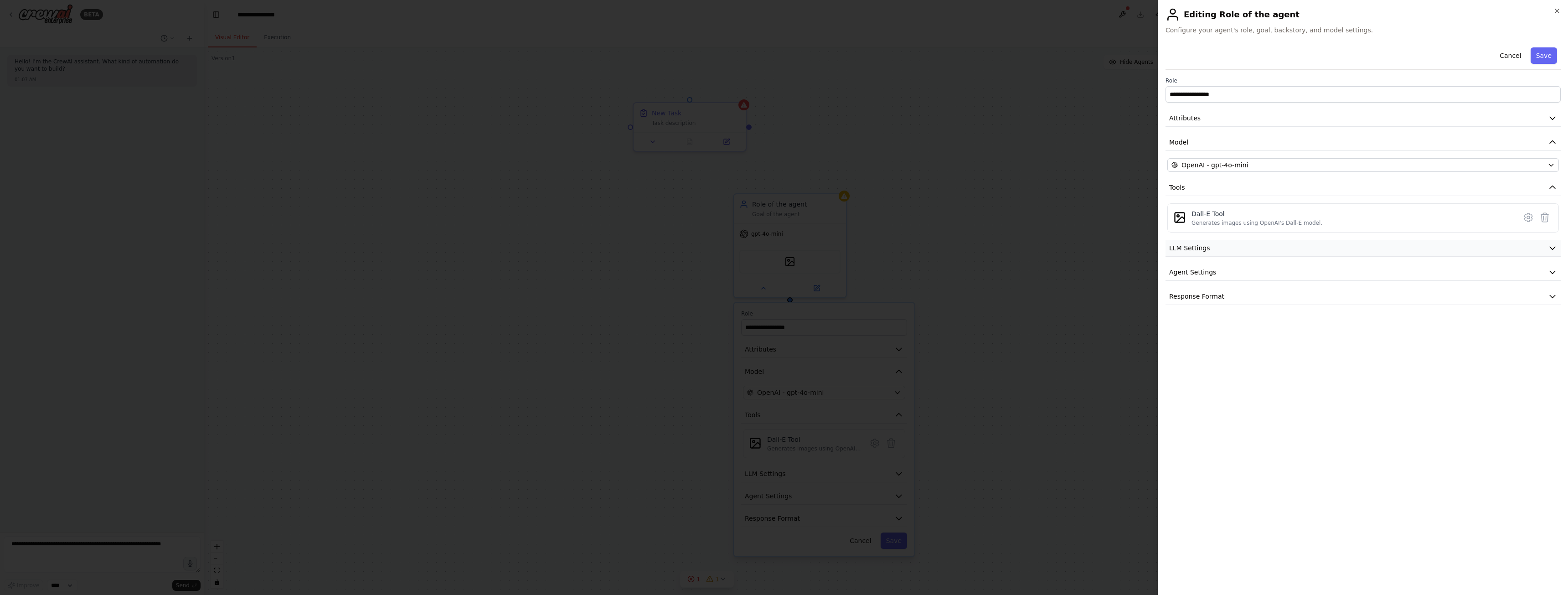
click at [1491, 252] on button "LLM Settings" at bounding box center [1363, 248] width 395 height 17
click at [1375, 326] on div "**********" at bounding box center [1363, 207] width 395 height 326
click at [1374, 333] on button "Agent Settings" at bounding box center [1363, 338] width 395 height 17
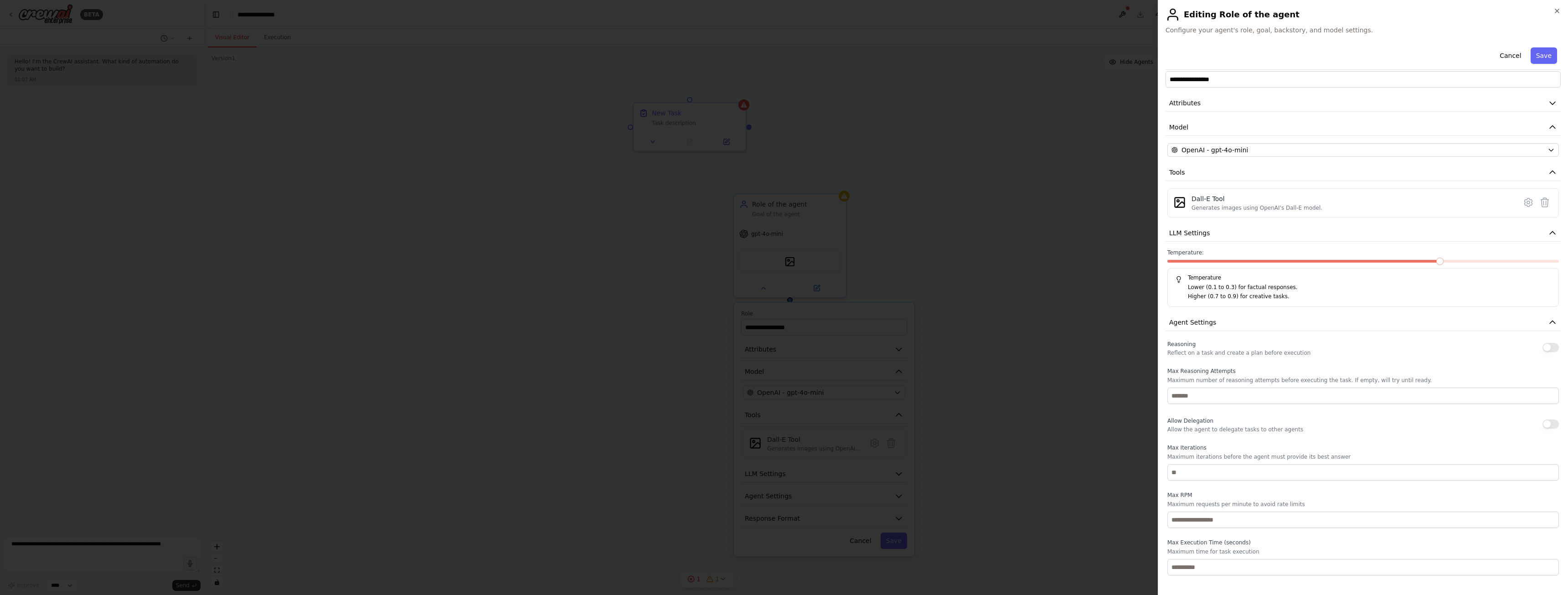
scroll to position [34, 0]
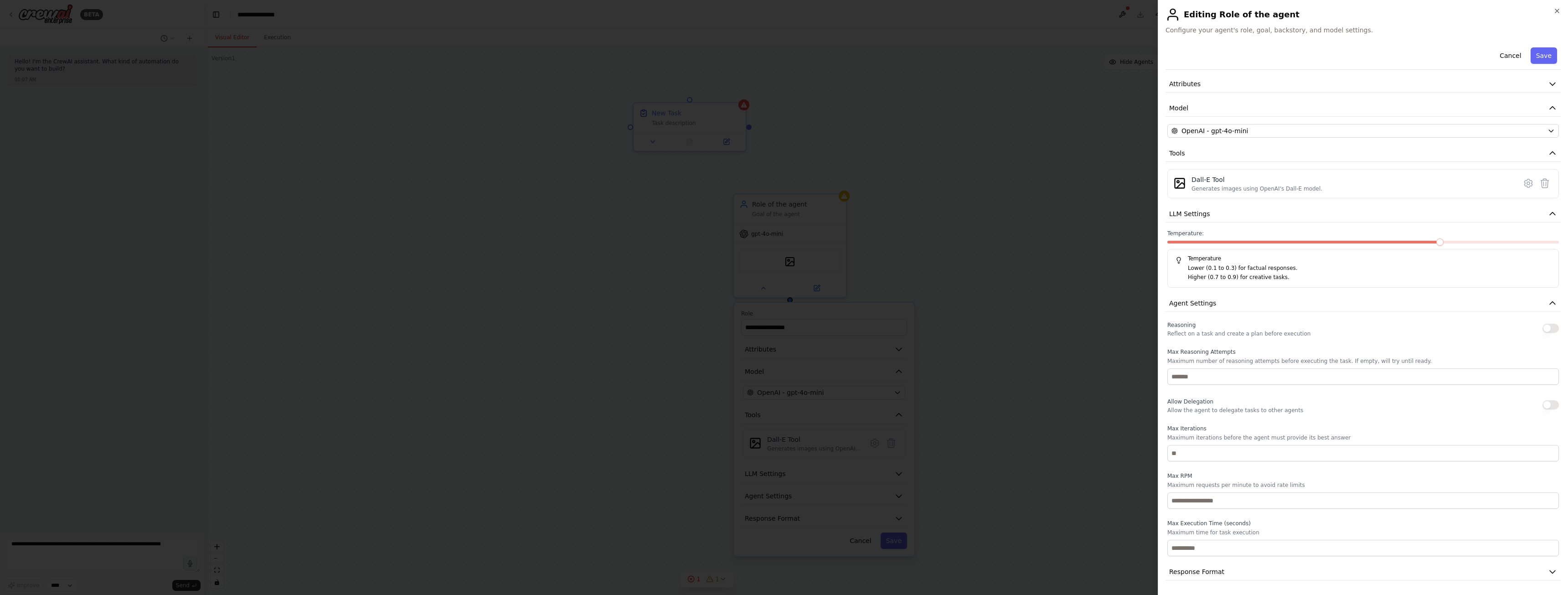
click at [1053, 315] on div at bounding box center [784, 297] width 1568 height 595
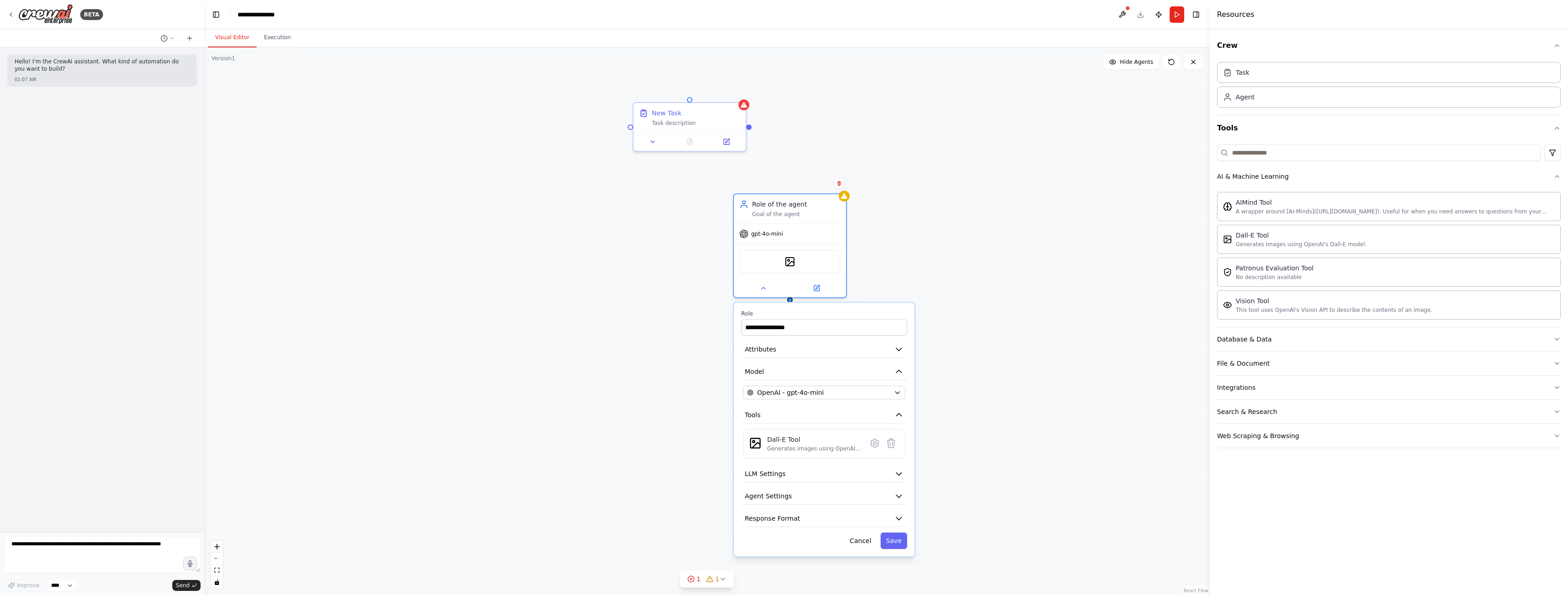
click at [1050, 139] on div "**********" at bounding box center [707, 321] width 1006 height 547
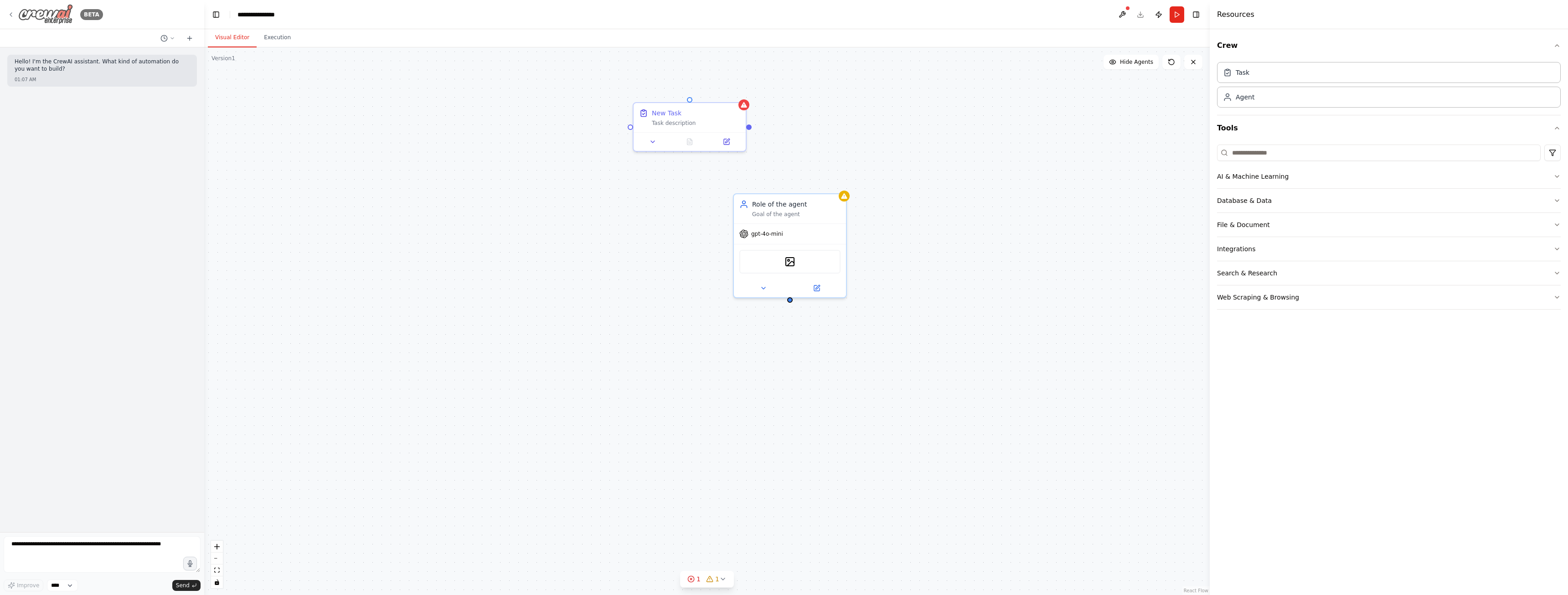
click at [56, 15] on img at bounding box center [46, 15] width 55 height 21
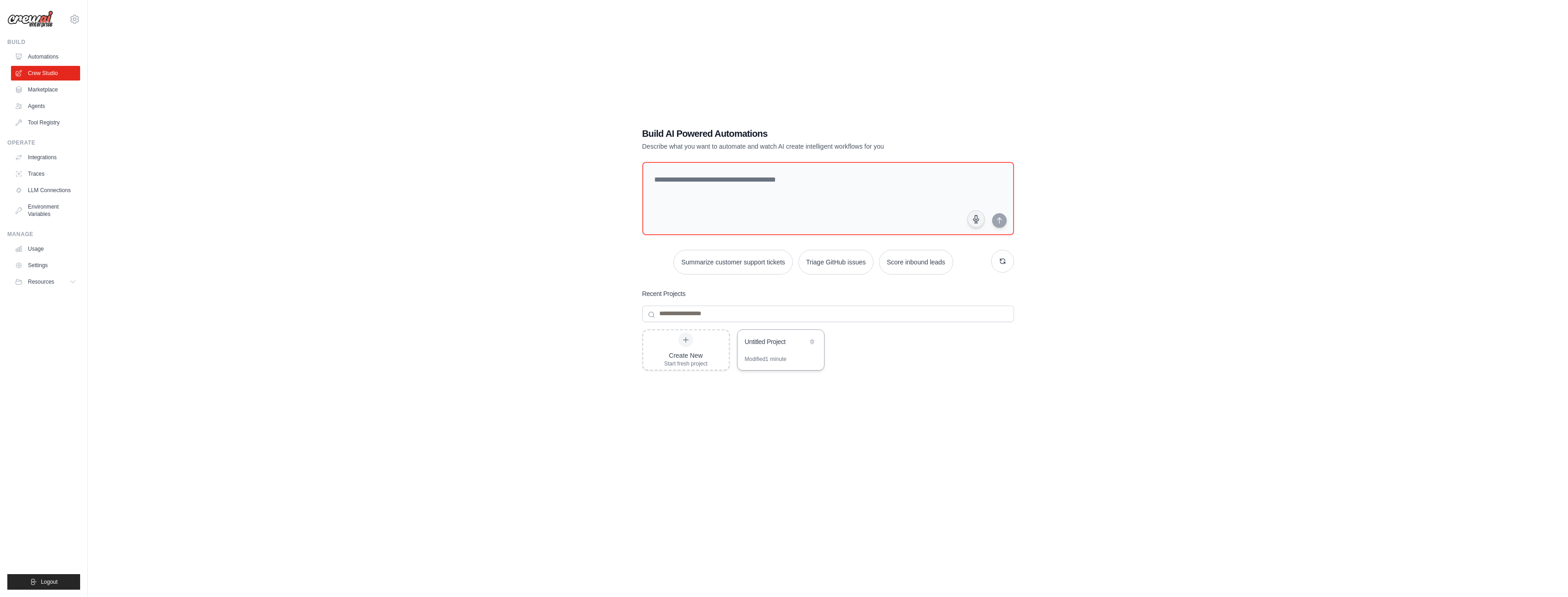
click at [756, 341] on div "Untitled Project" at bounding box center [776, 342] width 63 height 9
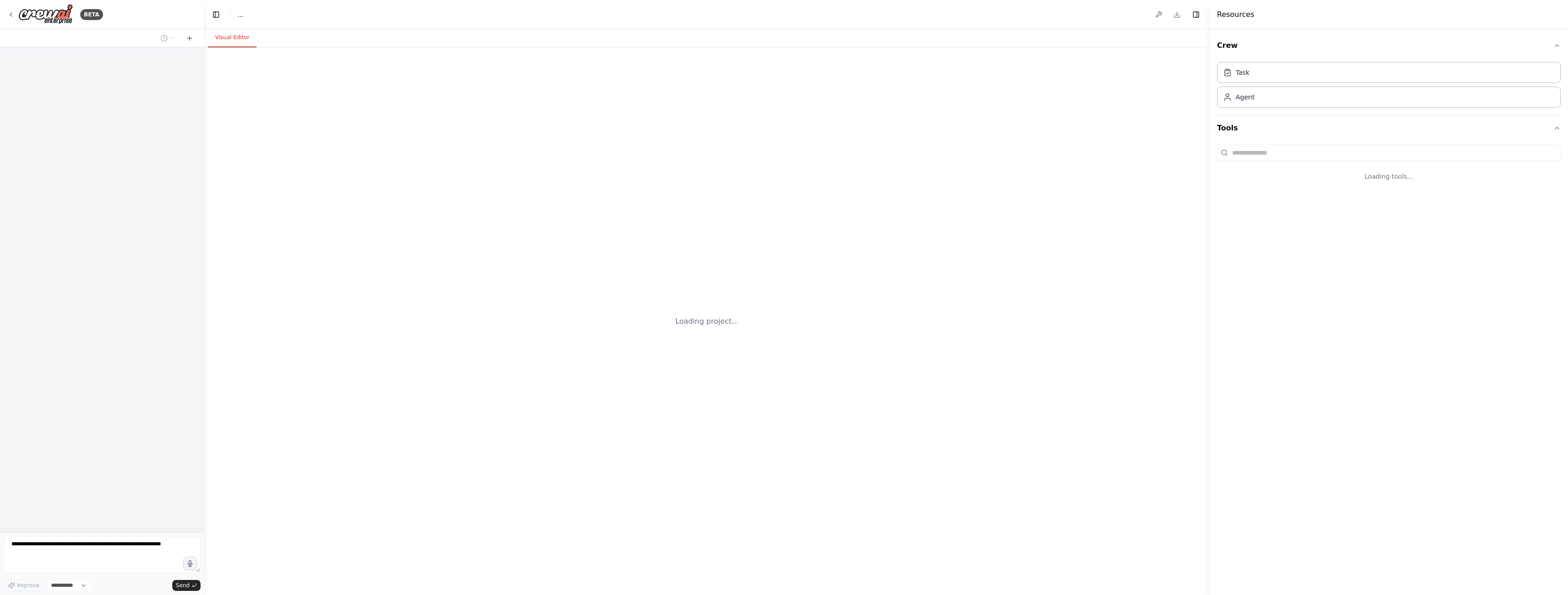
select select "****"
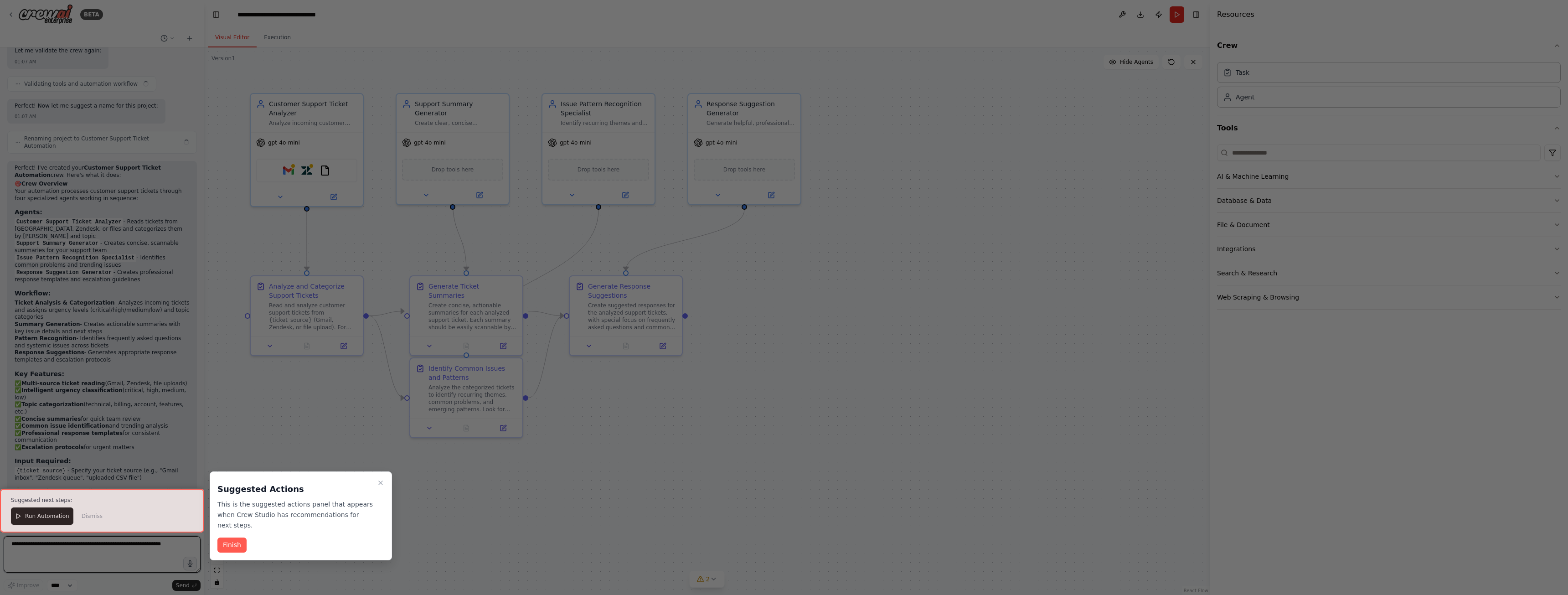
scroll to position [803, 0]
click at [379, 482] on icon "Close walkthrough" at bounding box center [380, 483] width 7 height 7
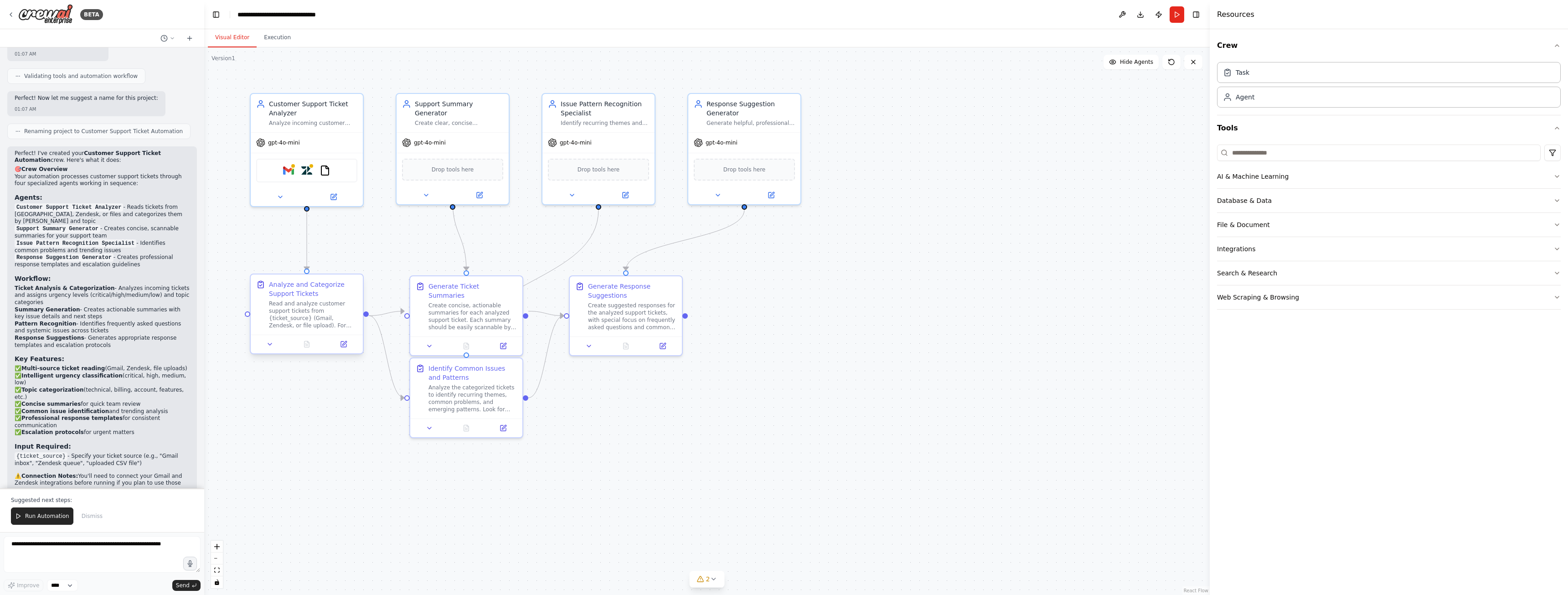
click at [322, 318] on div "Read and analyze customer support tickets from {ticket_source} (Gmail, Zendesk,…" at bounding box center [313, 315] width 88 height 29
click at [464, 309] on div "Create concise, actionable summaries for each analyzed support ticket. Each sum…" at bounding box center [472, 315] width 88 height 29
click at [473, 385] on div "Analyze the categorized tickets to identify recurring themes, common problems, …" at bounding box center [472, 397] width 88 height 29
click at [628, 318] on div "Create suggested responses for the analyzed support tickets, with special focus…" at bounding box center [632, 315] width 88 height 29
click at [609, 121] on div "Identify recurring themes and common issues across customer support tickets, tr…" at bounding box center [604, 121] width 88 height 7
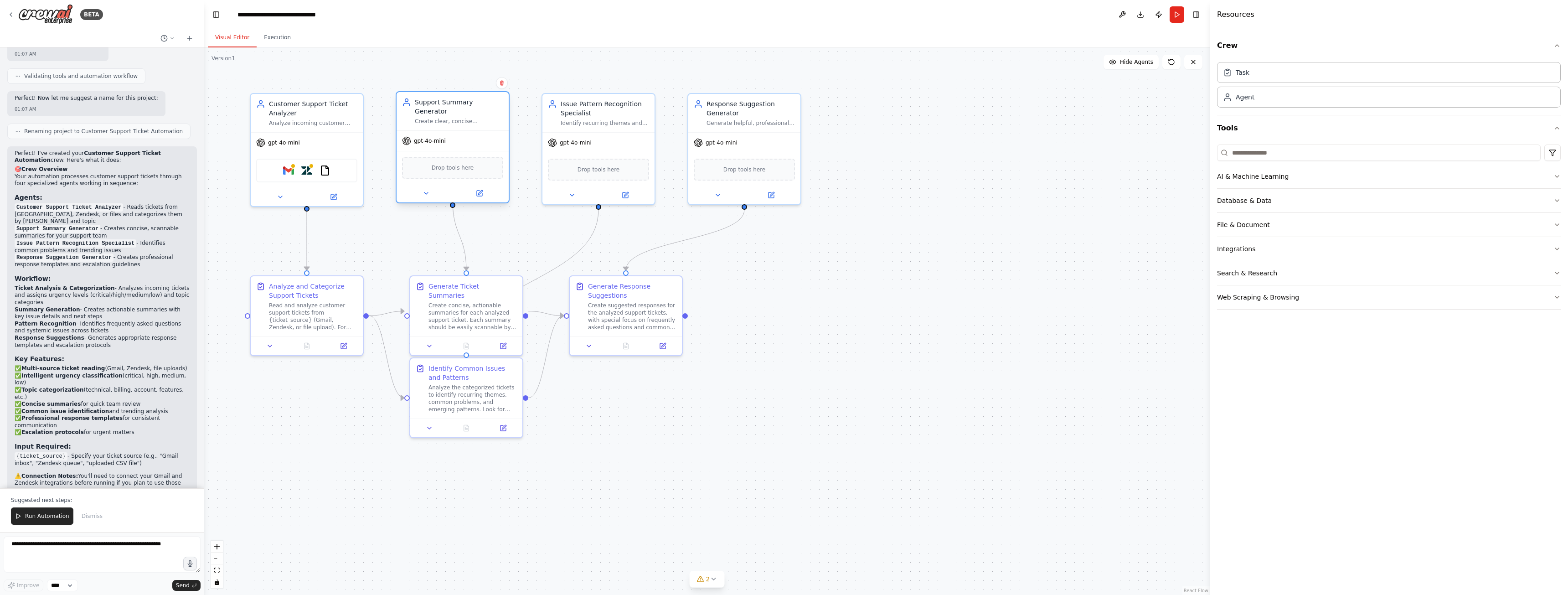
click at [464, 131] on div "gpt-4o-mini" at bounding box center [452, 141] width 112 height 20
drag, startPoint x: 464, startPoint y: 126, endPoint x: 476, endPoint y: 117, distance: 15.0
click at [476, 122] on div "gpt-4o-mini" at bounding box center [461, 132] width 112 height 20
drag, startPoint x: 754, startPoint y: 125, endPoint x: 830, endPoint y: 130, distance: 76.2
click at [800, 130] on div "Response Suggestion Generator Generate helpful, professional response templates…" at bounding box center [744, 111] width 112 height 38
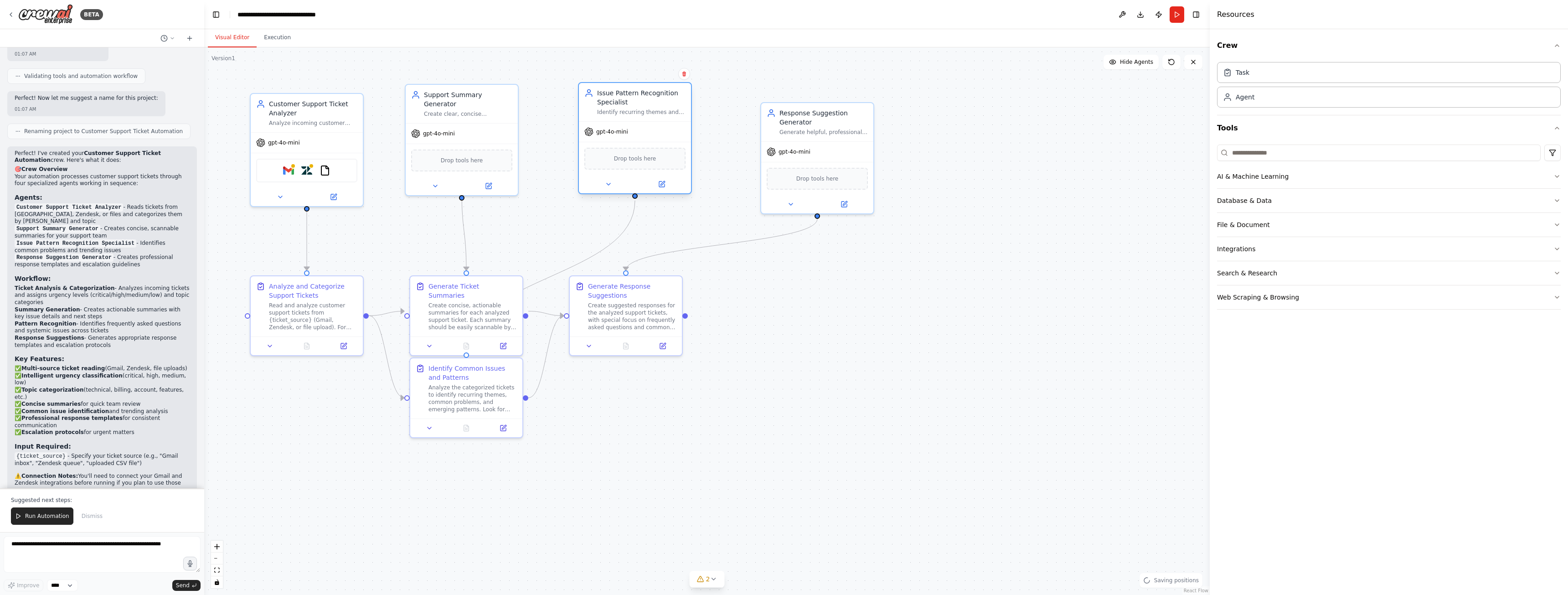
drag, startPoint x: 647, startPoint y: 121, endPoint x: 668, endPoint y: 116, distance: 21.6
click at [668, 122] on div "gpt-4o-mini" at bounding box center [635, 132] width 112 height 20
drag, startPoint x: 628, startPoint y: 309, endPoint x: 738, endPoint y: 381, distance: 131.5
click at [738, 381] on div "Create suggested responses for the analyzed support tickets, with special focus…" at bounding box center [741, 388] width 88 height 29
click at [713, 580] on icon at bounding box center [713, 579] width 4 height 2
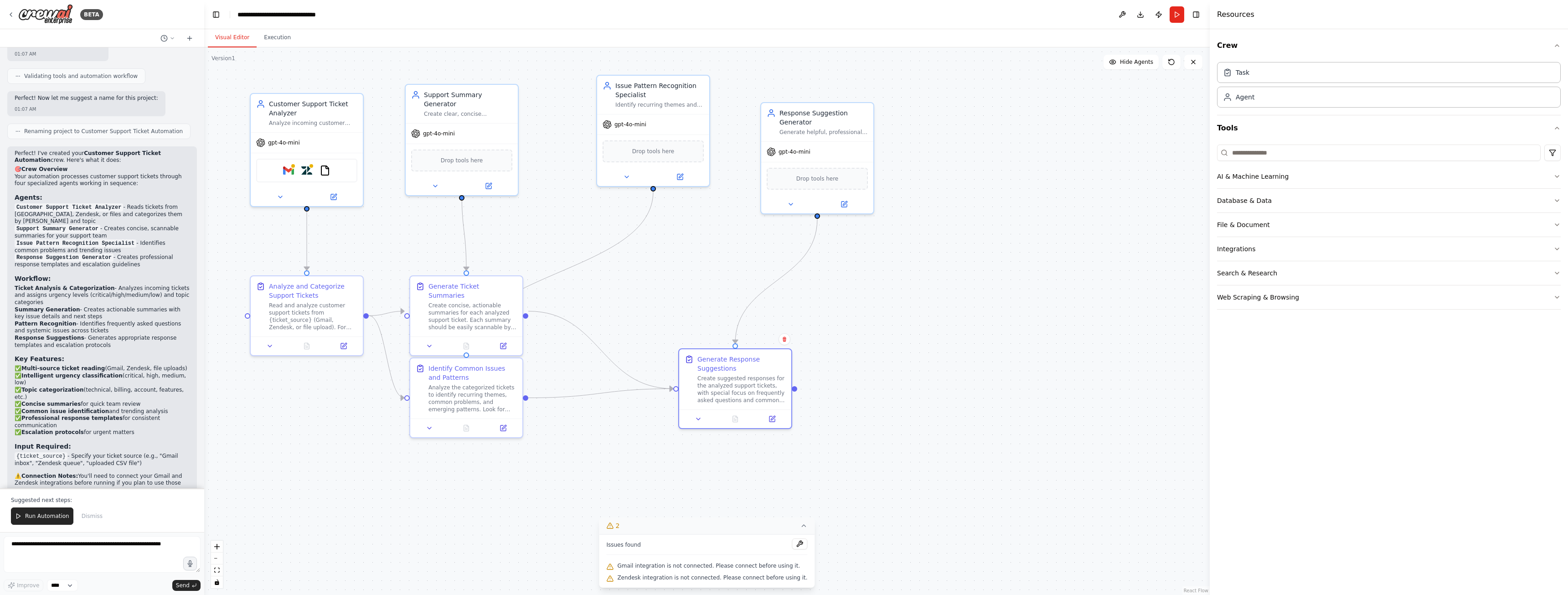
click at [562, 498] on div ".deletable-edge-delete-btn { width: 20px; height: 20px; border: 0px solid #ffff…" at bounding box center [707, 321] width 1006 height 547
click at [449, 315] on div "Create concise, actionable summaries for each analyzed support ticket. Each sum…" at bounding box center [472, 315] width 88 height 29
click at [502, 339] on button at bounding box center [499, 344] width 32 height 11
click at [444, 317] on div "Create concise, actionable summaries for each analyzed support ticket. Each sum…" at bounding box center [467, 315] width 88 height 29
click at [463, 389] on div "Analyze the categorized tickets to identify recurring themes, common problems, …" at bounding box center [472, 397] width 88 height 29
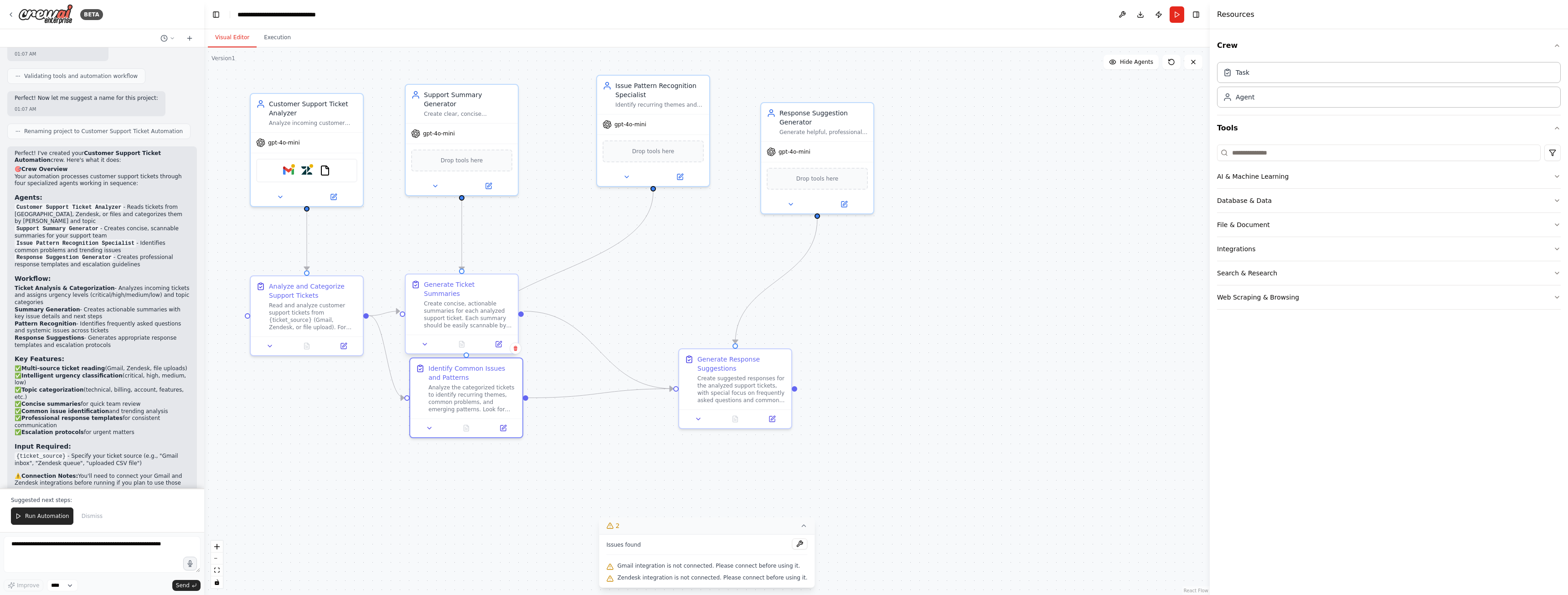
click at [464, 319] on div "Create concise, actionable summaries for each analyzed support ticket. Each sum…" at bounding box center [467, 315] width 88 height 29
click at [475, 396] on div "Analyze the categorized tickets to identify recurring themes, common problems, …" at bounding box center [472, 397] width 88 height 29
click at [502, 428] on icon at bounding box center [503, 426] width 5 height 5
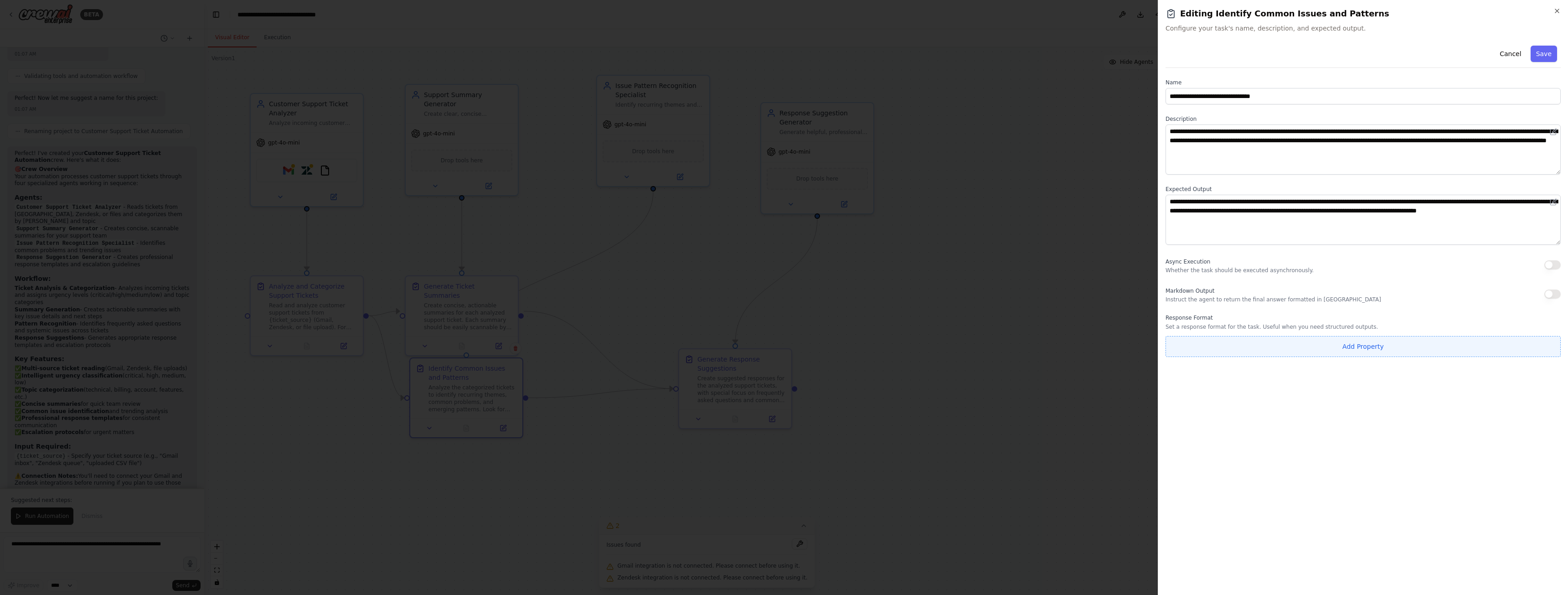
click at [1226, 346] on button "Add Property" at bounding box center [1363, 347] width 395 height 21
click at [1549, 342] on button "button" at bounding box center [1552, 344] width 16 height 16
click at [976, 307] on div at bounding box center [784, 297] width 1568 height 595
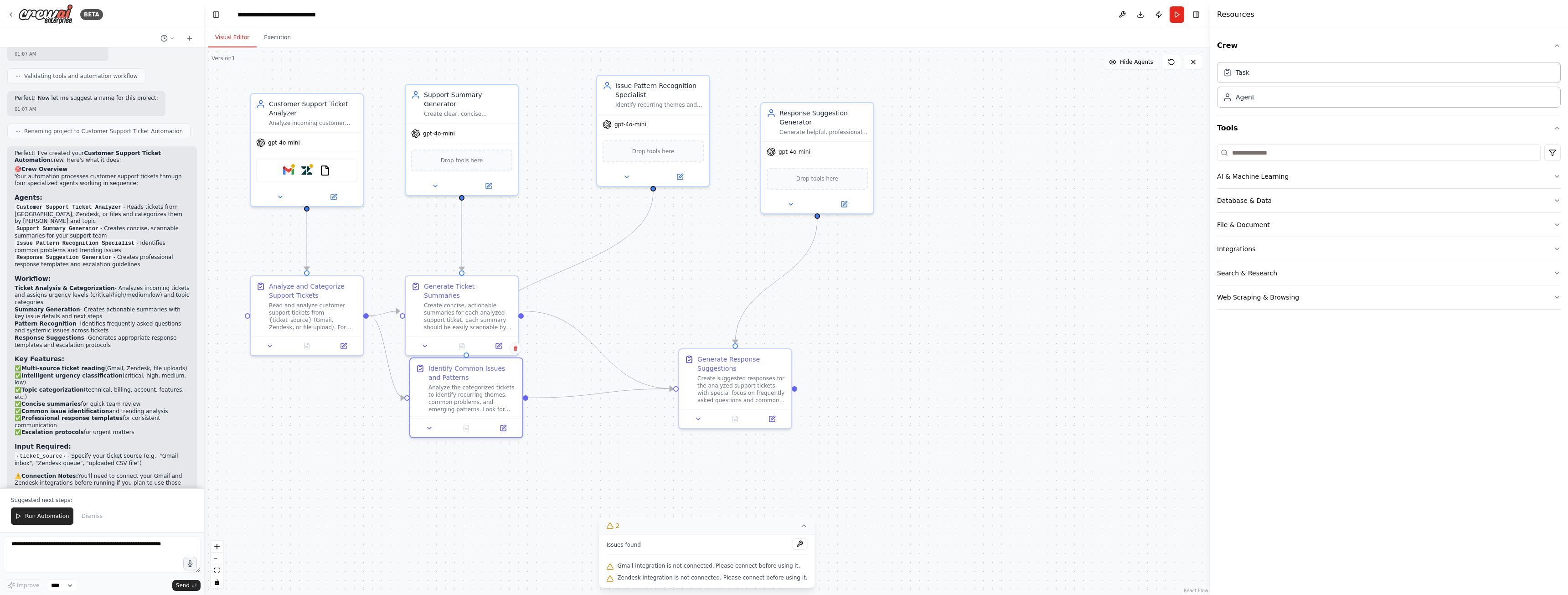
click at [1133, 65] on span "Hide Agents" at bounding box center [1136, 62] width 33 height 7
click at [1133, 65] on span "Show Agents" at bounding box center [1135, 62] width 35 height 7
drag, startPoint x: 1008, startPoint y: 171, endPoint x: 1052, endPoint y: 172, distance: 44.0
click at [1050, 178] on div ".deletable-edge-delete-btn { width: 20px; height: 20px; border: 0px solid #ffff…" at bounding box center [707, 321] width 1006 height 547
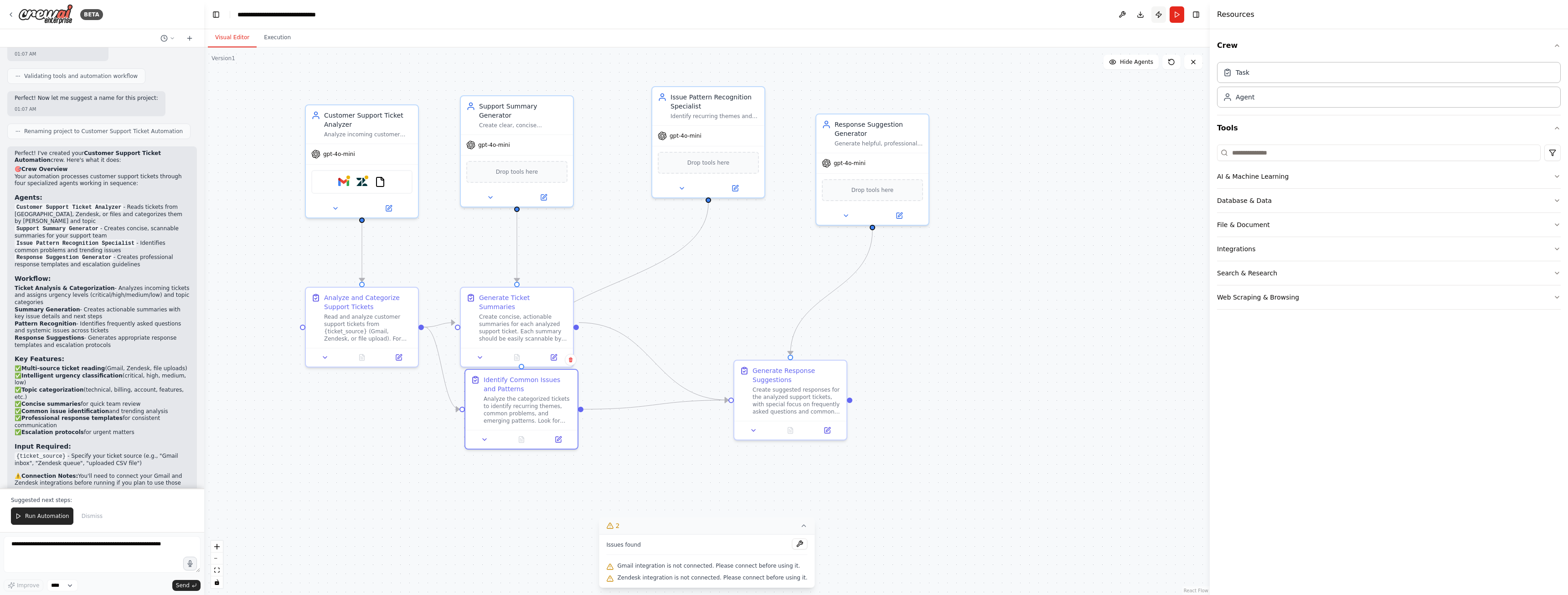
click at [1160, 16] on button "Publish" at bounding box center [1159, 14] width 15 height 16
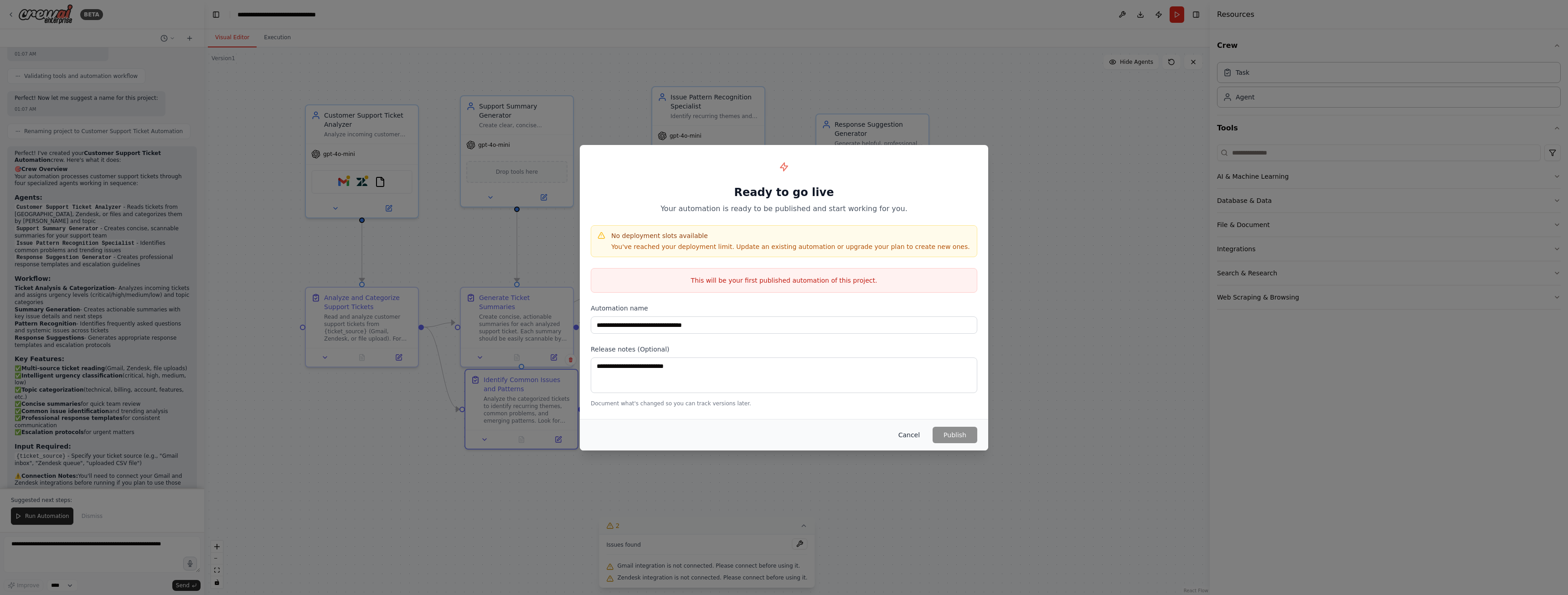
click at [908, 431] on button "Cancel" at bounding box center [909, 435] width 36 height 16
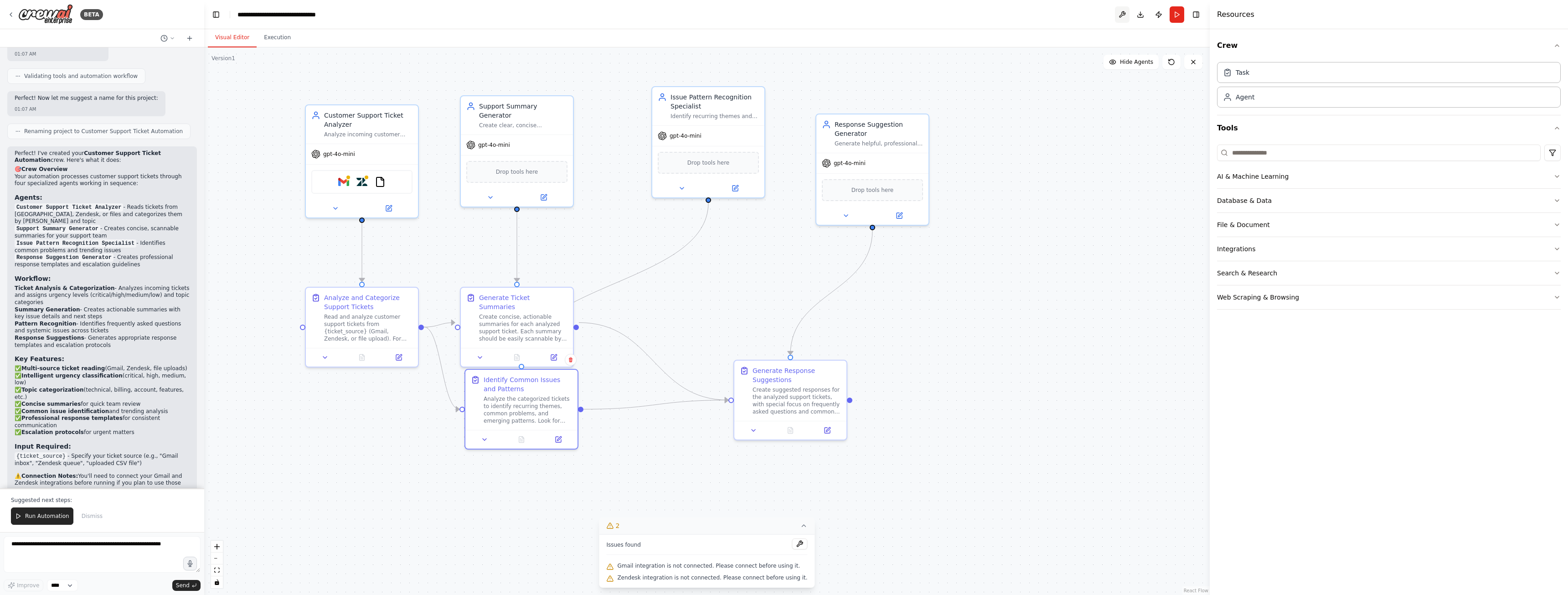
click at [1126, 17] on button at bounding box center [1122, 14] width 15 height 16
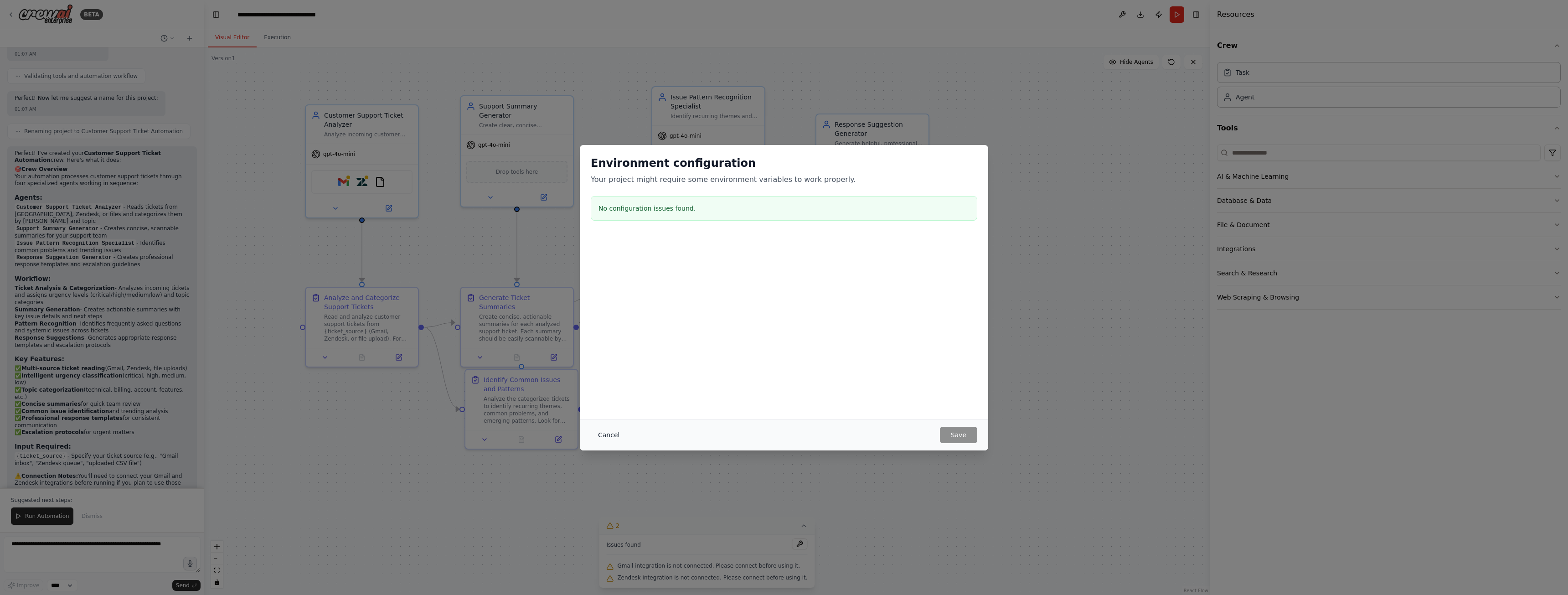
click at [612, 434] on button "Cancel" at bounding box center [608, 435] width 36 height 16
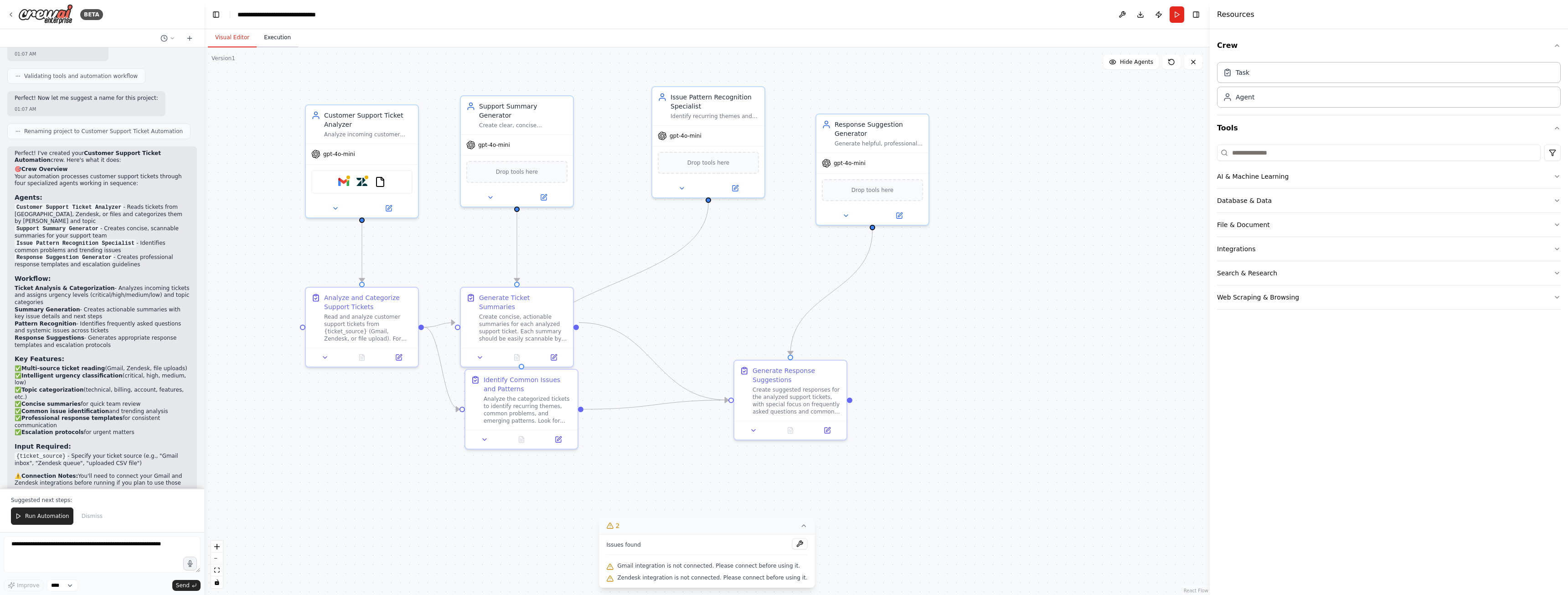
click at [275, 43] on button "Execution" at bounding box center [278, 37] width 41 height 19
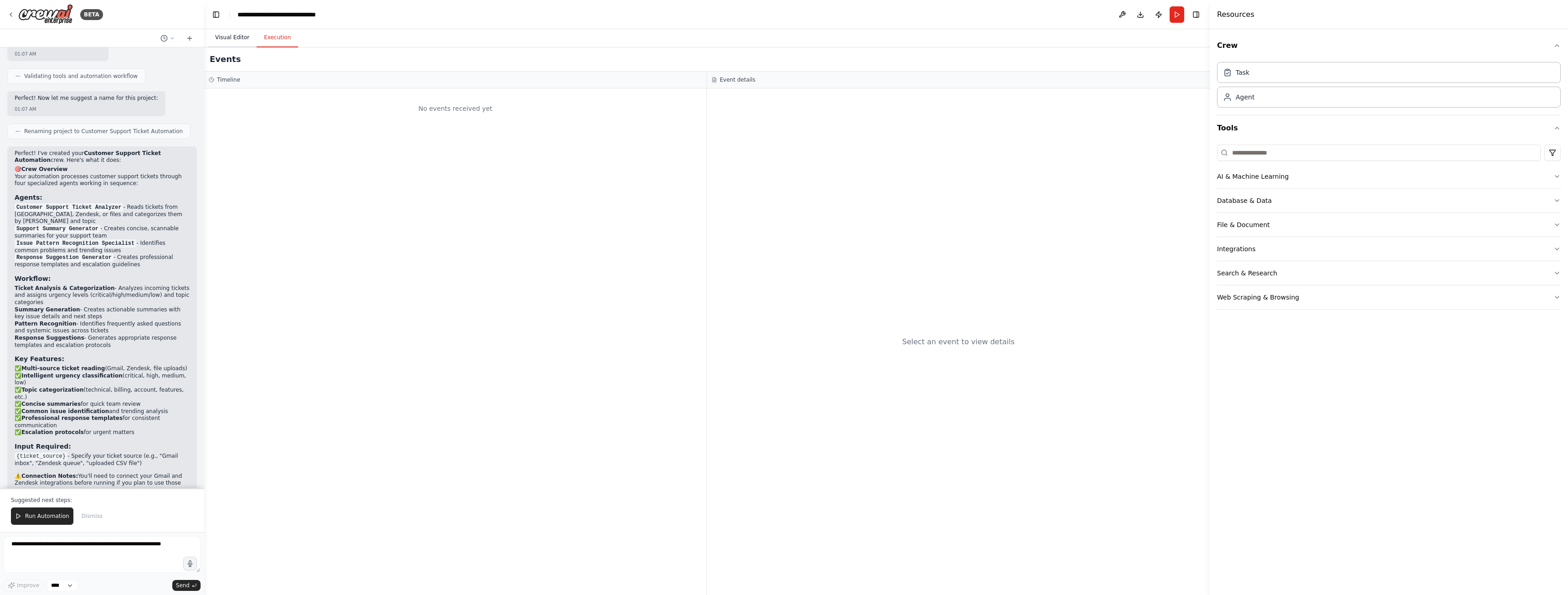
click at [244, 35] on button "Visual Editor" at bounding box center [232, 37] width 49 height 19
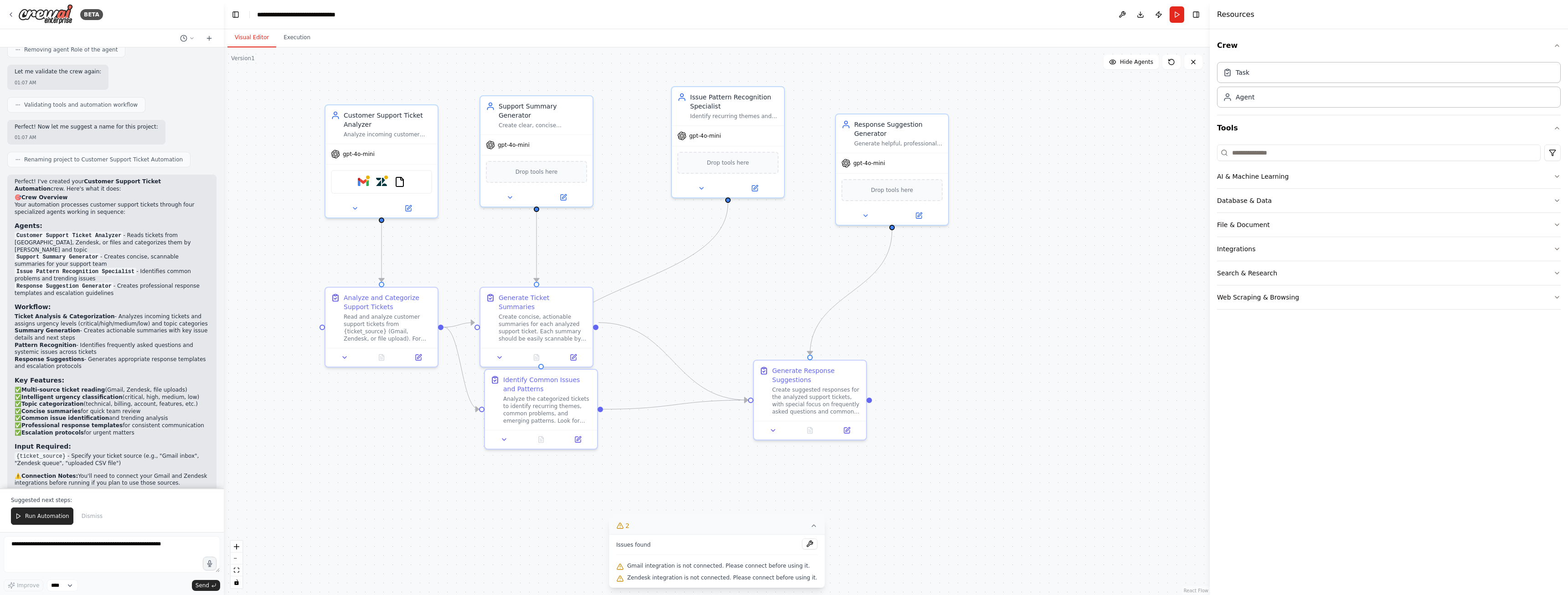
scroll to position [754, 0]
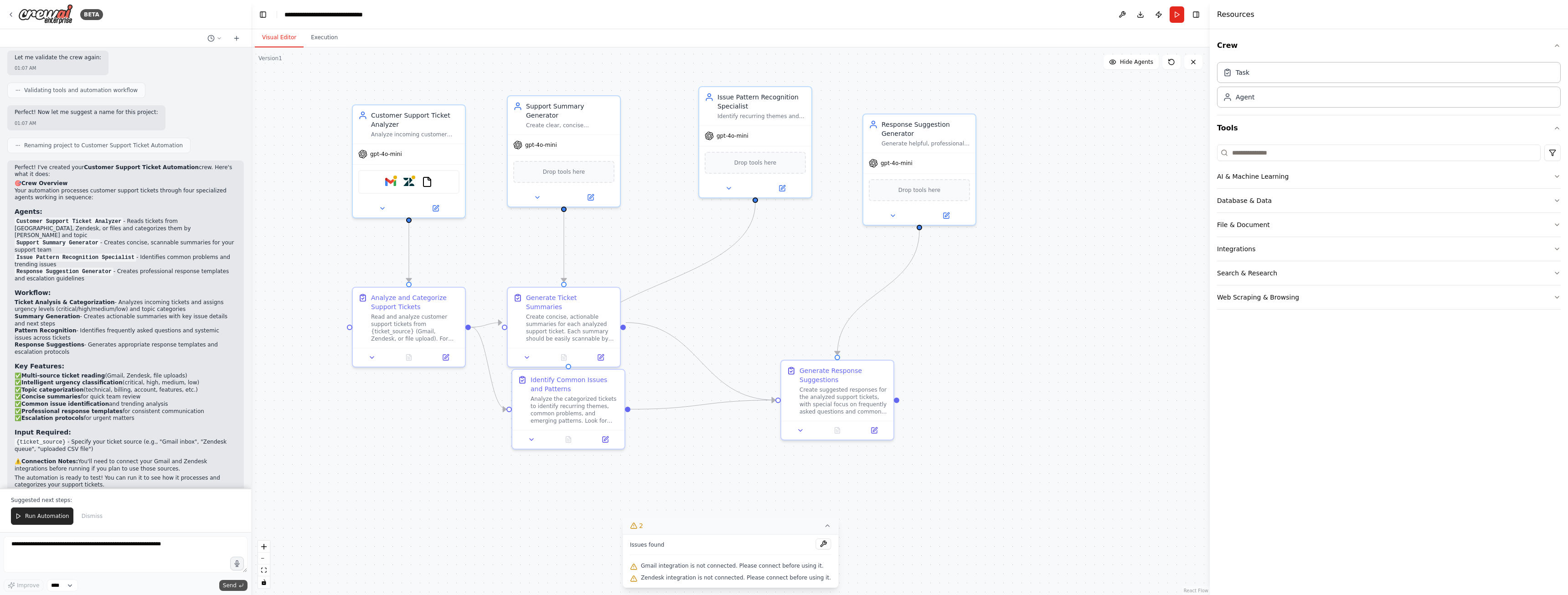
drag, startPoint x: 201, startPoint y: 571, endPoint x: 244, endPoint y: 581, distance: 44.1
click at [250, 582] on div "BETA Create a crew that automatically reads through customer support tickets, c…" at bounding box center [784, 297] width 1568 height 595
click at [66, 581] on select "****" at bounding box center [62, 585] width 31 height 12
click at [75, 585] on select "****" at bounding box center [62, 585] width 31 height 12
click at [79, 546] on textarea at bounding box center [125, 555] width 243 height 37
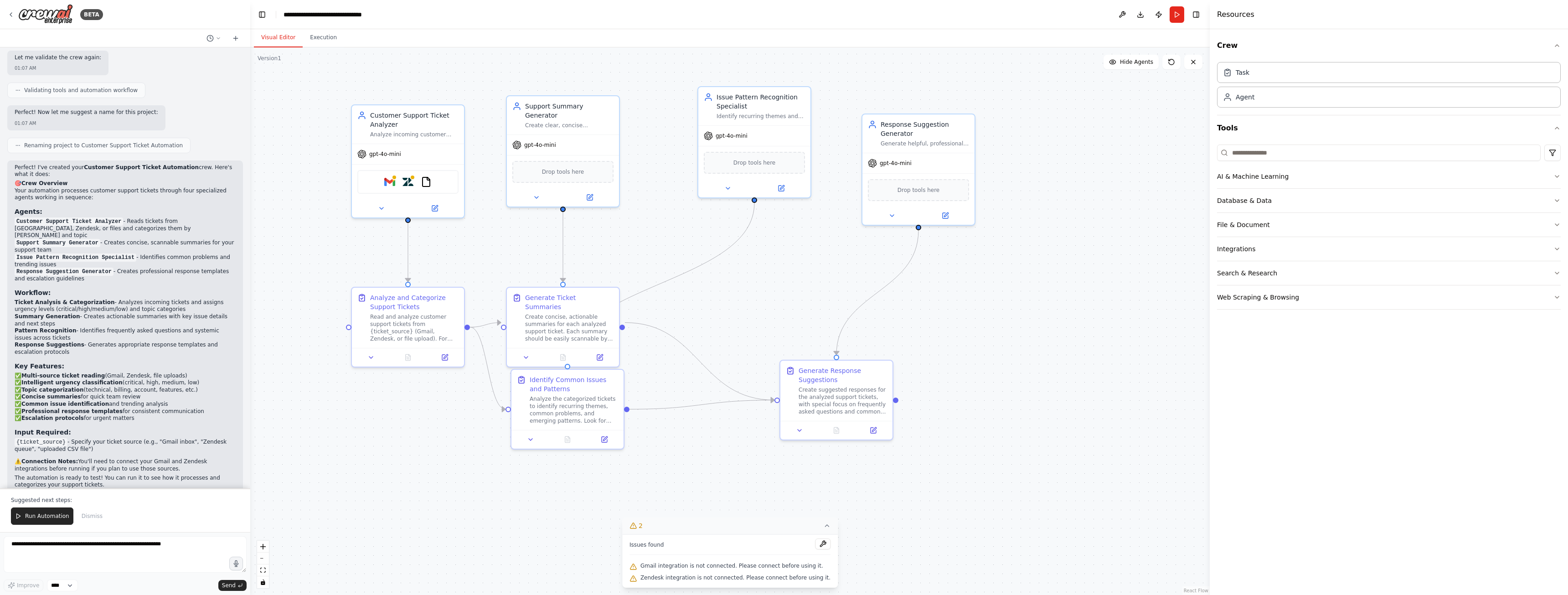
click at [435, 509] on div ".deletable-edge-delete-btn { width: 20px; height: 20px; border: 0px solid #ffff…" at bounding box center [730, 321] width 959 height 547
click at [1355, 220] on button "File & Document" at bounding box center [1388, 225] width 344 height 24
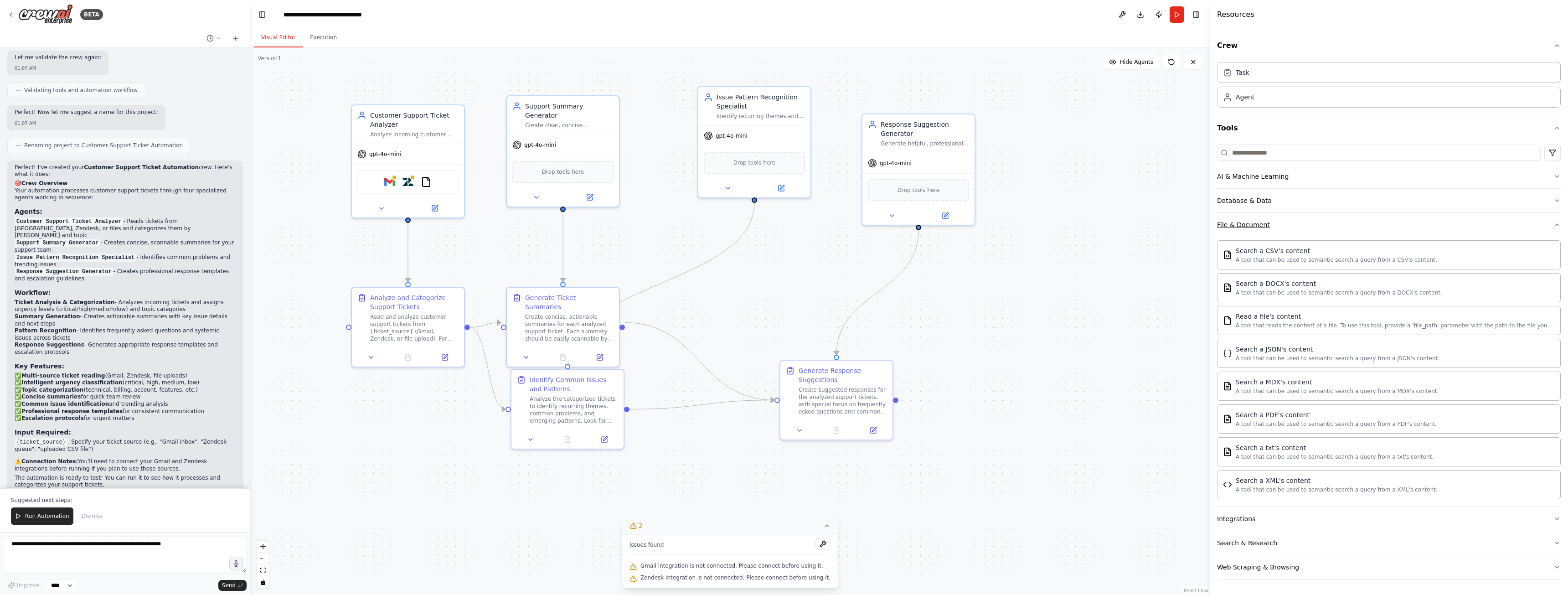
click at [1355, 220] on button "File & Document" at bounding box center [1388, 225] width 344 height 24
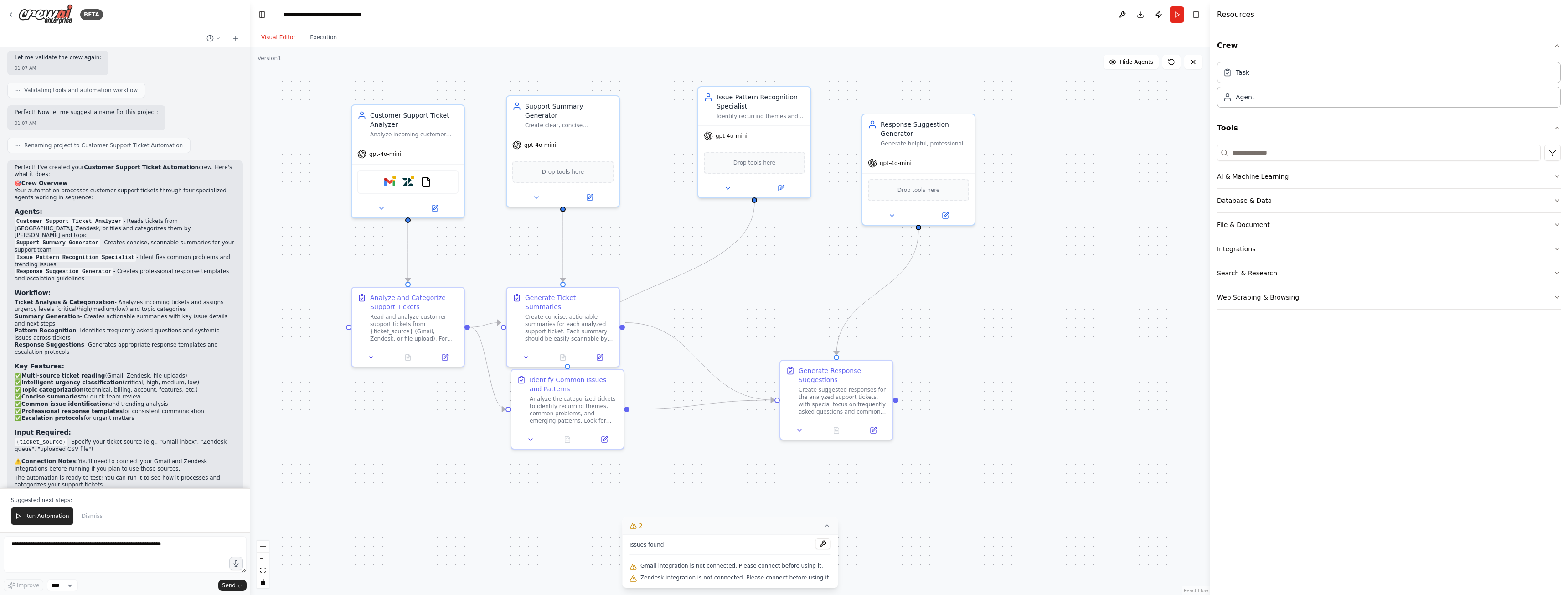
click at [1355, 220] on button "File & Document" at bounding box center [1388, 225] width 344 height 24
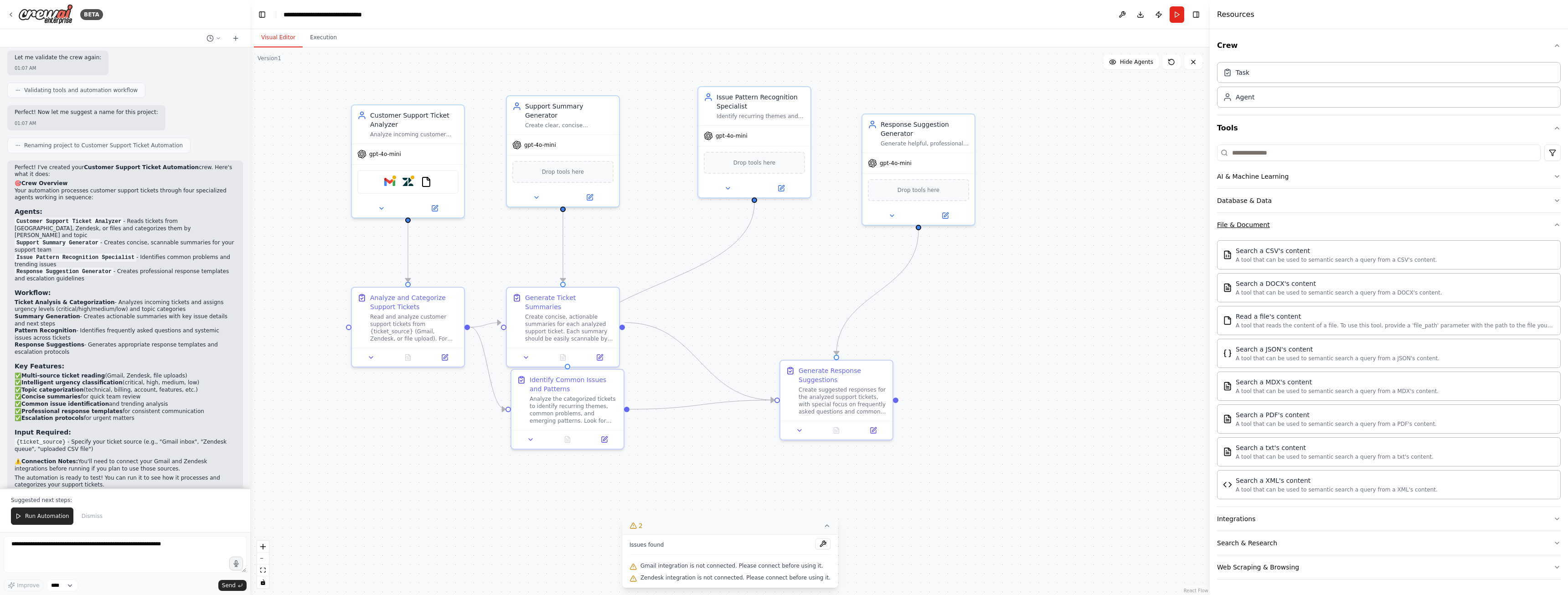
click at [1355, 220] on button "File & Document" at bounding box center [1388, 225] width 344 height 24
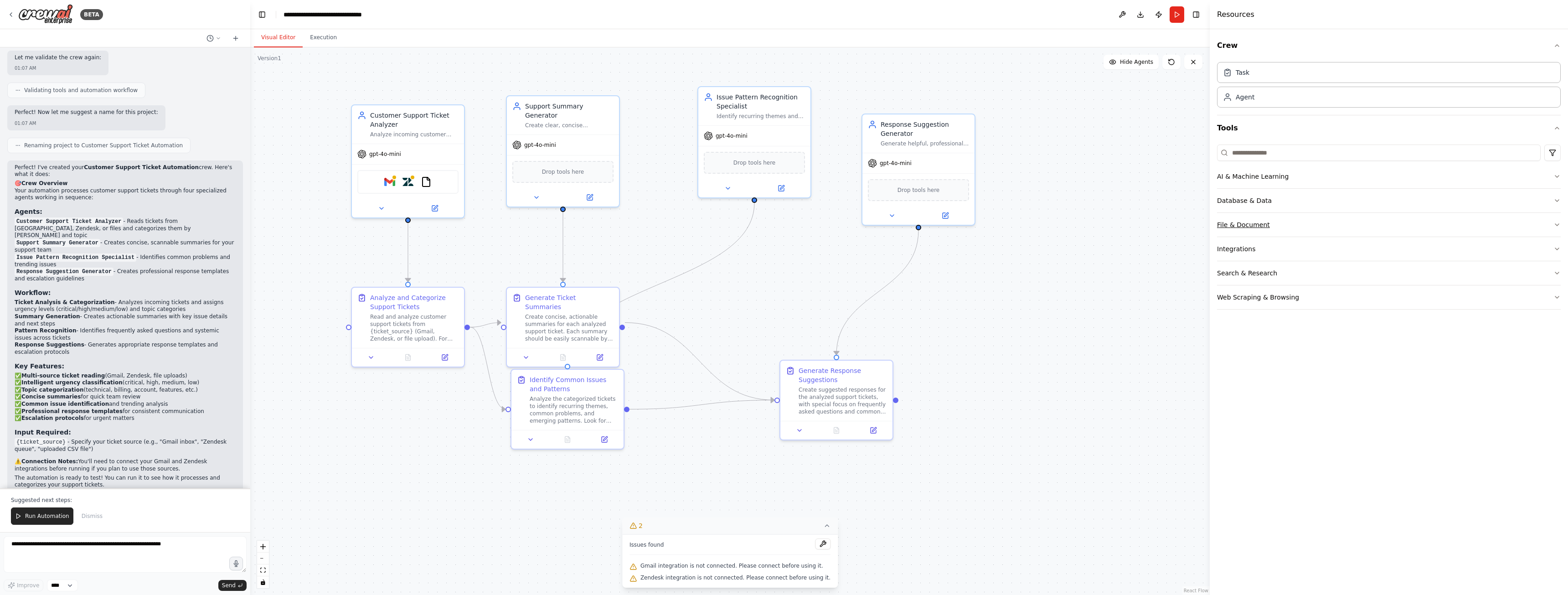
click at [1331, 227] on button "File & Document" at bounding box center [1388, 225] width 344 height 24
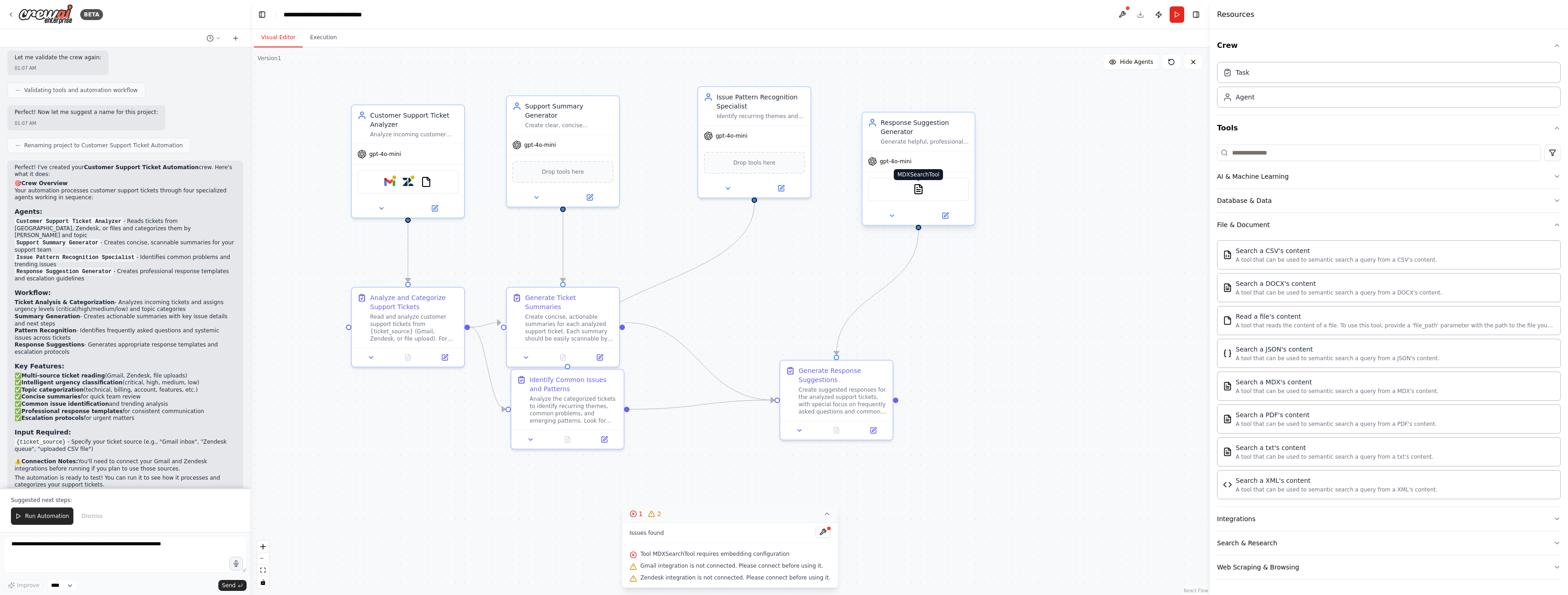
click at [922, 186] on img at bounding box center [919, 189] width 11 height 11
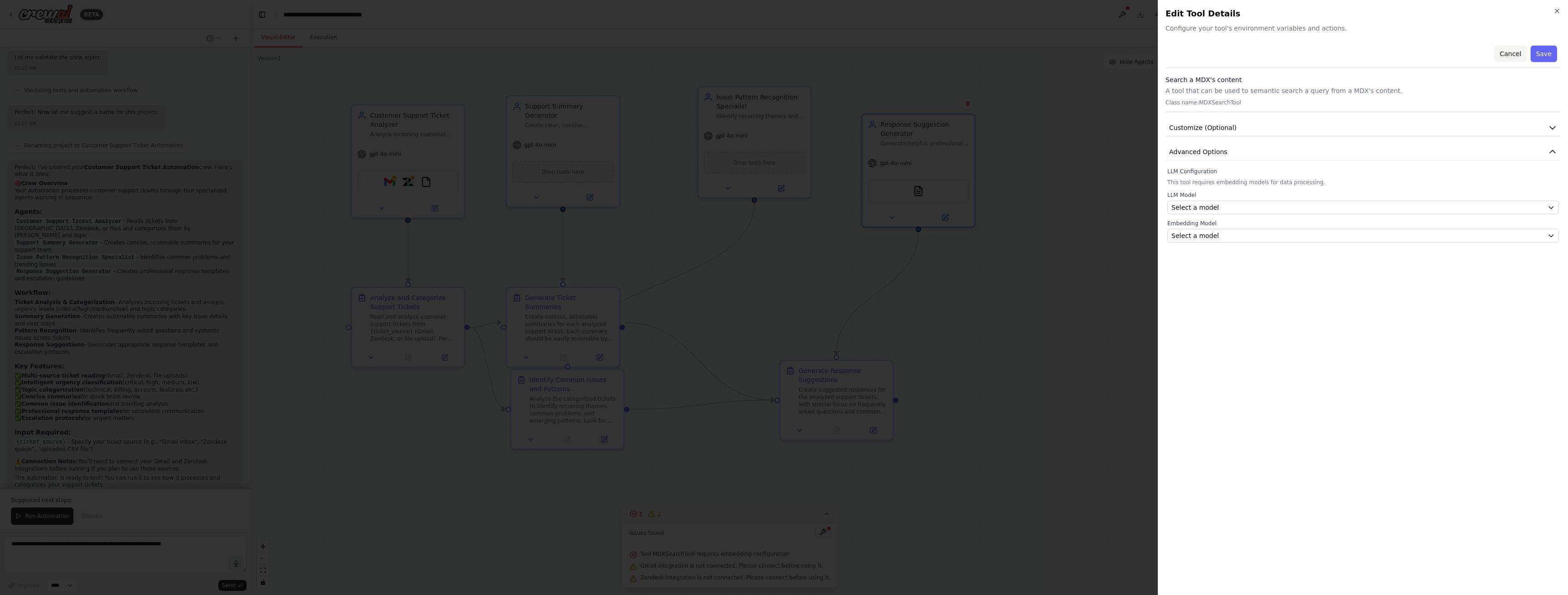
click at [1522, 51] on button "Cancel" at bounding box center [1510, 54] width 32 height 16
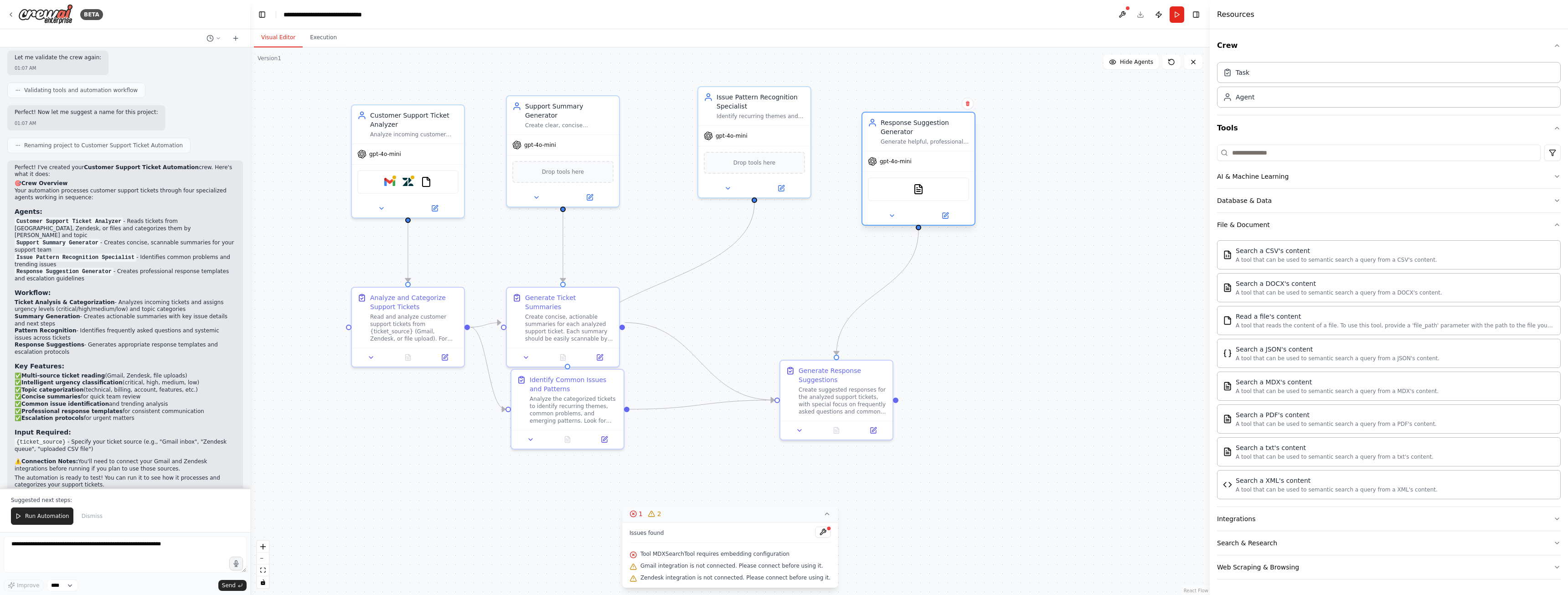
click at [937, 209] on div at bounding box center [919, 216] width 112 height 18
click at [945, 213] on icon at bounding box center [945, 216] width 5 height 5
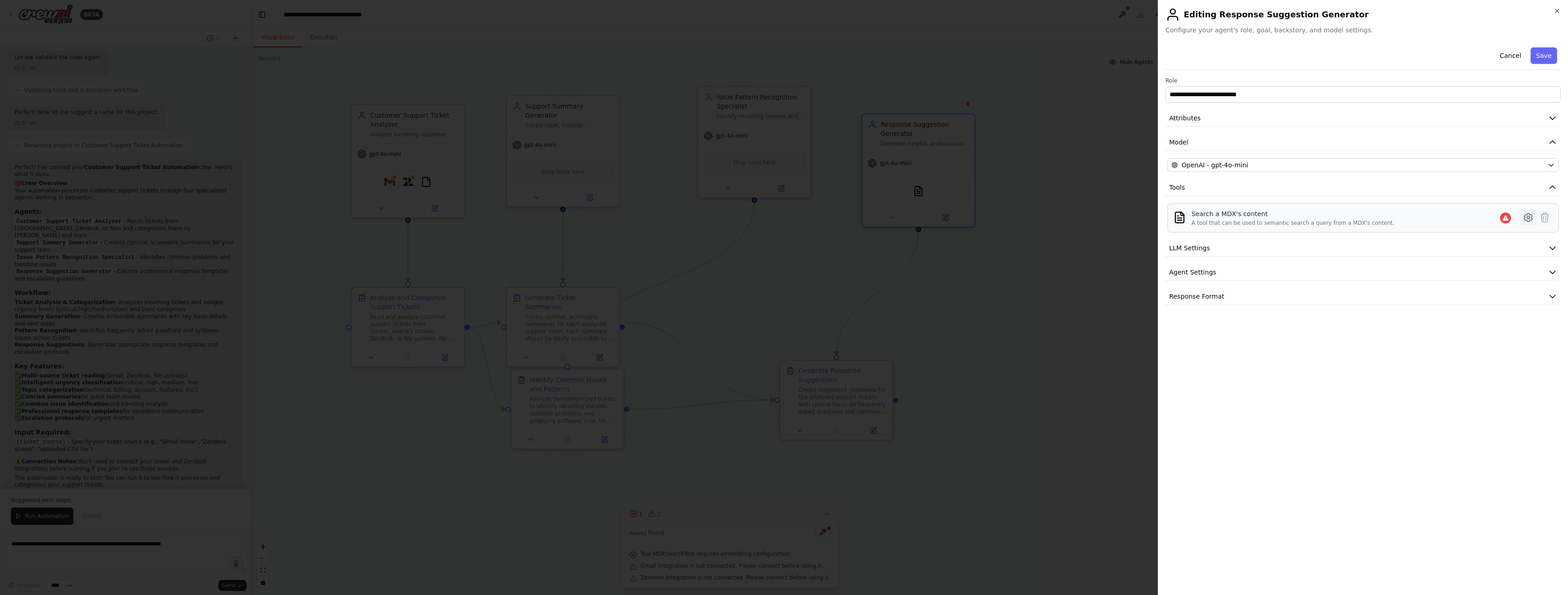
click at [1530, 220] on icon at bounding box center [1528, 217] width 8 height 8
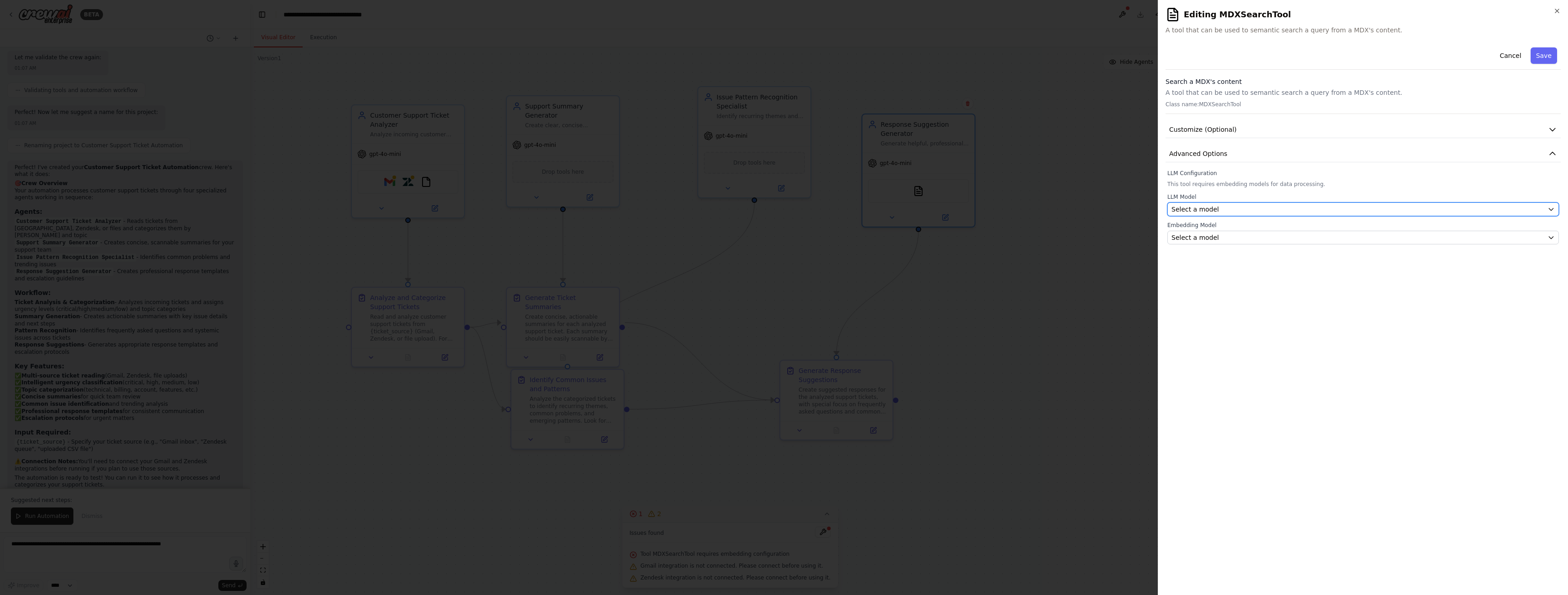
click at [1256, 213] on div "Select a model" at bounding box center [1358, 209] width 373 height 9
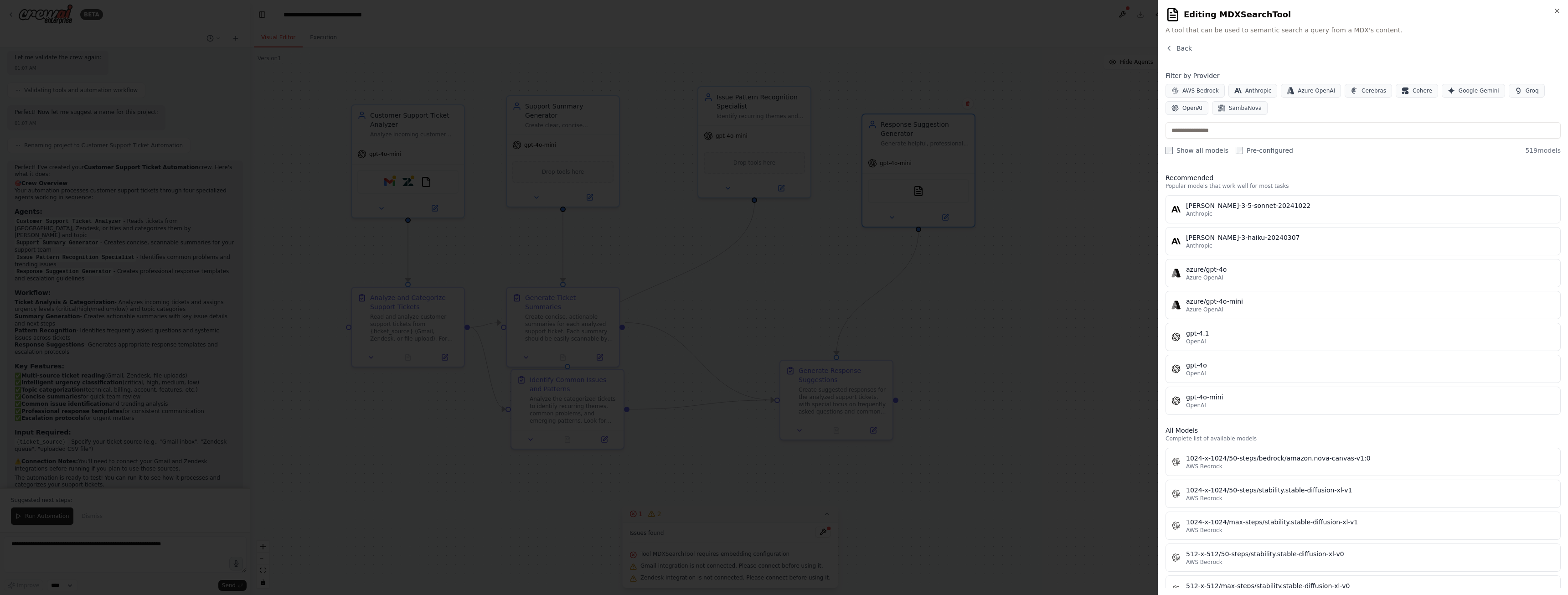
click at [1177, 53] on div "Back" at bounding box center [1363, 52] width 395 height 16
click at [1177, 44] on span "Back" at bounding box center [1184, 48] width 15 height 9
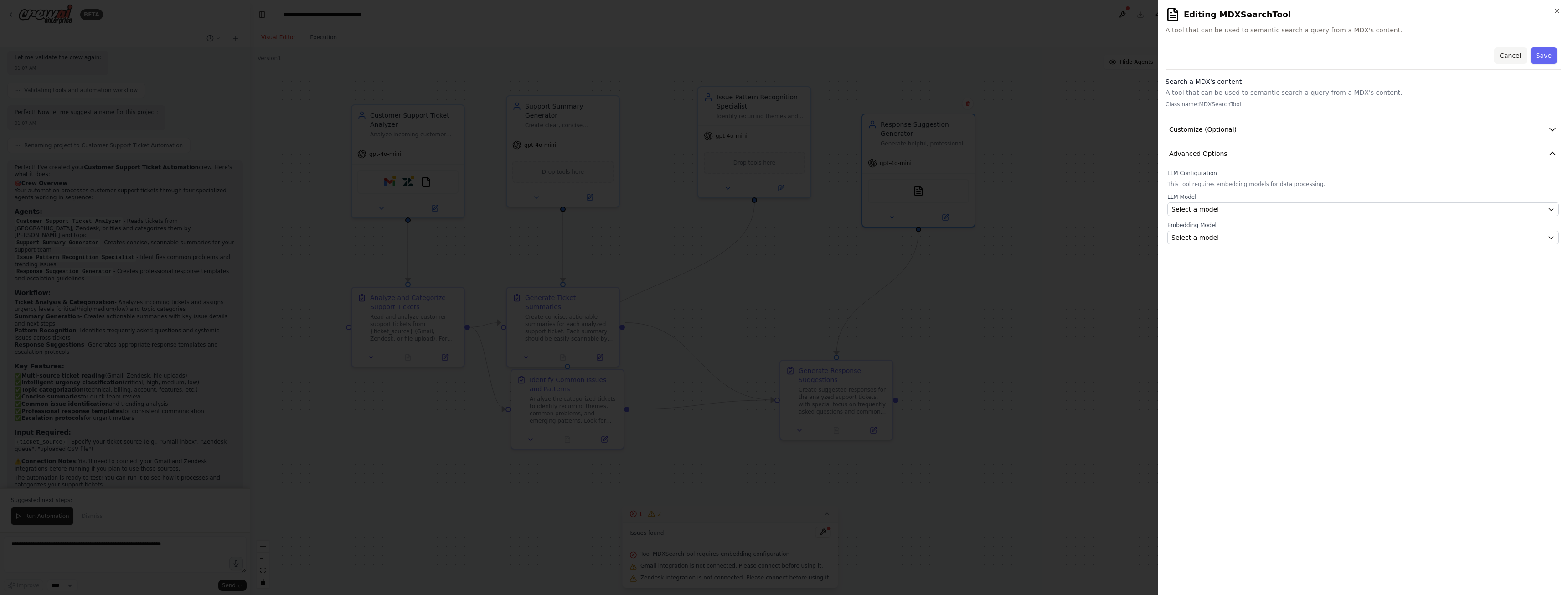
click at [1517, 57] on button "Cancel" at bounding box center [1510, 55] width 32 height 16
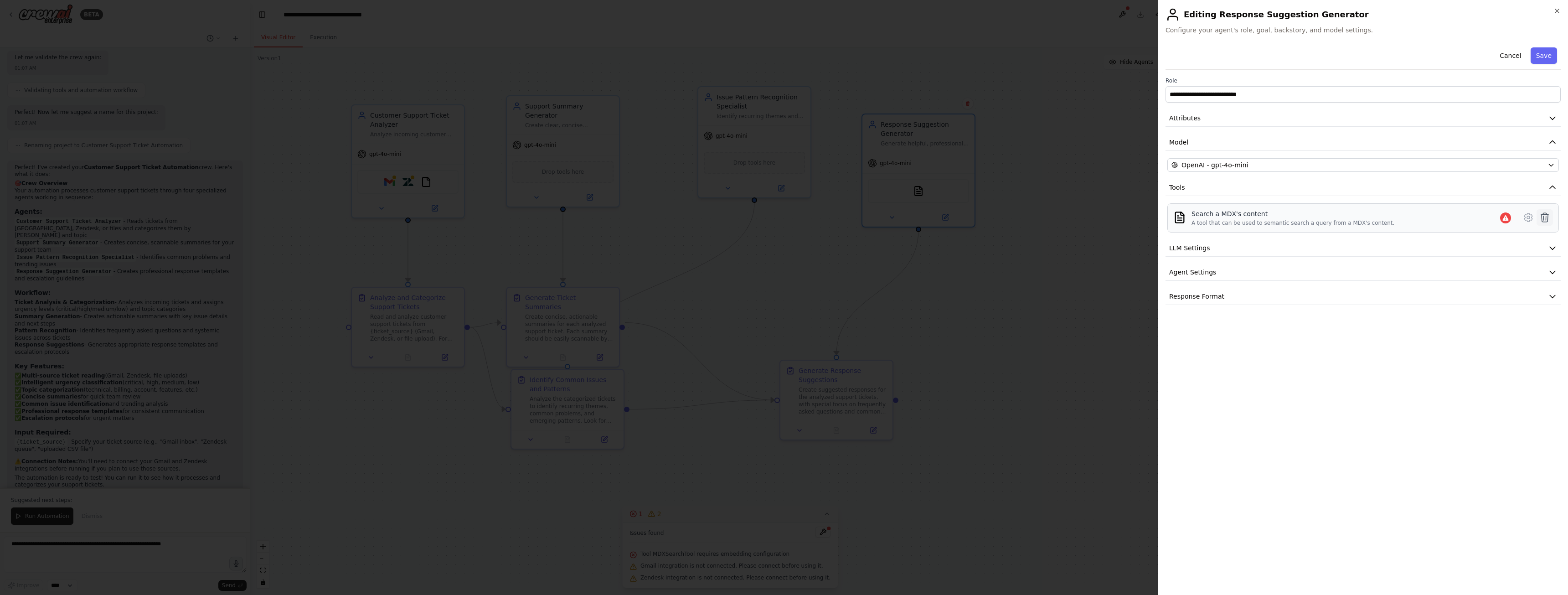
click at [1545, 215] on icon at bounding box center [1545, 217] width 11 height 11
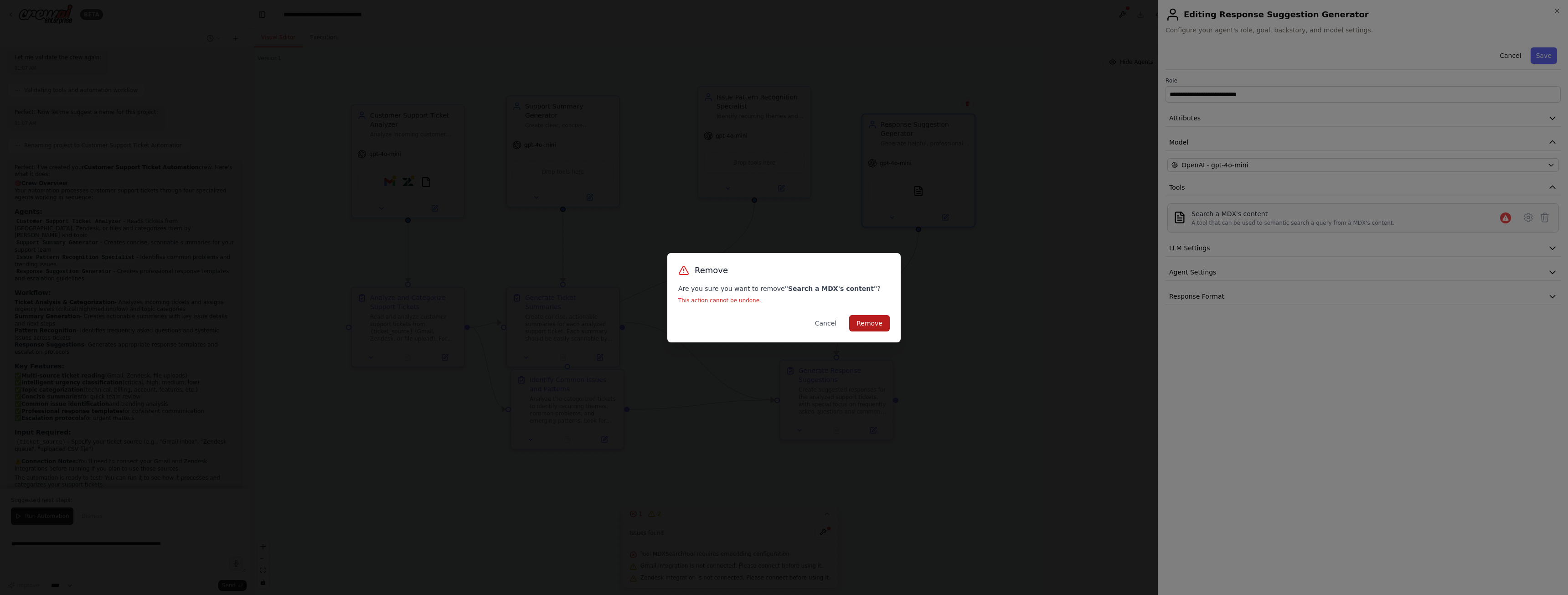
click at [882, 319] on button "Remove" at bounding box center [869, 323] width 41 height 16
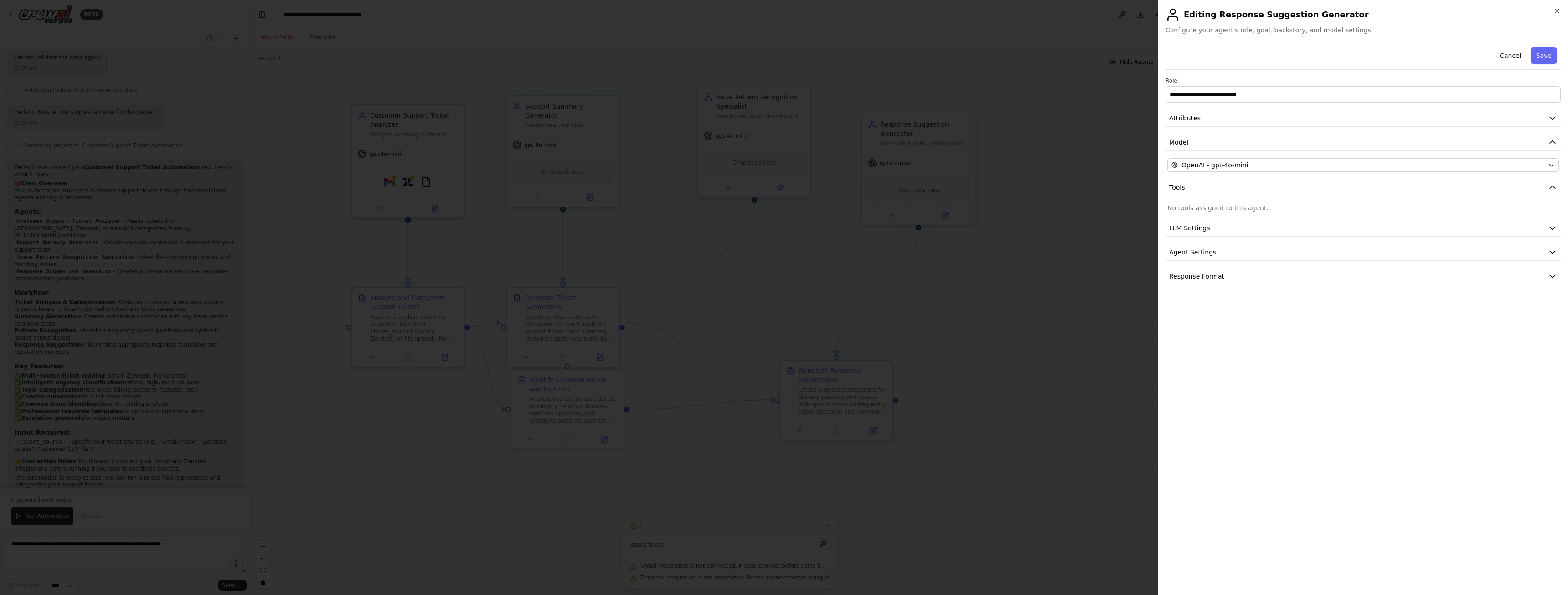
click at [1100, 247] on div at bounding box center [784, 297] width 1568 height 595
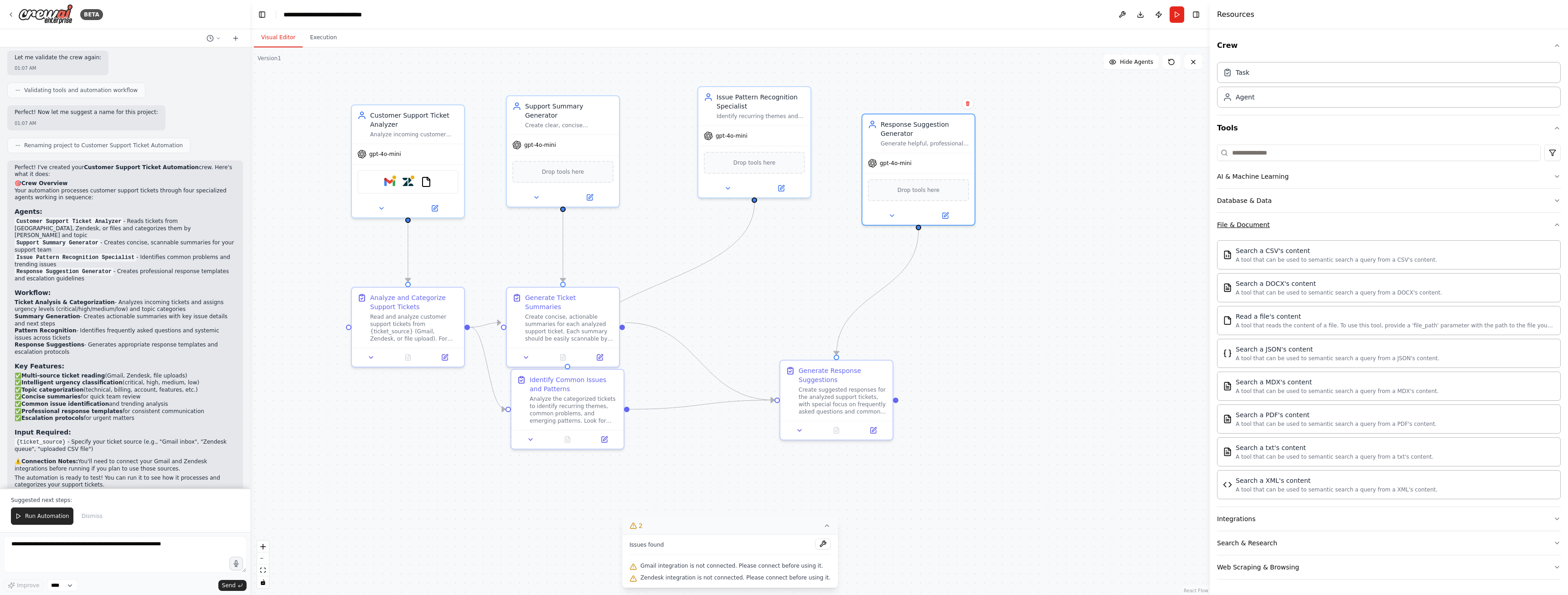
click at [1309, 216] on button "File & Document" at bounding box center [1388, 225] width 344 height 24
click at [1309, 193] on button "Database & Data" at bounding box center [1388, 200] width 344 height 24
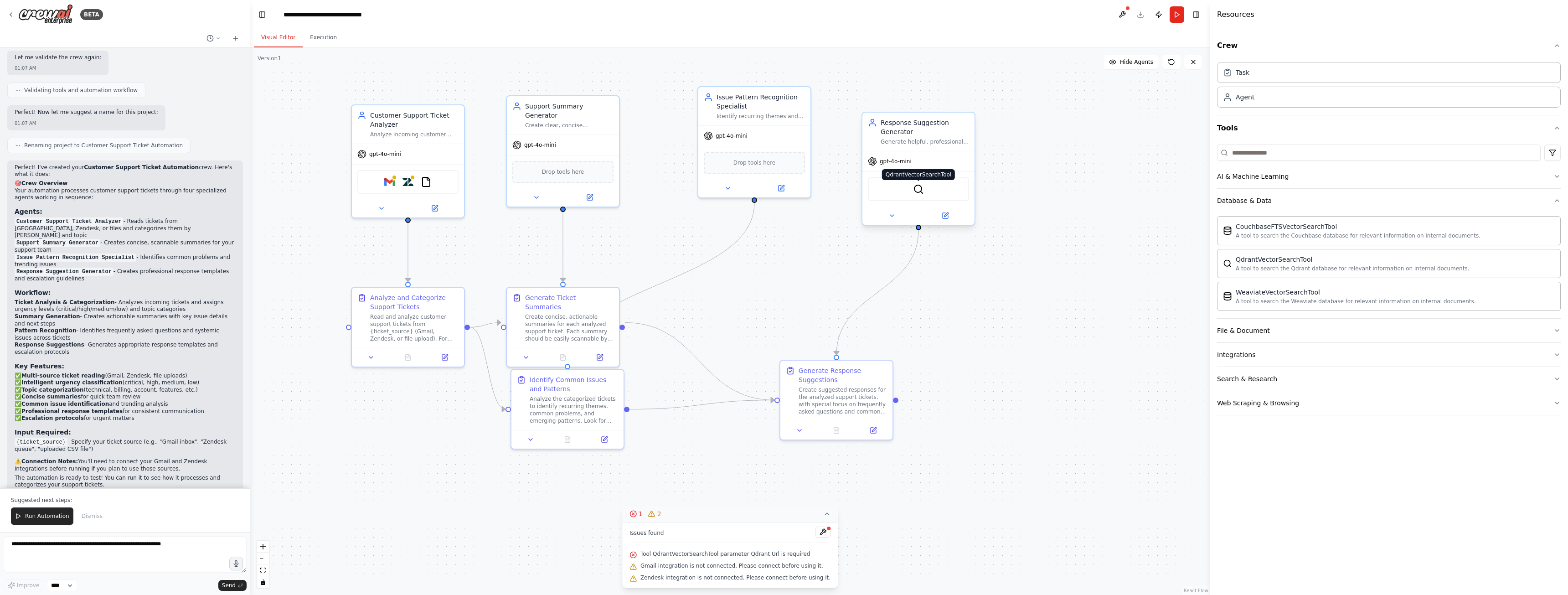
click at [919, 188] on img at bounding box center [919, 189] width 11 height 11
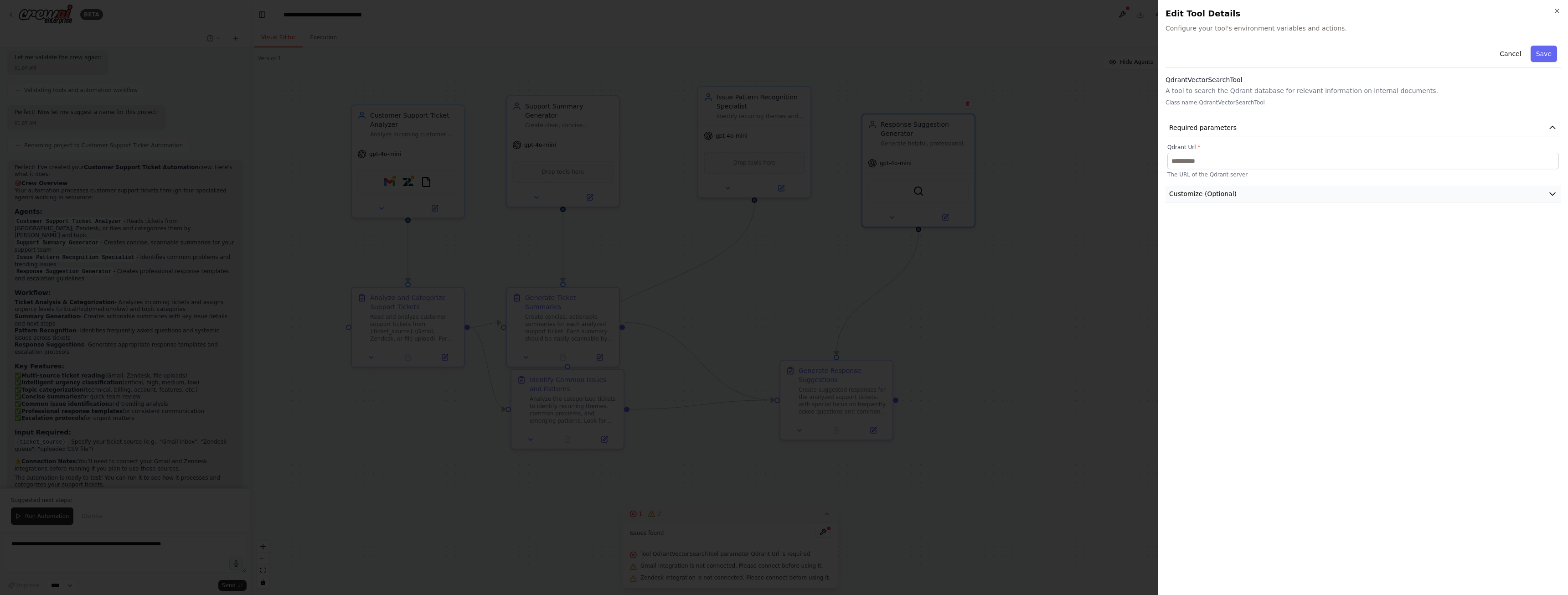
click at [1237, 199] on button "Customize (Optional)" at bounding box center [1363, 194] width 395 height 17
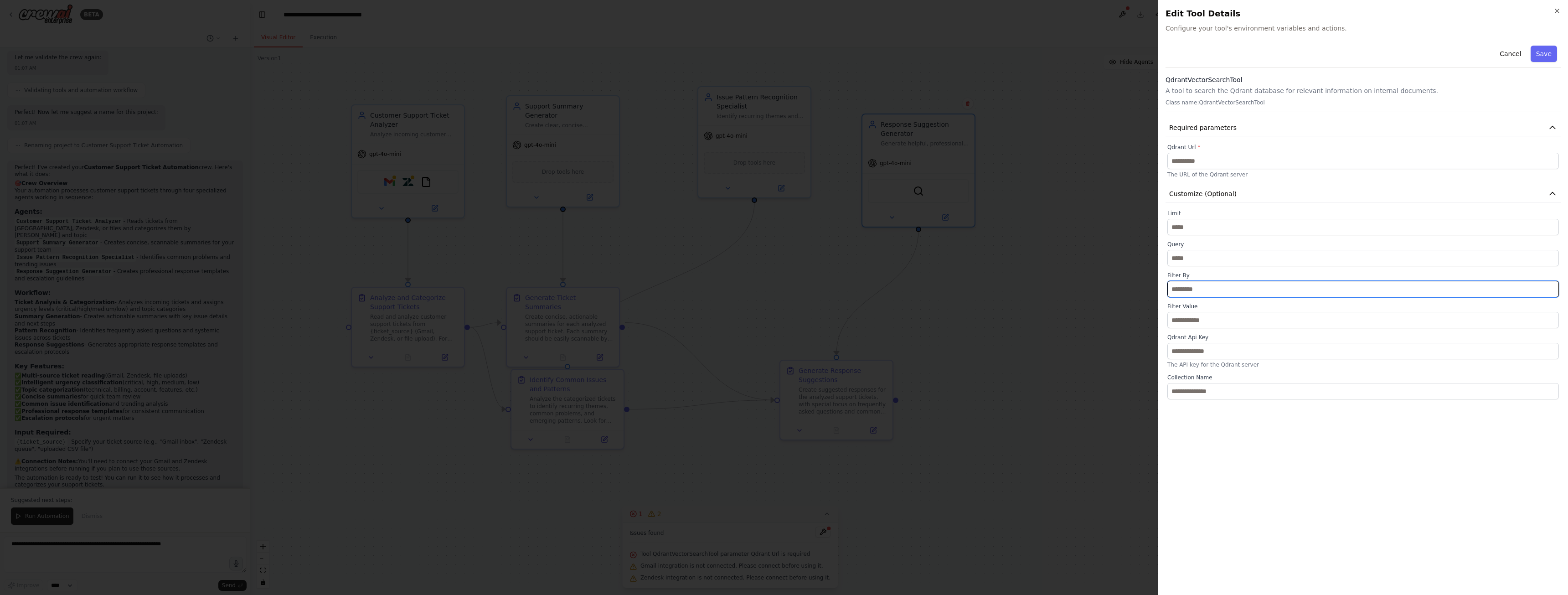
click at [1215, 294] on input "text" at bounding box center [1363, 289] width 391 height 16
click at [1219, 320] on input "text" at bounding box center [1363, 320] width 391 height 16
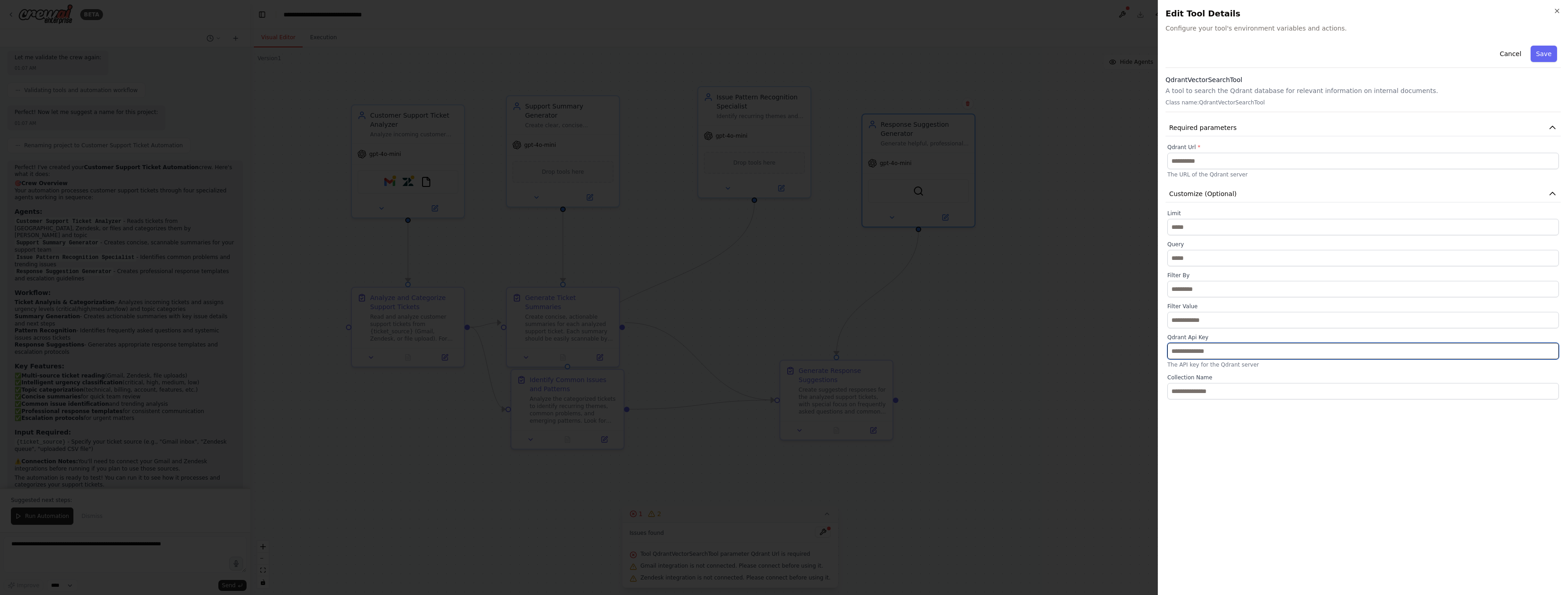
click at [1222, 353] on input "text" at bounding box center [1363, 351] width 391 height 16
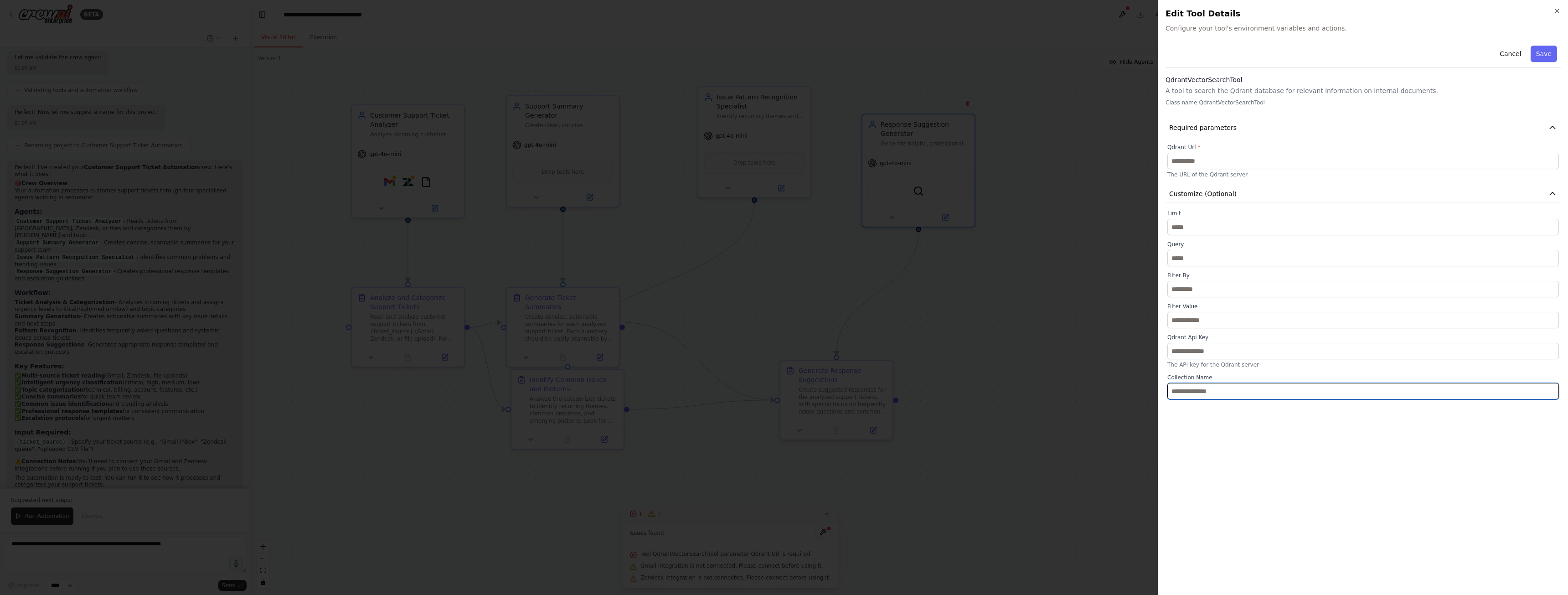
click at [1222, 392] on input "text" at bounding box center [1363, 391] width 391 height 16
click at [1557, 12] on icon "button" at bounding box center [1557, 11] width 7 height 7
